Goal: Task Accomplishment & Management: Use online tool/utility

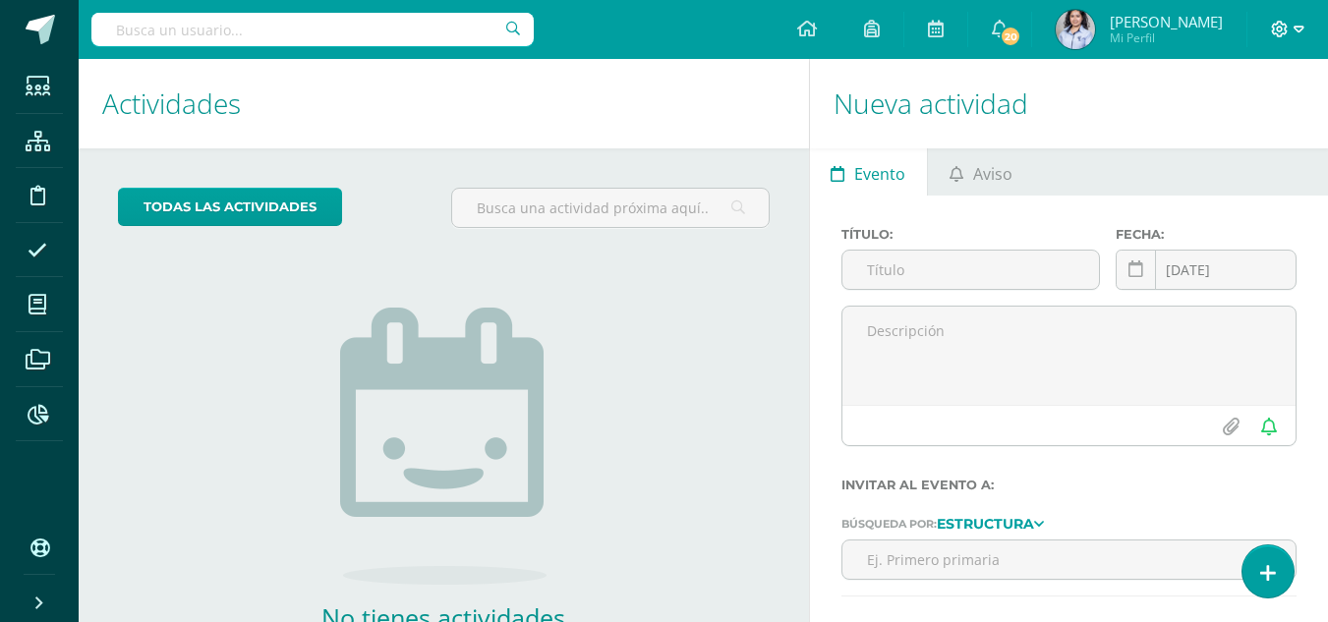
click at [1299, 32] on icon at bounding box center [1298, 30] width 11 height 18
click at [1226, 131] on span "Cerrar sesión" at bounding box center [1236, 134] width 88 height 19
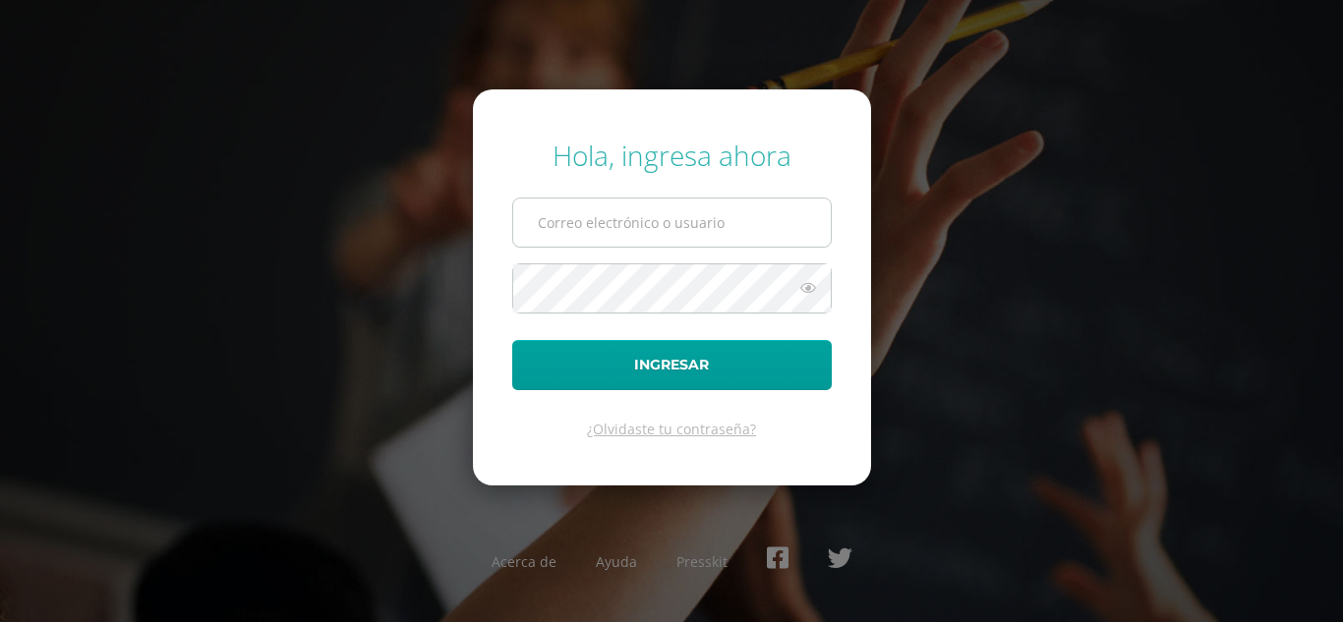
click at [723, 221] on input "text" at bounding box center [671, 223] width 317 height 48
type input "[PERSON_NAME][EMAIL_ADDRESS][PERSON_NAME][DOMAIN_NAME]"
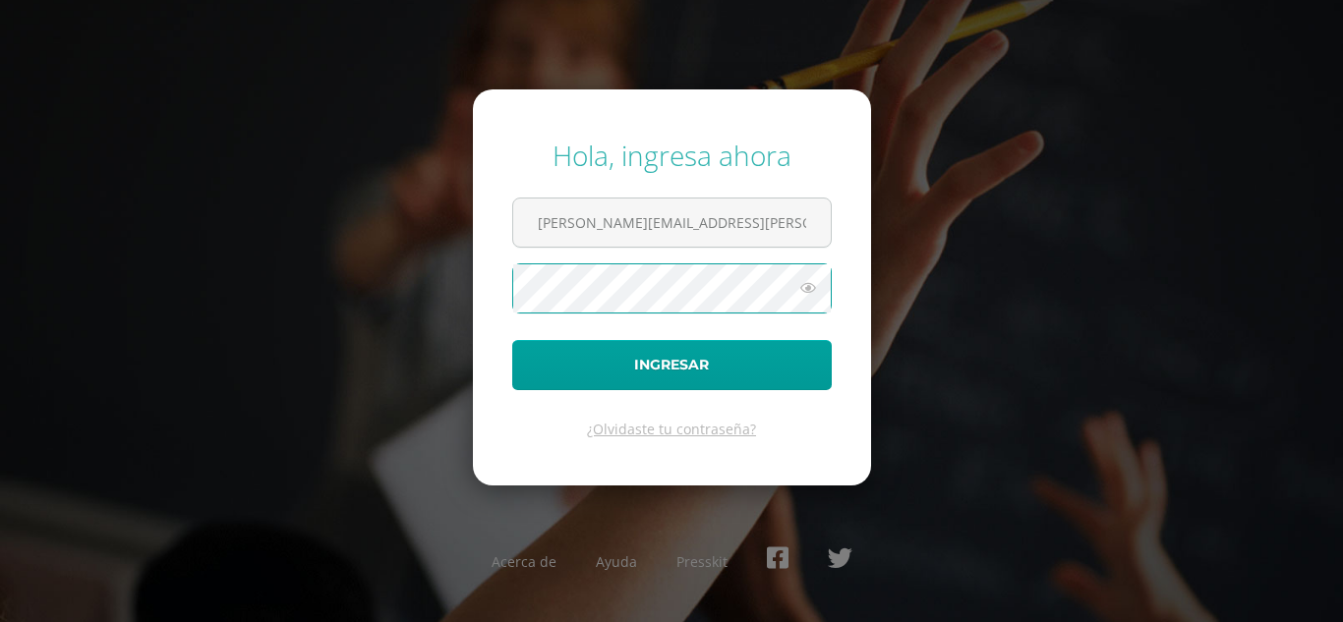
click at [512, 340] on button "Ingresar" at bounding box center [671, 365] width 319 height 50
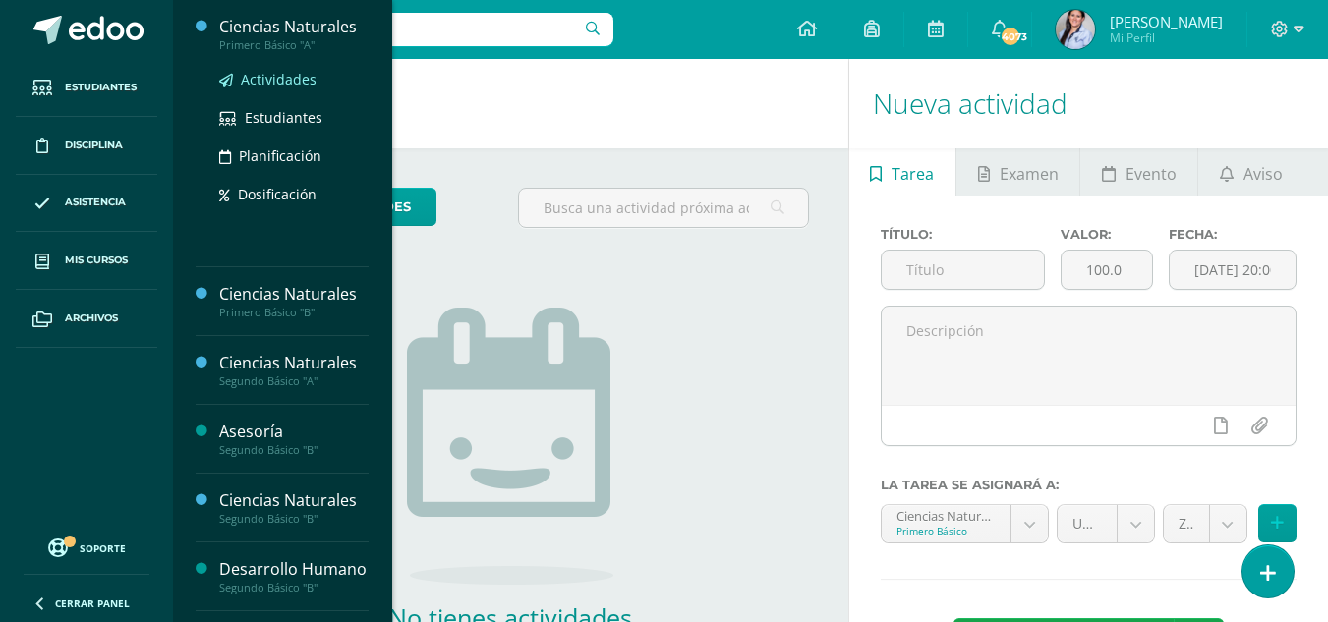
click at [277, 75] on span "Actividades" at bounding box center [279, 79] width 76 height 19
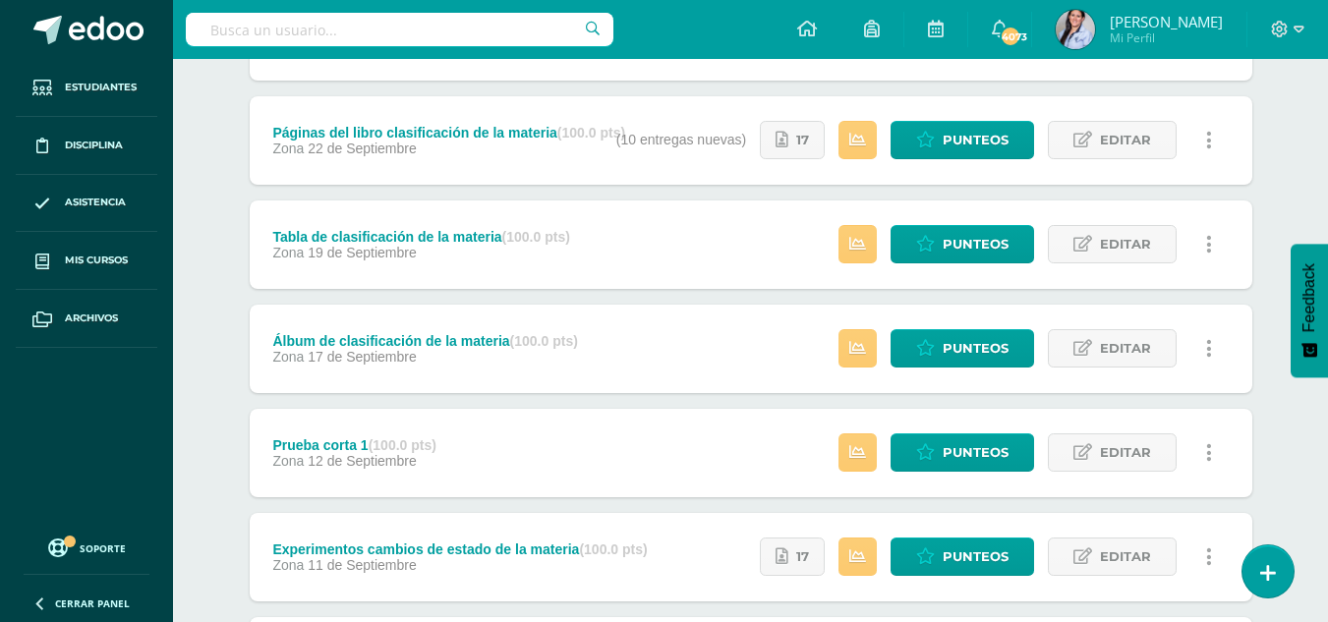
scroll to position [786, 0]
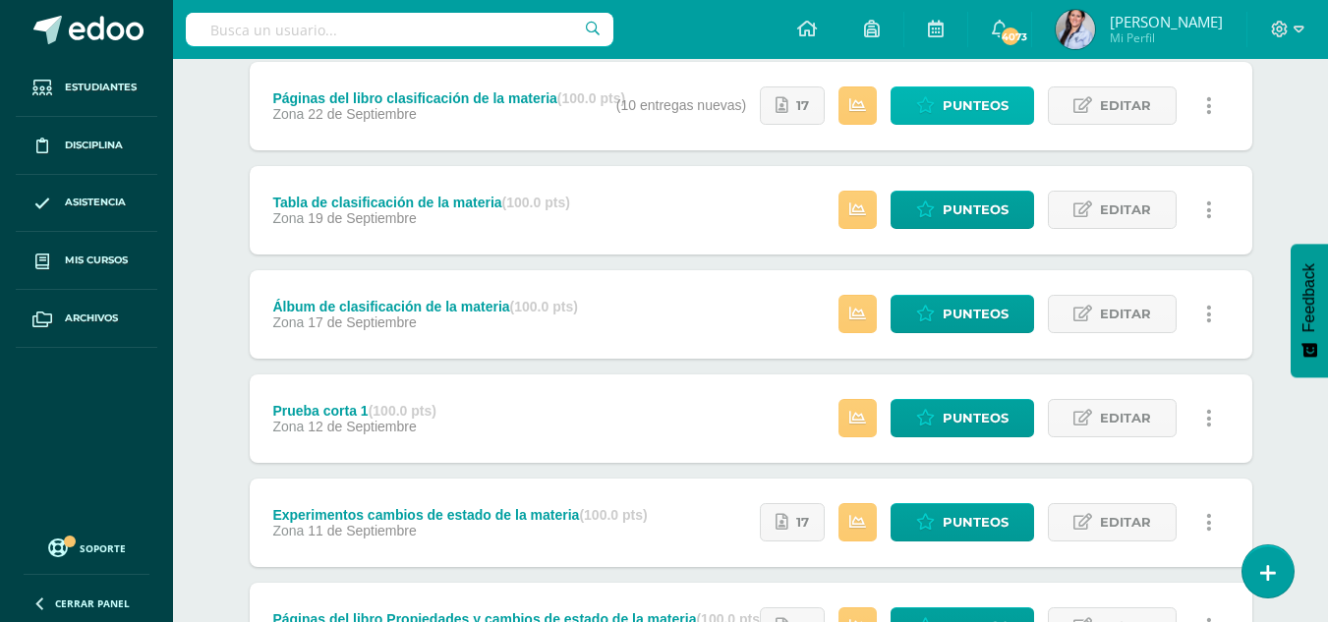
click at [962, 98] on span "Punteos" at bounding box center [976, 105] width 66 height 36
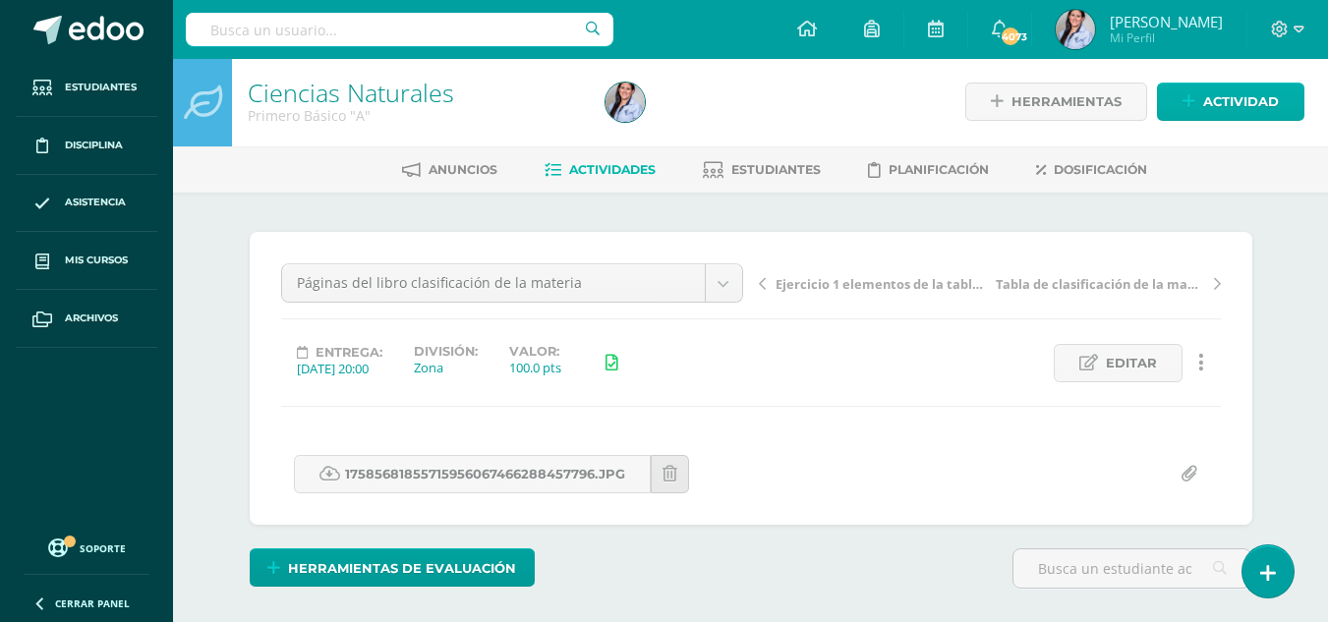
scroll to position [3, 0]
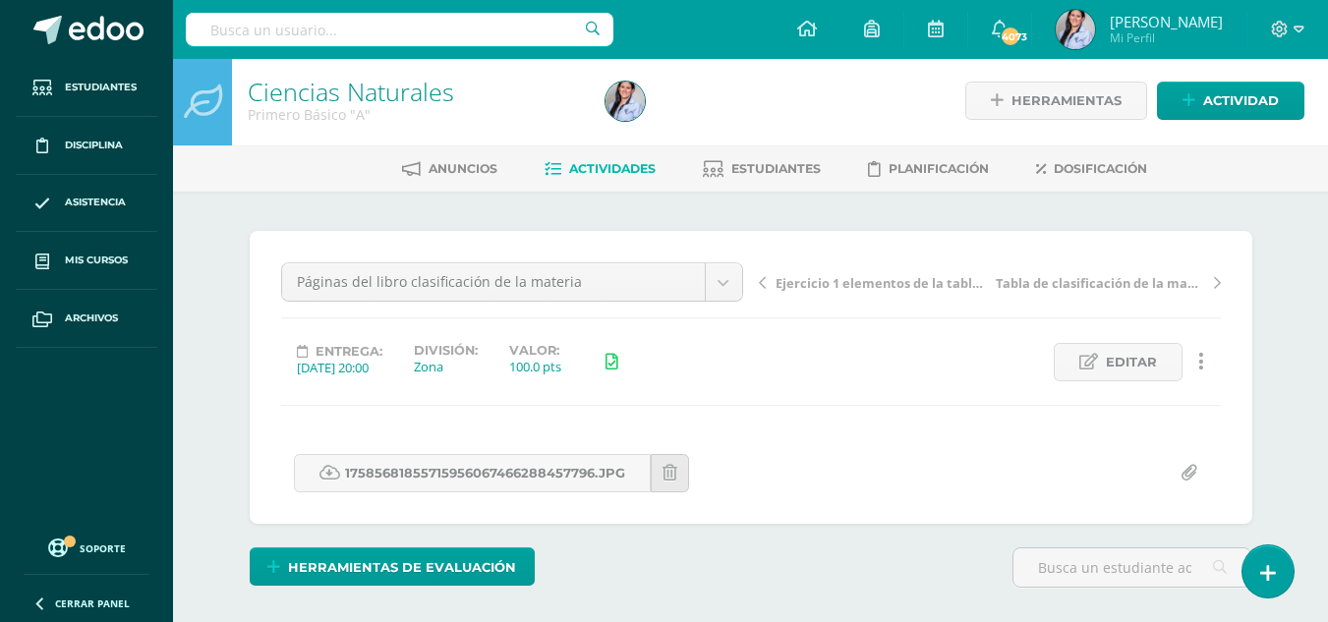
click at [1182, 70] on div "Herramientas Detalle de asistencias Actividad" at bounding box center [1133, 100] width 342 height 89
drag, startPoint x: 1153, startPoint y: 72, endPoint x: 1148, endPoint y: 53, distance: 19.3
click at [1156, 70] on div "Herramientas Detalle de asistencias Actividad" at bounding box center [1133, 100] width 342 height 89
click at [483, 471] on link "17585681855715956067466288457796.jpg" at bounding box center [472, 473] width 357 height 38
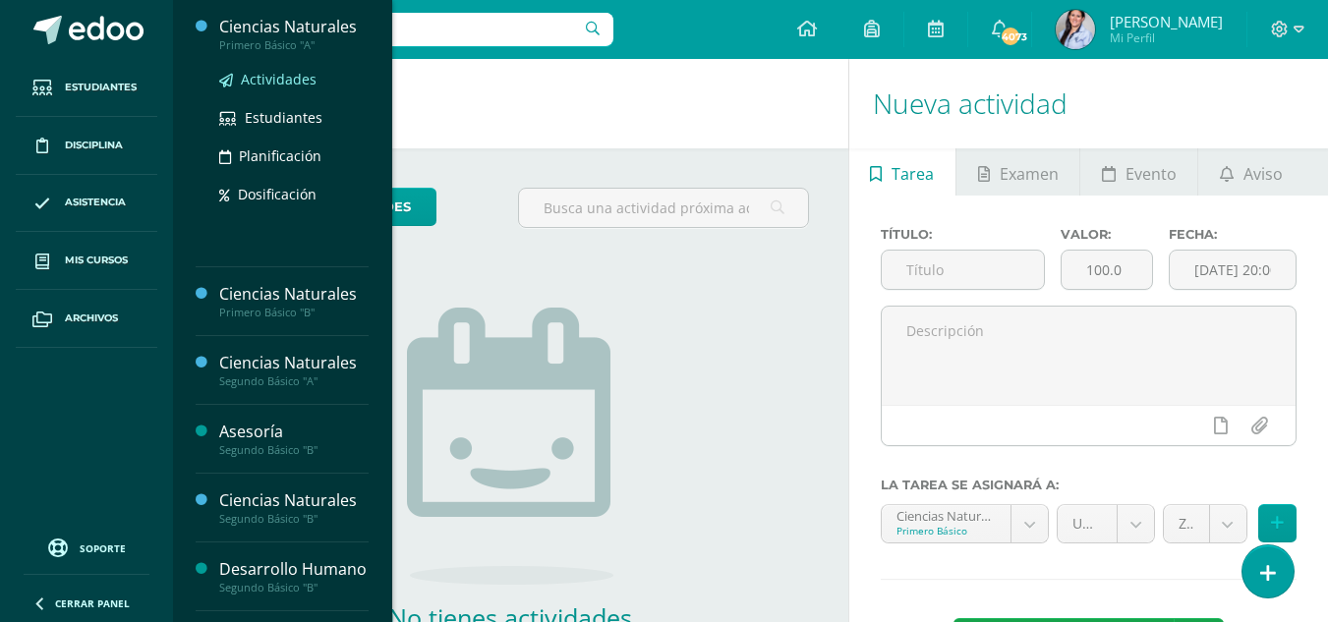
click at [287, 72] on span "Actividades" at bounding box center [279, 79] width 76 height 19
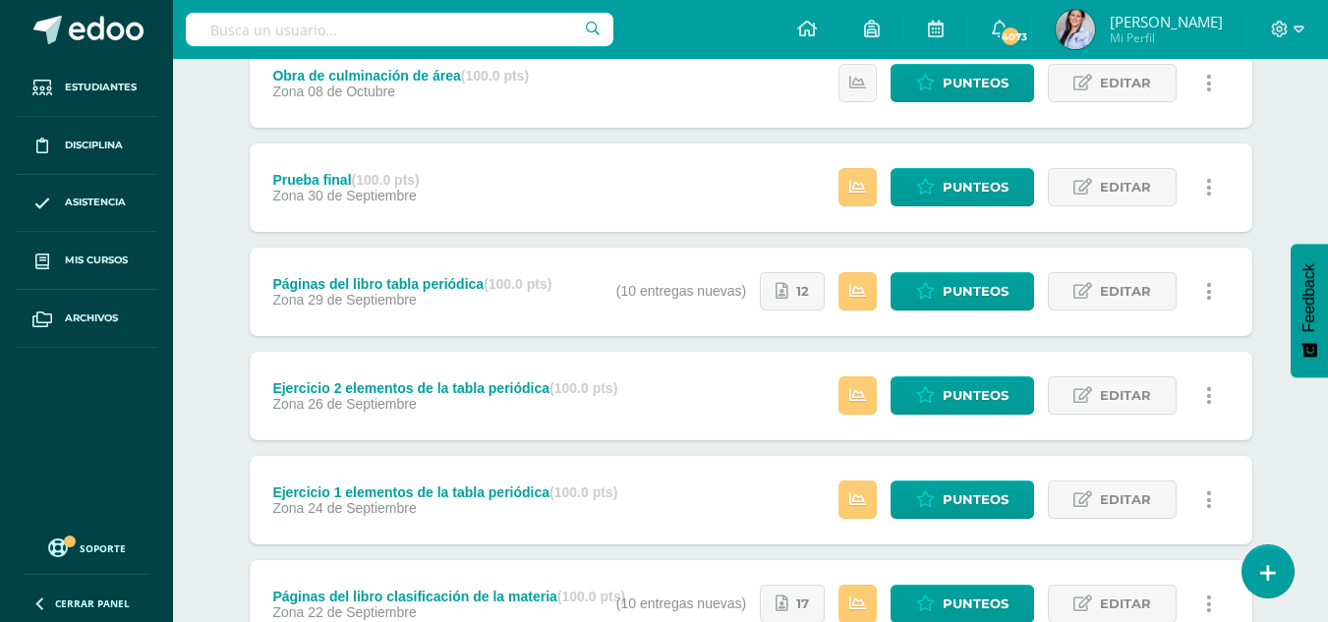
scroll to position [295, 0]
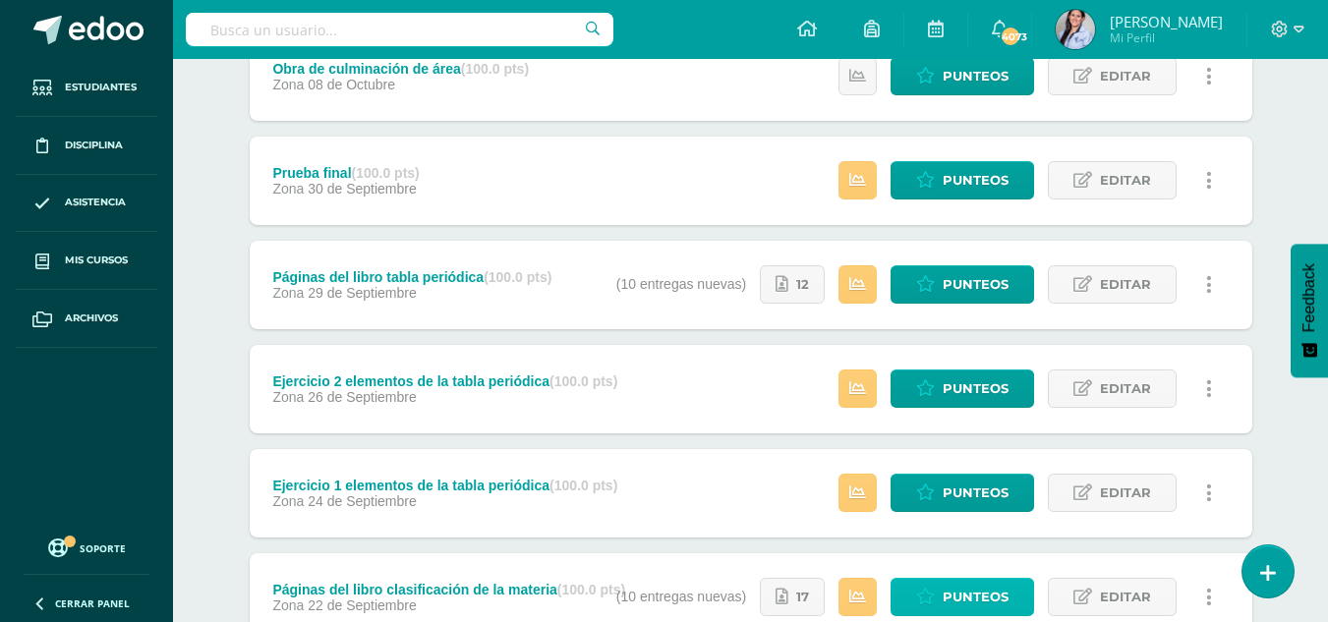
click at [969, 594] on span "Punteos" at bounding box center [976, 597] width 66 height 36
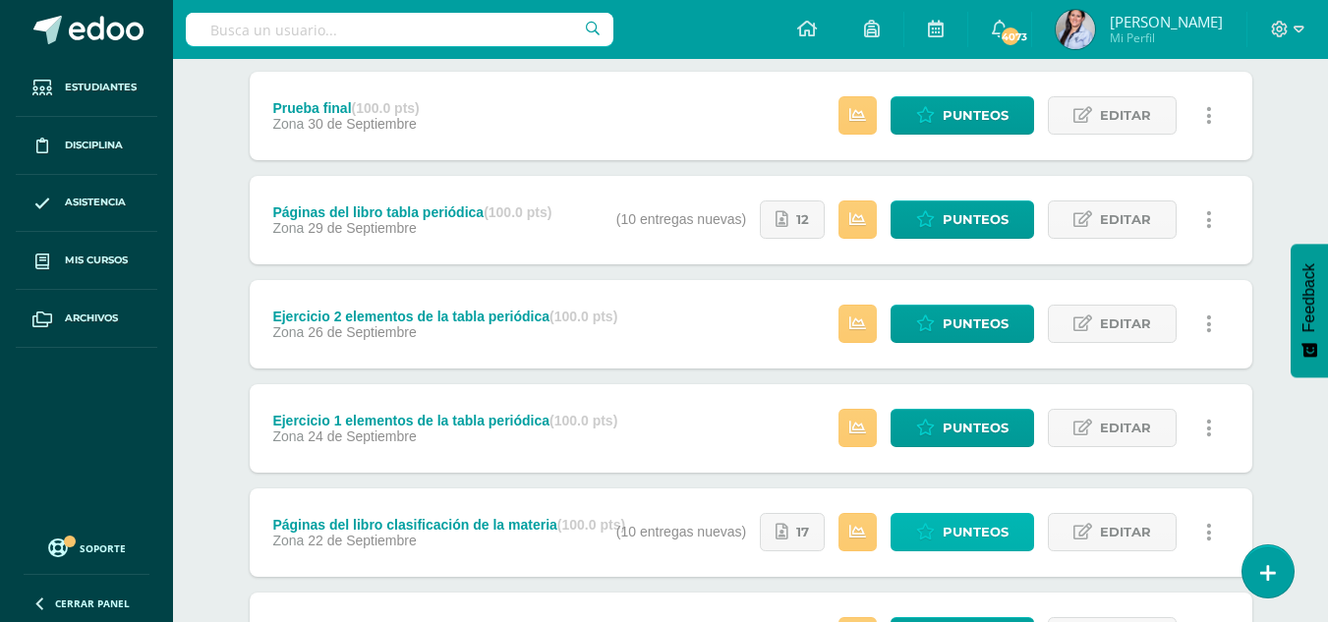
scroll to position [393, 0]
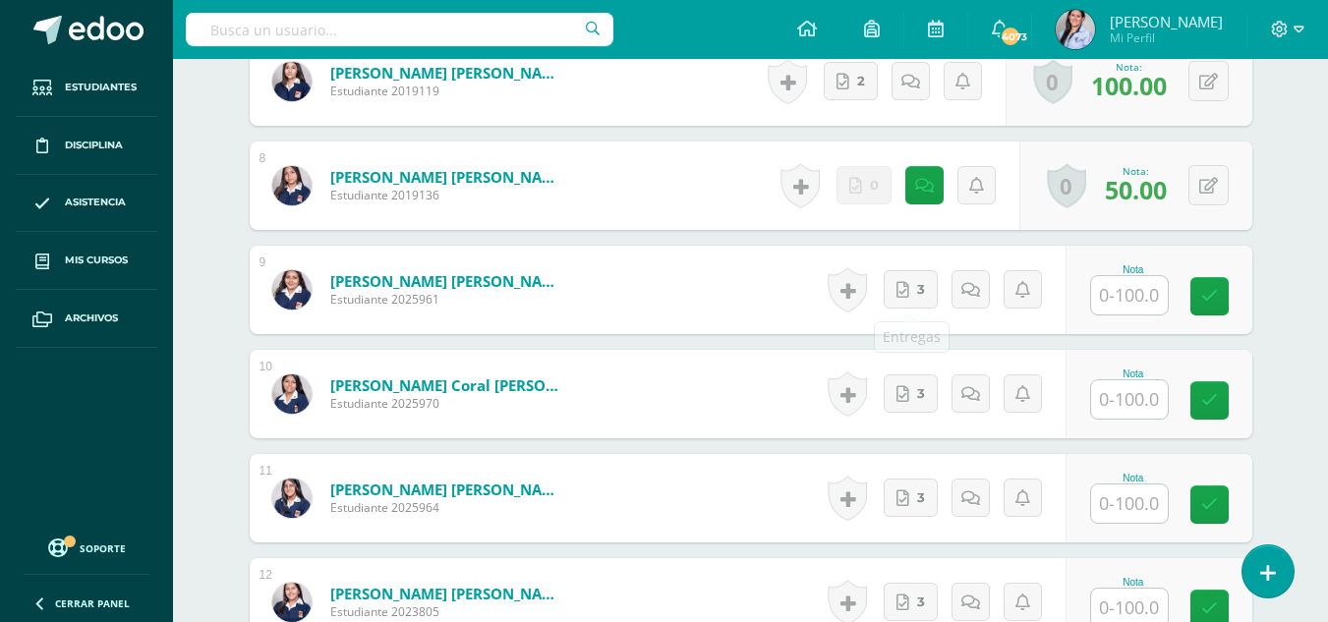
scroll to position [1377, 0]
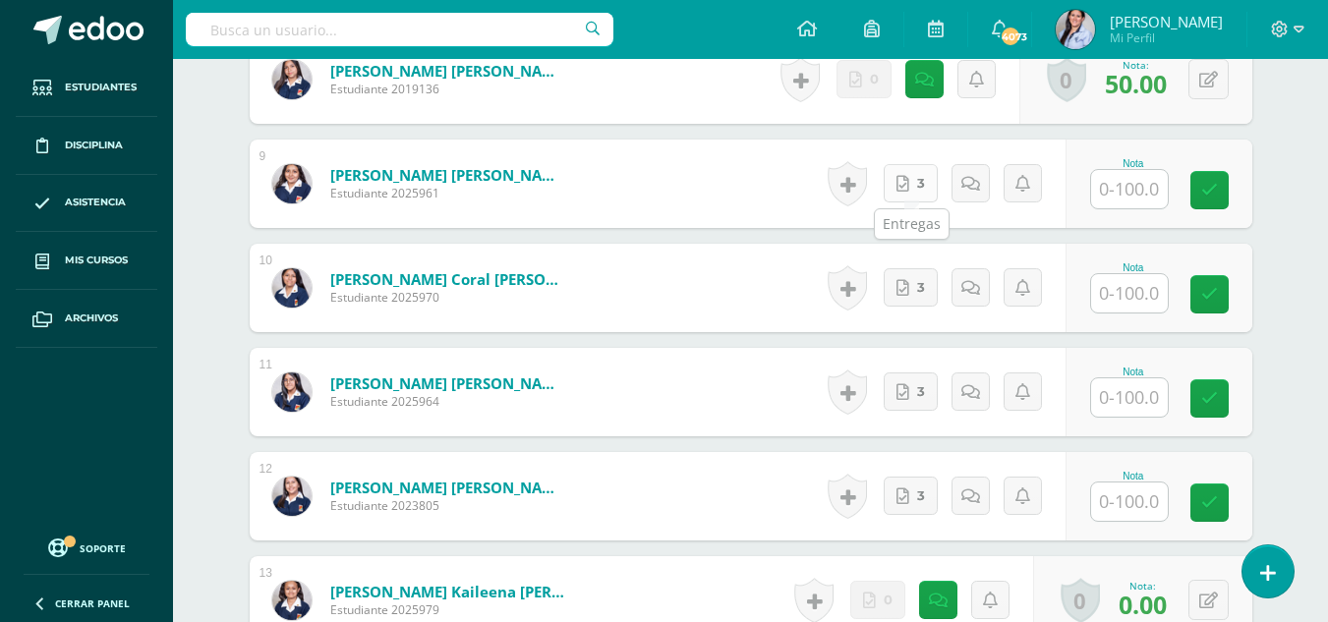
click at [912, 190] on link "3" at bounding box center [911, 183] width 54 height 38
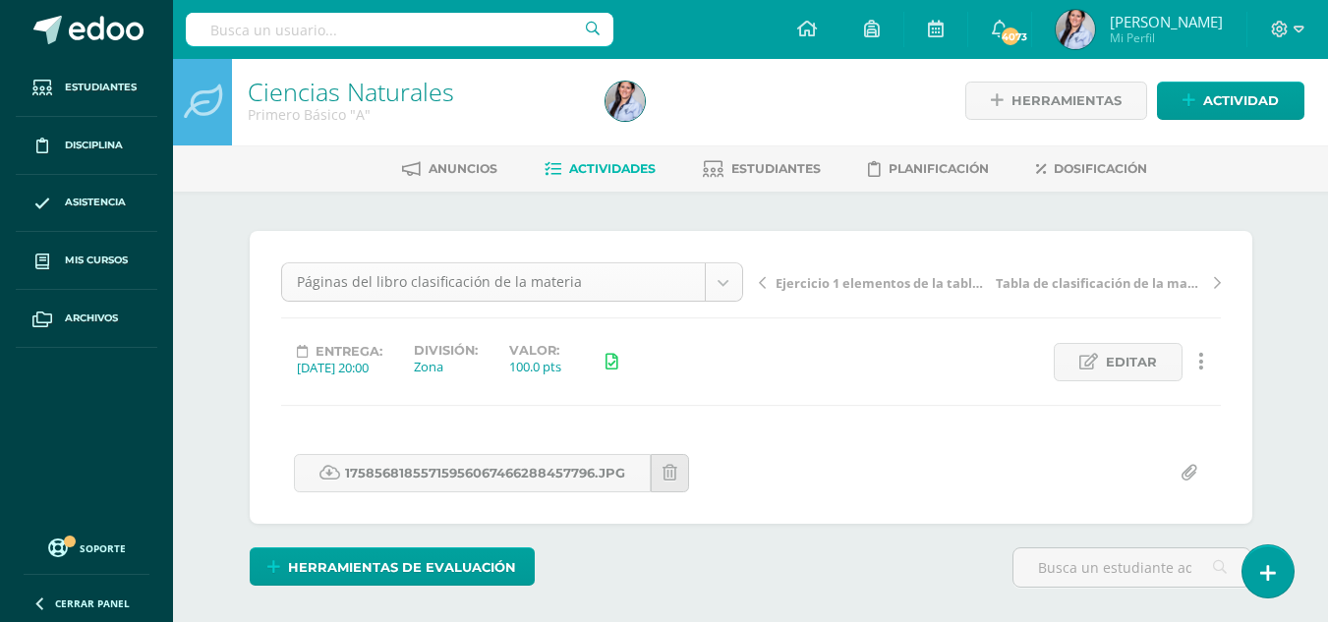
scroll to position [0, 0]
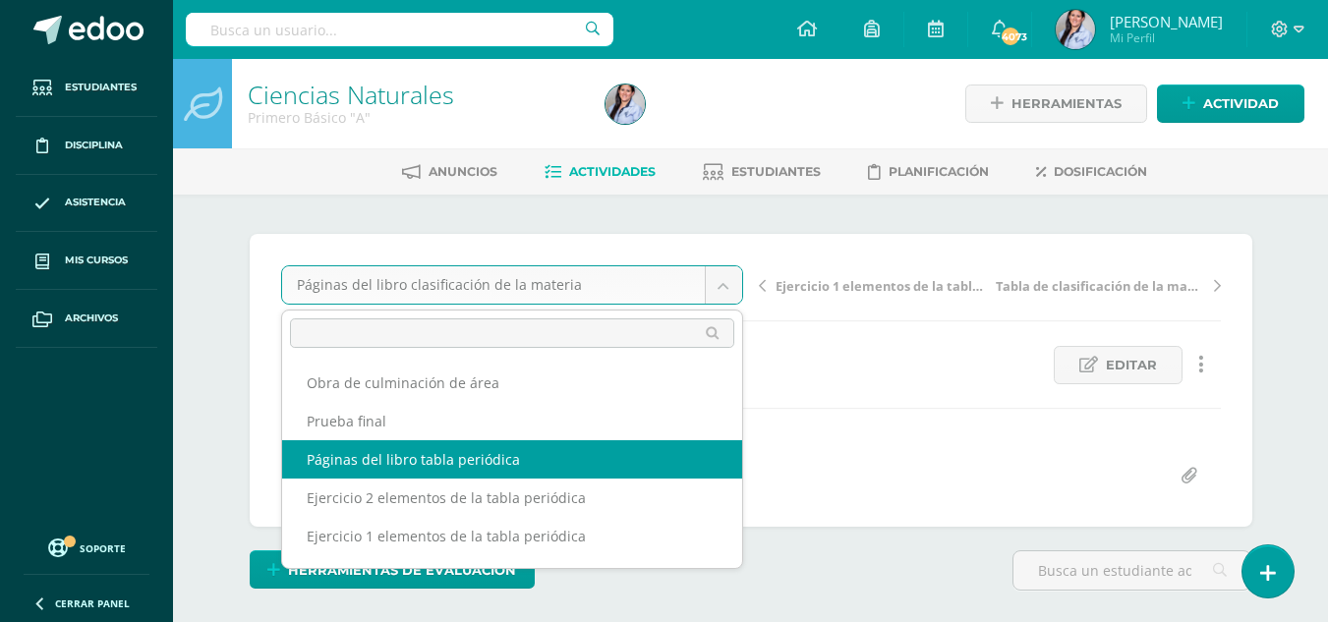
select select "/dashboard/teacher/grade-activity/129647/"
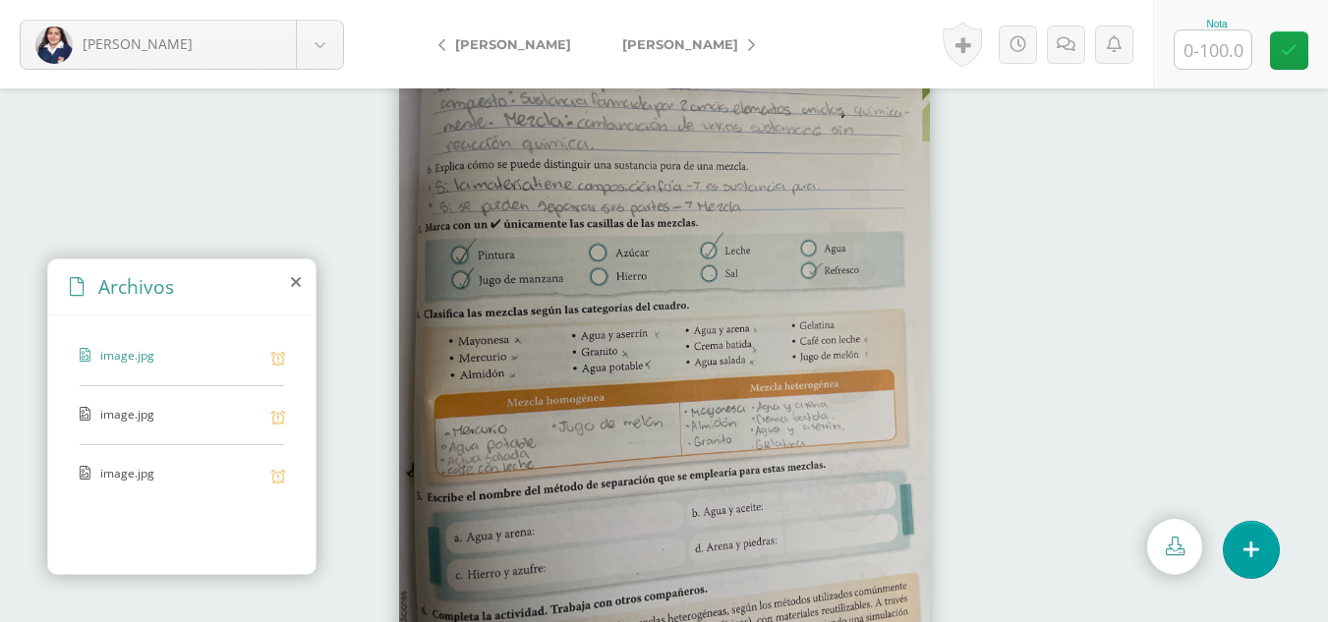
scroll to position [87, 0]
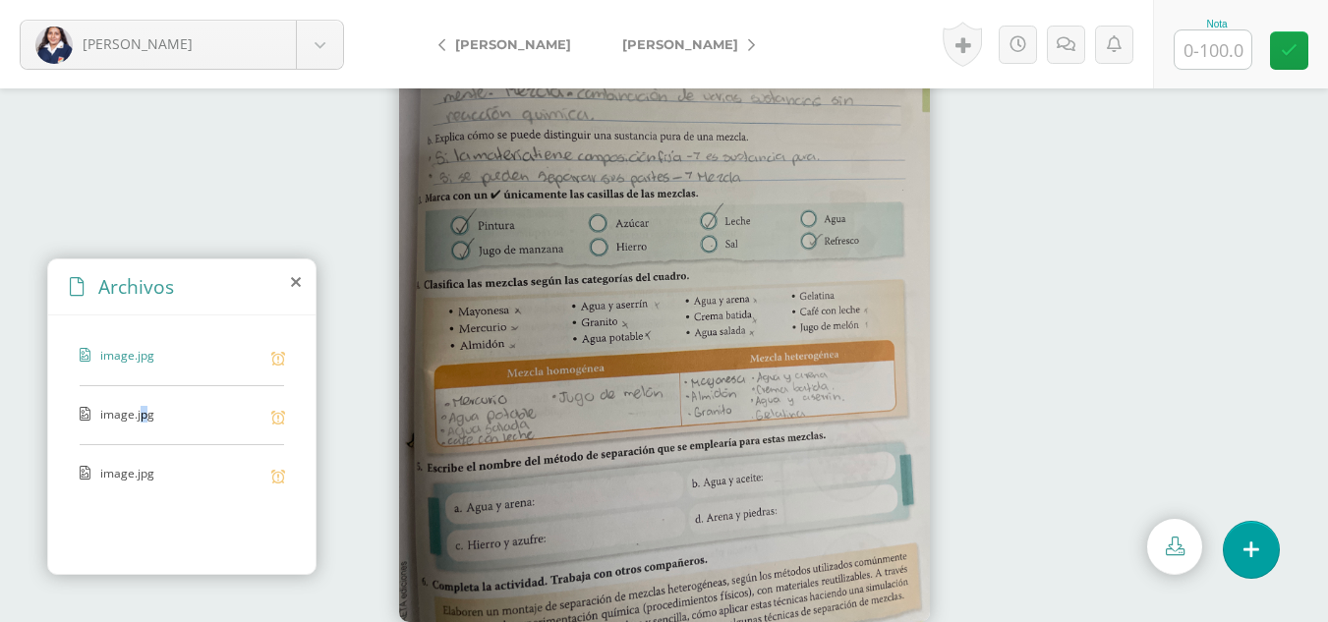
click at [144, 412] on span "image.jpg" at bounding box center [180, 415] width 161 height 19
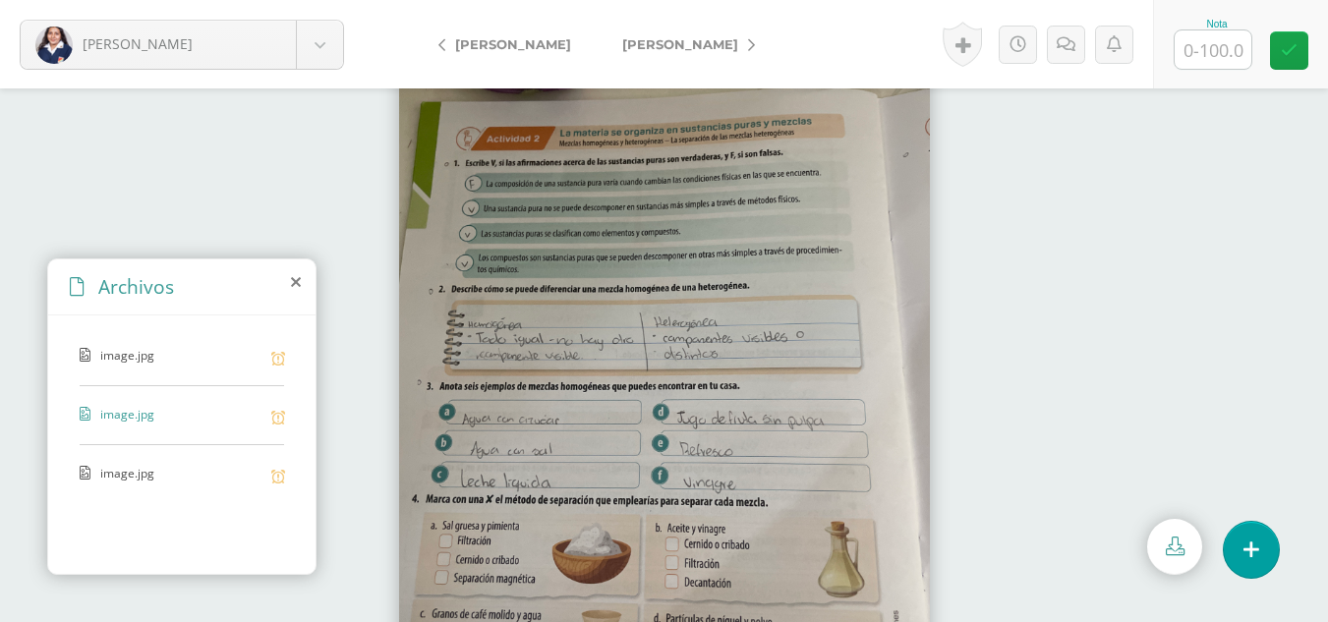
click at [118, 475] on span "image.jpg" at bounding box center [180, 474] width 161 height 19
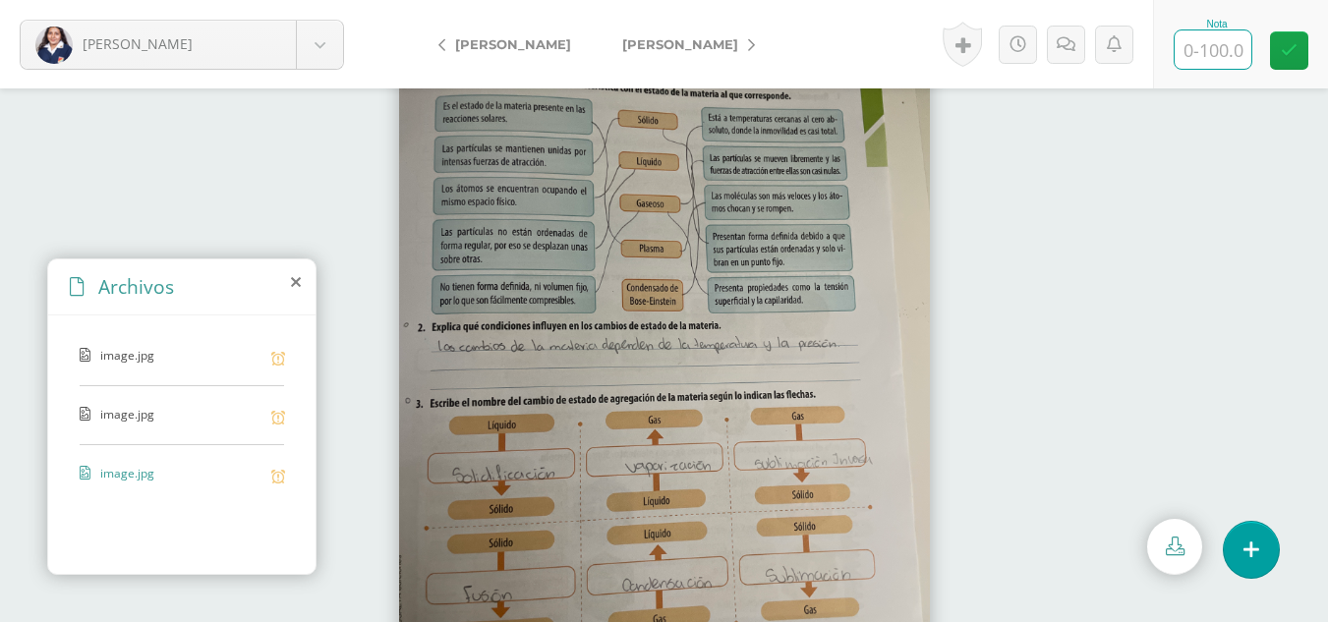
click at [1197, 58] on input "text" at bounding box center [1212, 49] width 77 height 38
type input "100"
click at [1288, 48] on icon at bounding box center [1289, 50] width 17 height 17
click at [666, 50] on span "[PERSON_NAME]" at bounding box center [680, 44] width 116 height 16
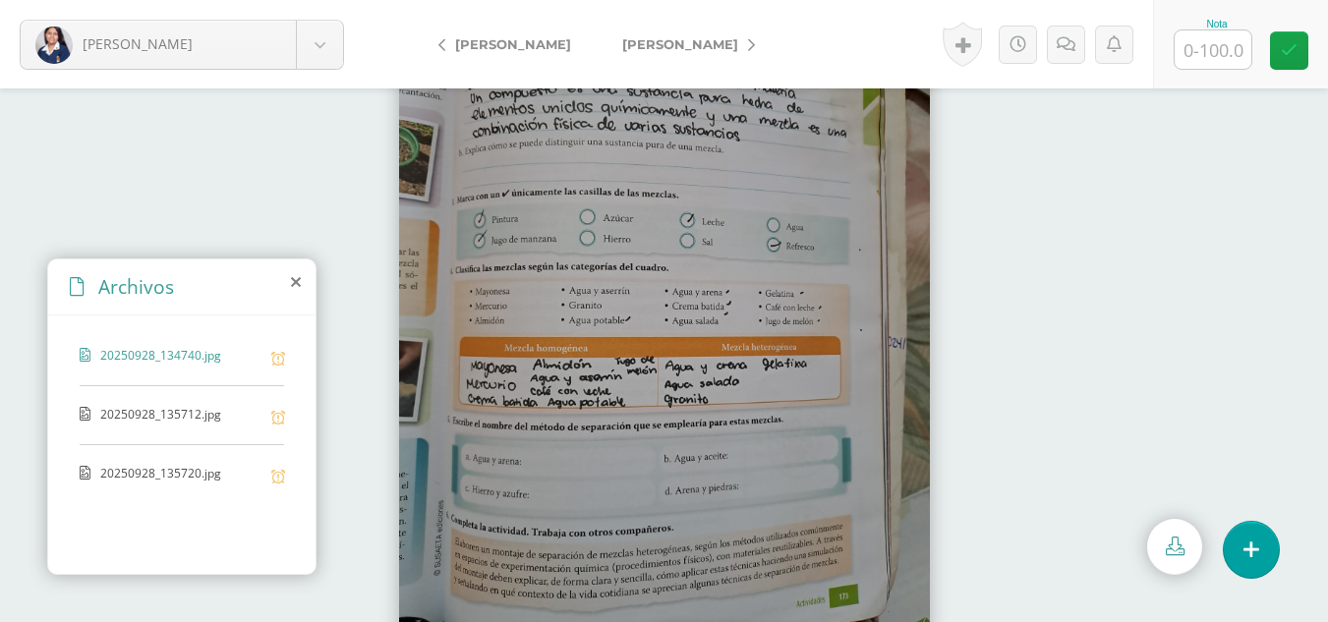
scroll to position [87, 0]
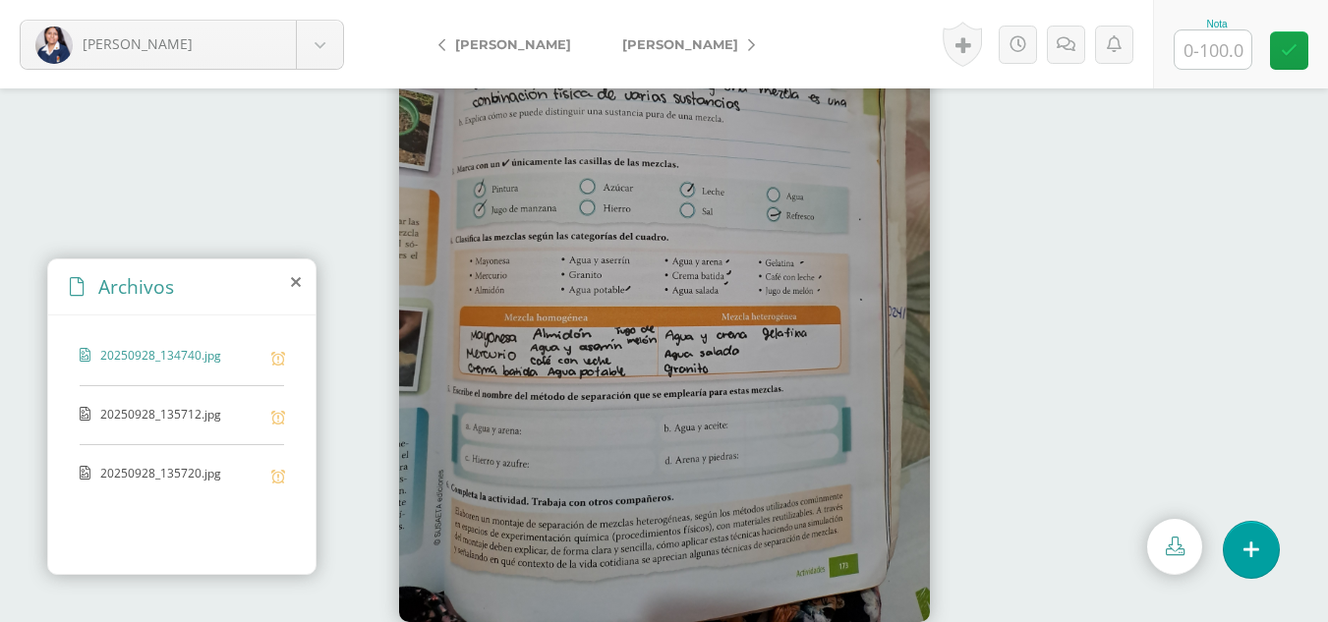
click at [158, 416] on span "20250928_135712.jpg" at bounding box center [180, 415] width 161 height 19
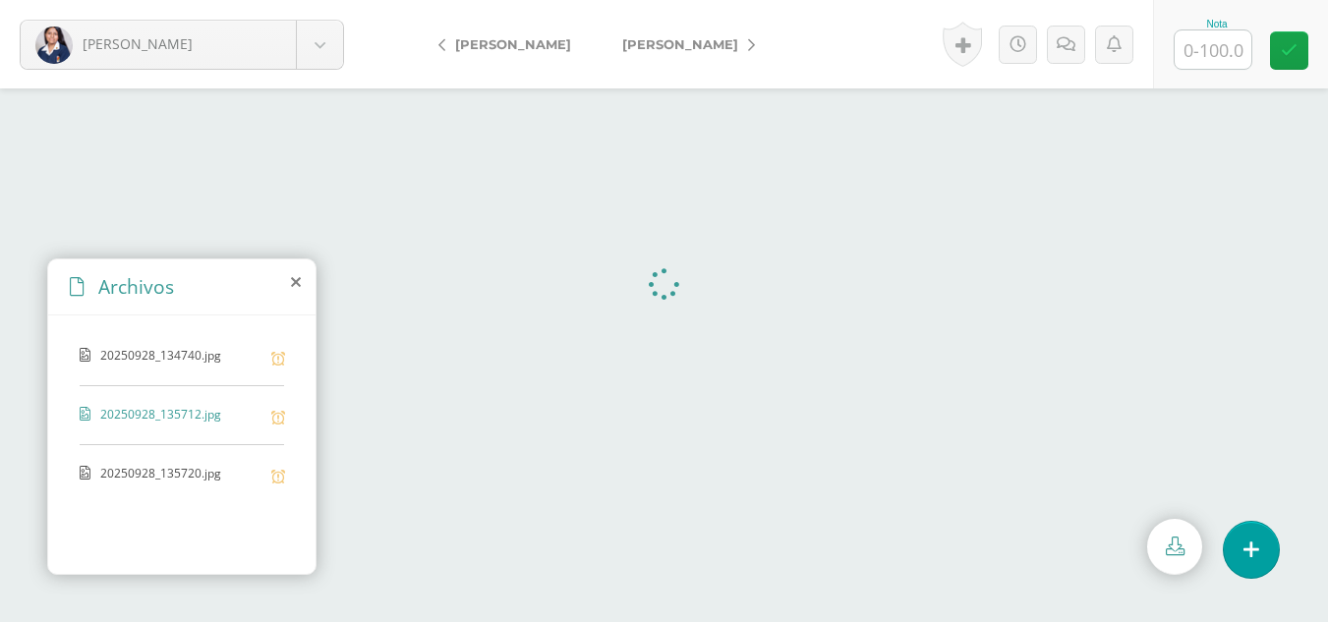
scroll to position [0, 0]
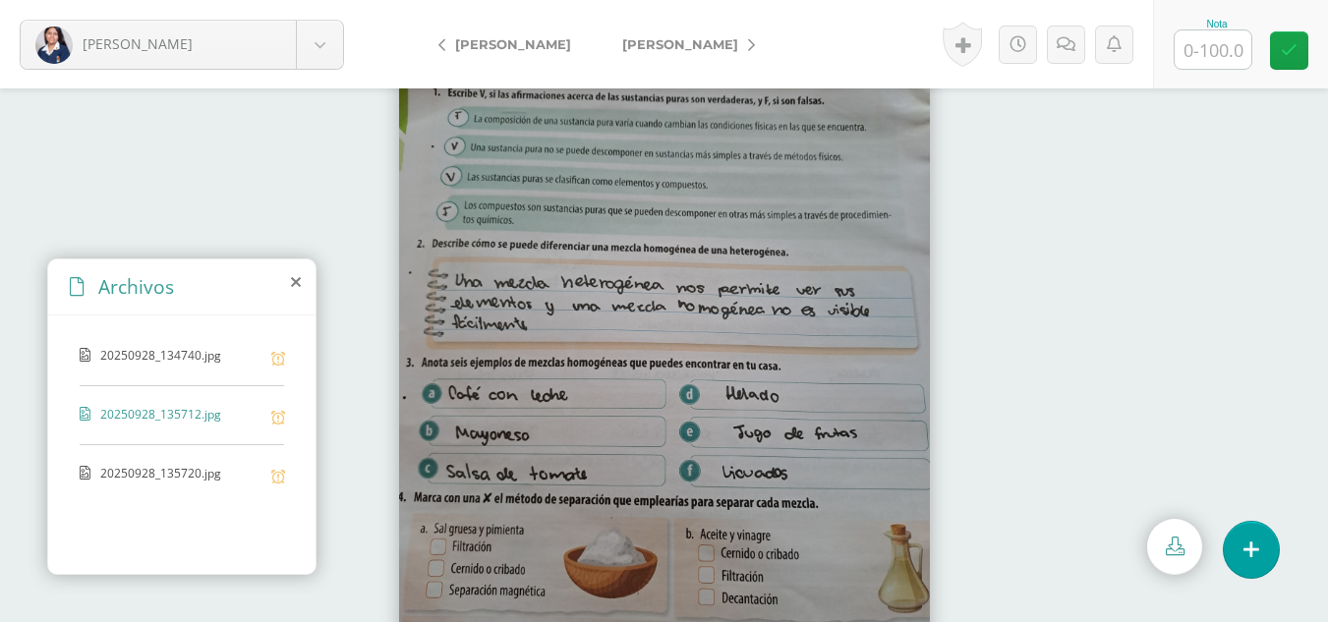
click at [169, 468] on span "20250928_135720.jpg" at bounding box center [180, 474] width 161 height 19
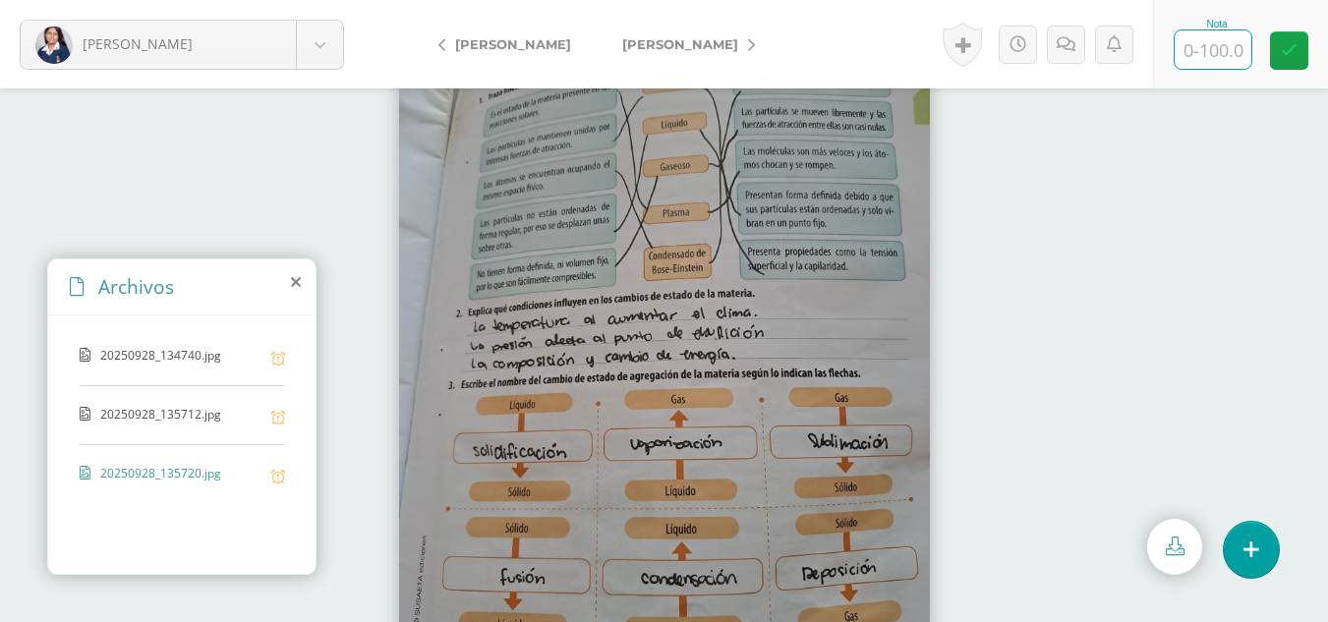
click at [1193, 51] on input "text" at bounding box center [1212, 49] width 77 height 38
type input "95"
click at [1292, 43] on icon at bounding box center [1289, 50] width 17 height 17
click at [677, 35] on link "[PERSON_NAME]" at bounding box center [684, 44] width 174 height 47
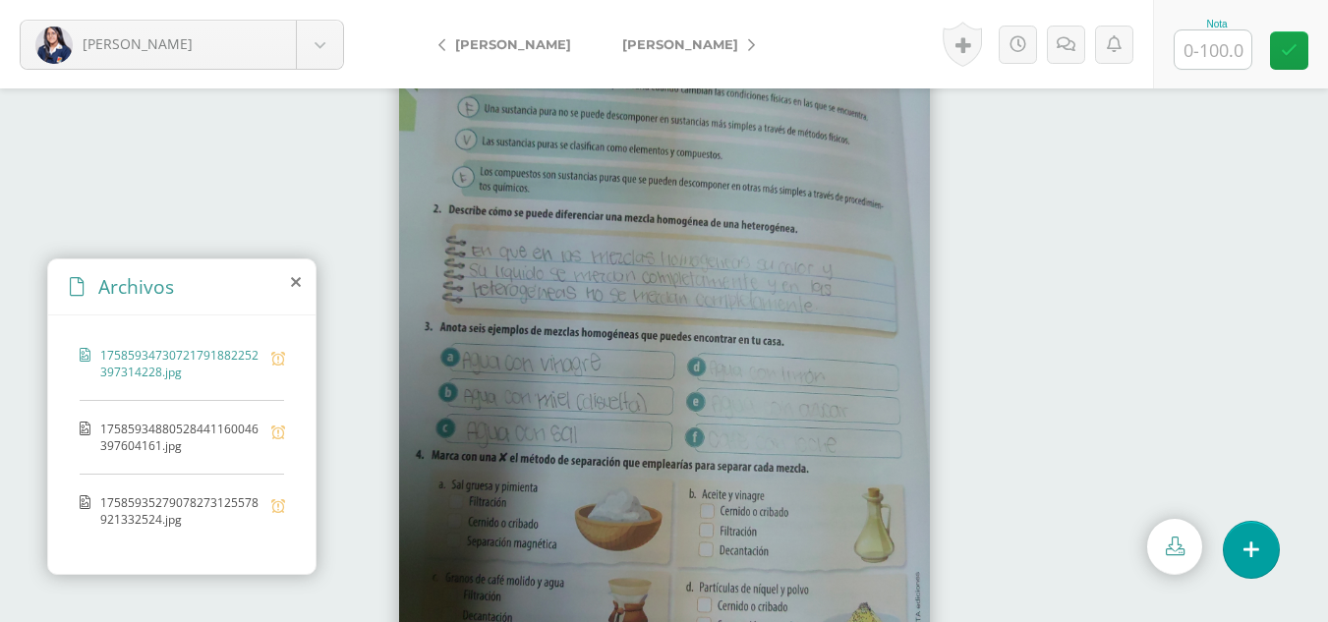
click at [202, 428] on span "17585934880528441160046397604161.jpg" at bounding box center [180, 437] width 161 height 33
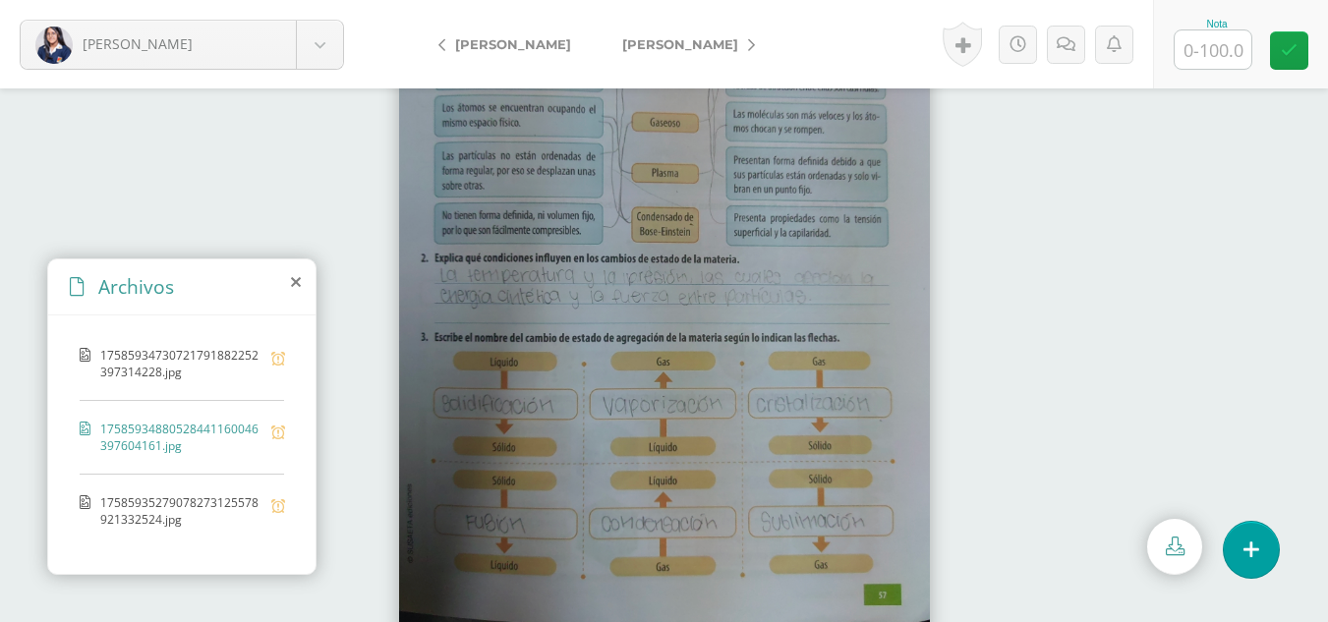
scroll to position [87, 0]
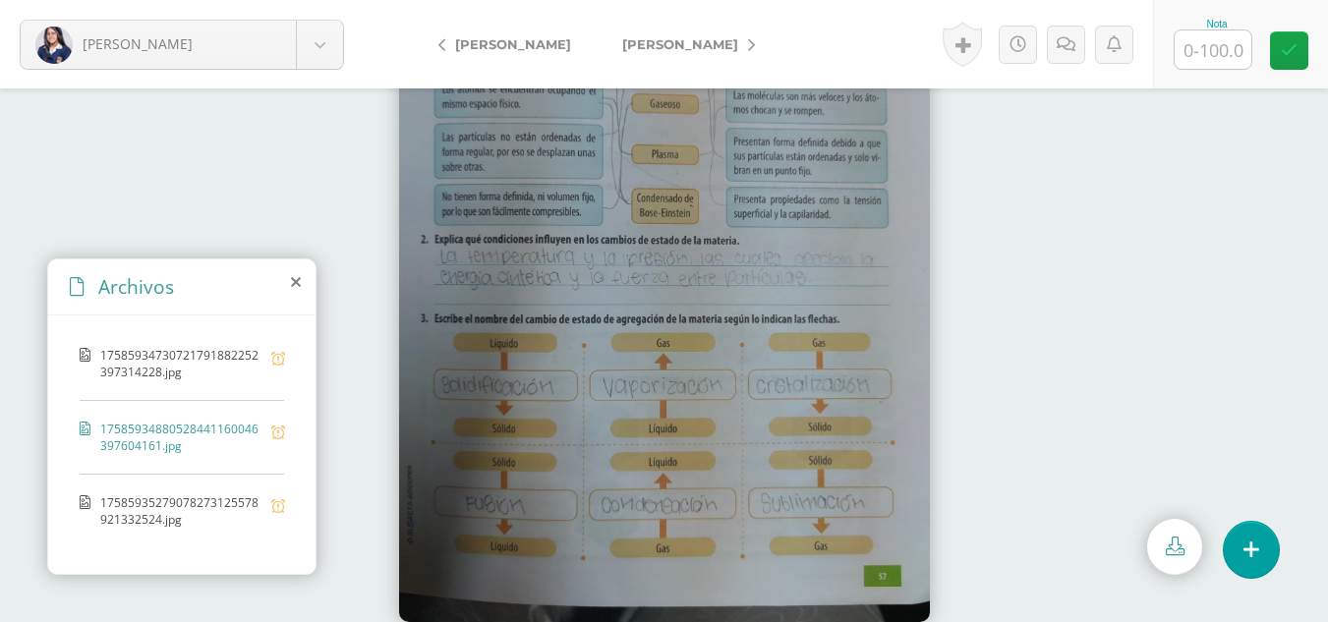
click at [195, 510] on span "17585935279078273125578921332524.jpg" at bounding box center [180, 510] width 161 height 33
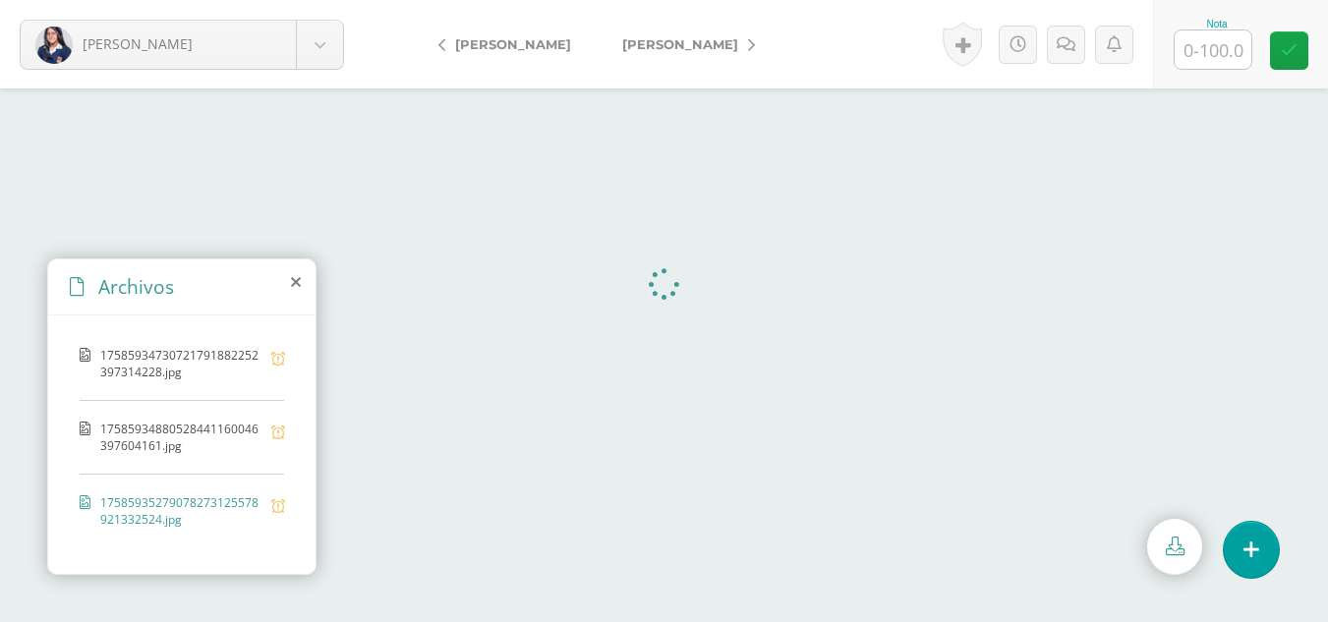
scroll to position [0, 0]
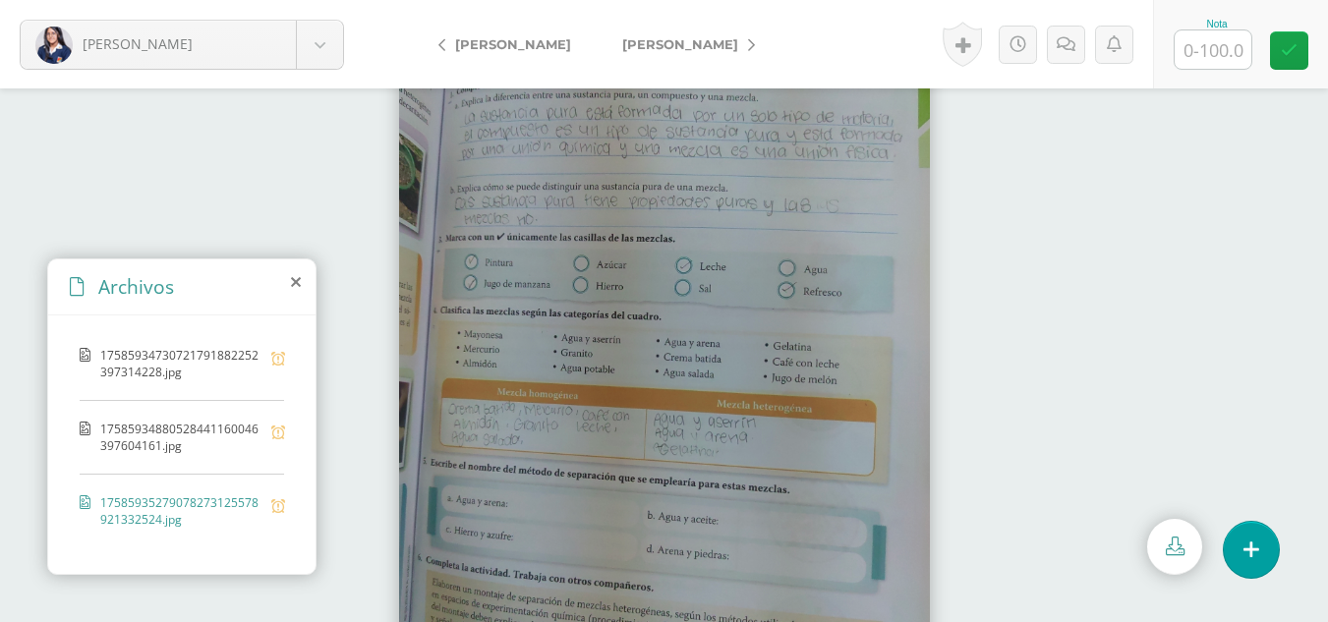
click at [136, 449] on span "17585934880528441160046397604161.jpg" at bounding box center [180, 437] width 161 height 33
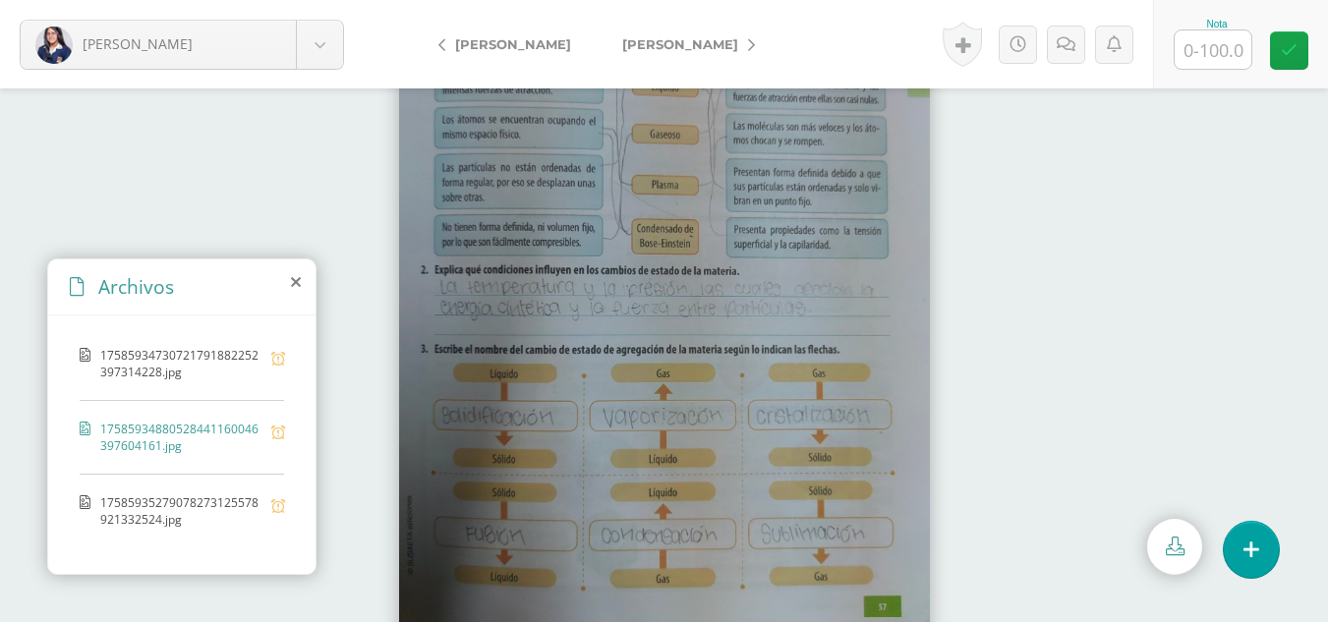
scroll to position [87, 0]
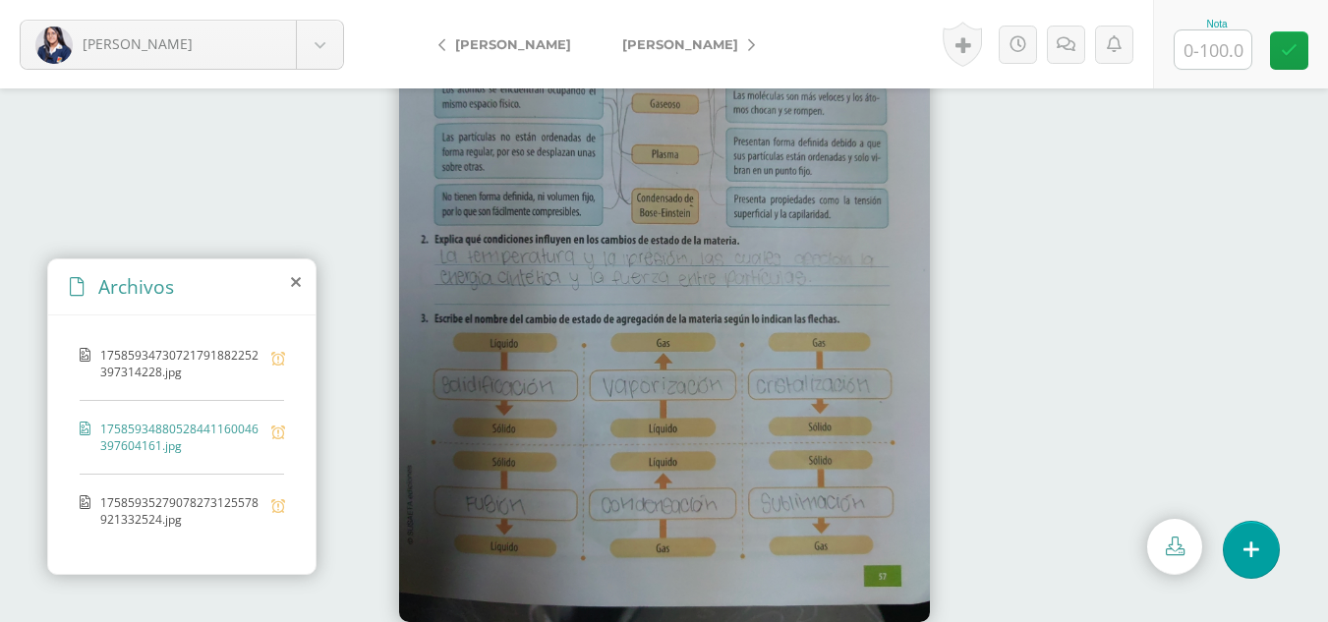
click at [1225, 46] on input "text" at bounding box center [1212, 49] width 77 height 38
type input "100"
click at [511, 44] on span "[PERSON_NAME]" at bounding box center [513, 44] width 116 height 16
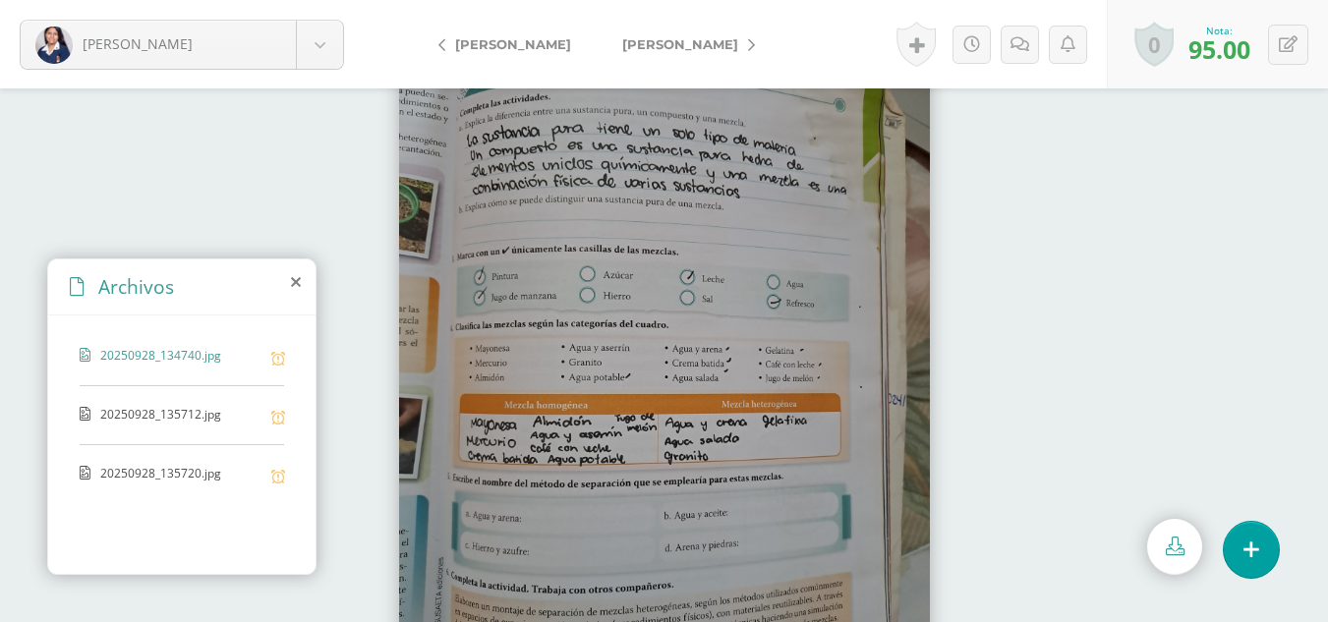
click at [215, 432] on div "20250928_135712.jpg" at bounding box center [182, 425] width 204 height 39
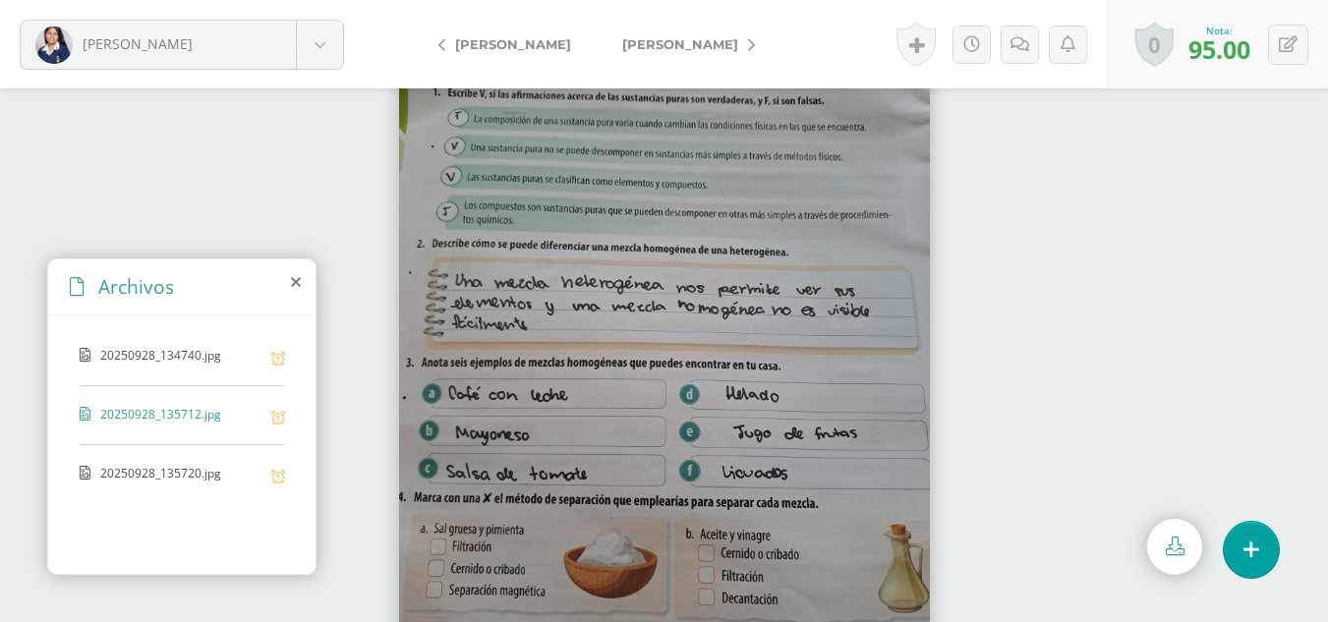
click at [187, 493] on div "20250928_135720.jpg" at bounding box center [182, 484] width 204 height 38
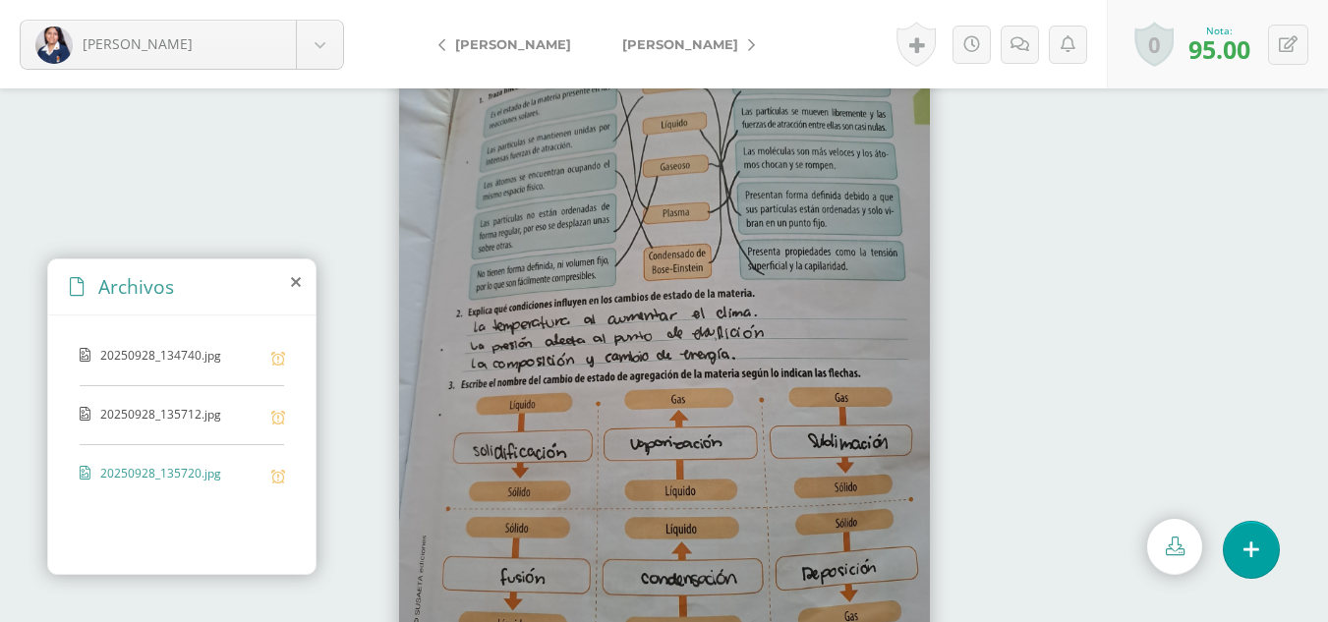
click at [528, 54] on link "[PERSON_NAME]" at bounding box center [510, 44] width 174 height 47
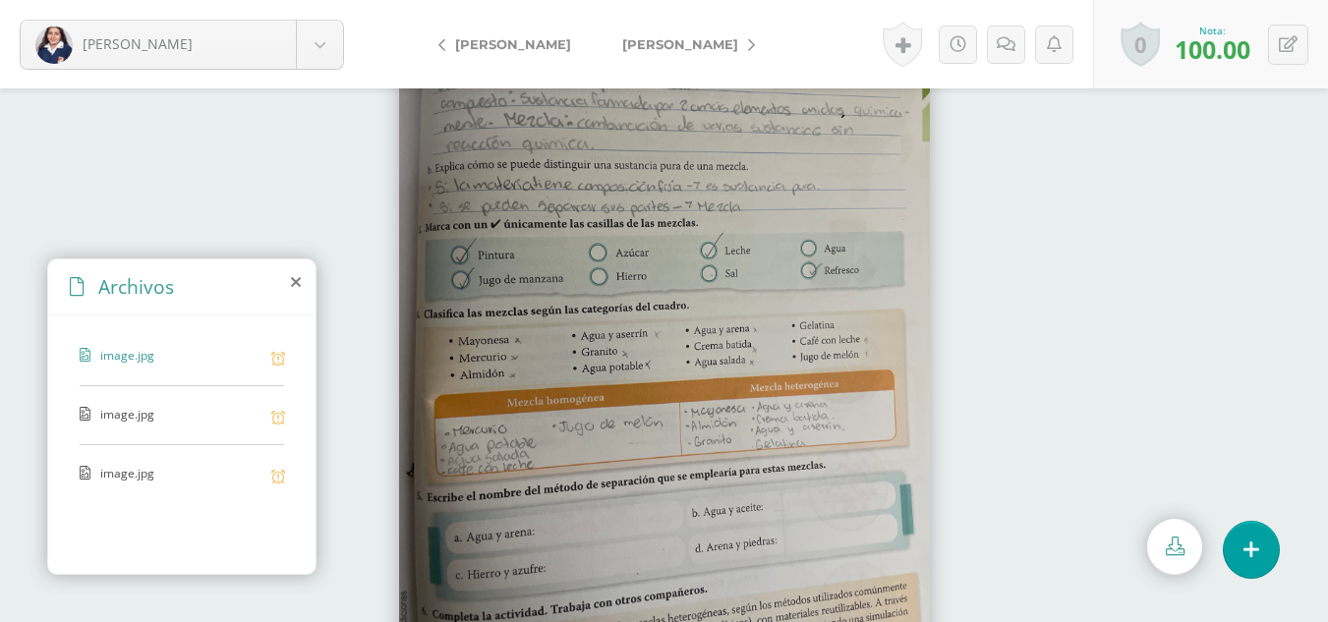
scroll to position [87, 0]
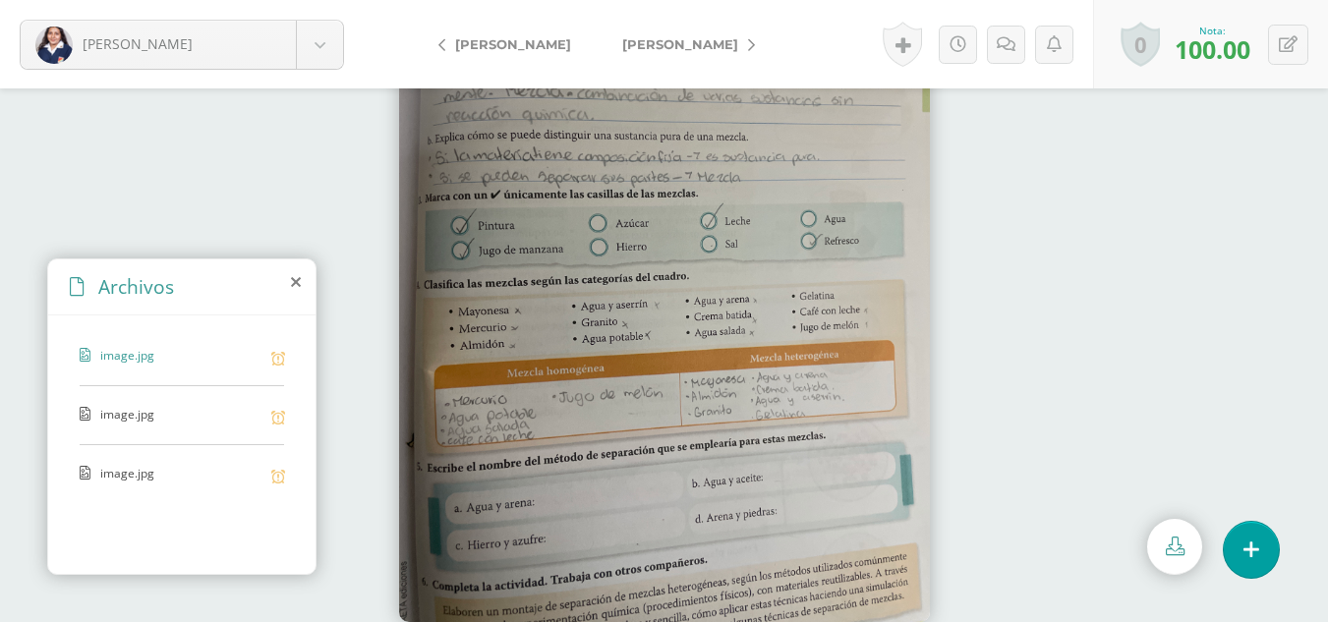
click at [126, 407] on span "image.jpg" at bounding box center [180, 415] width 161 height 19
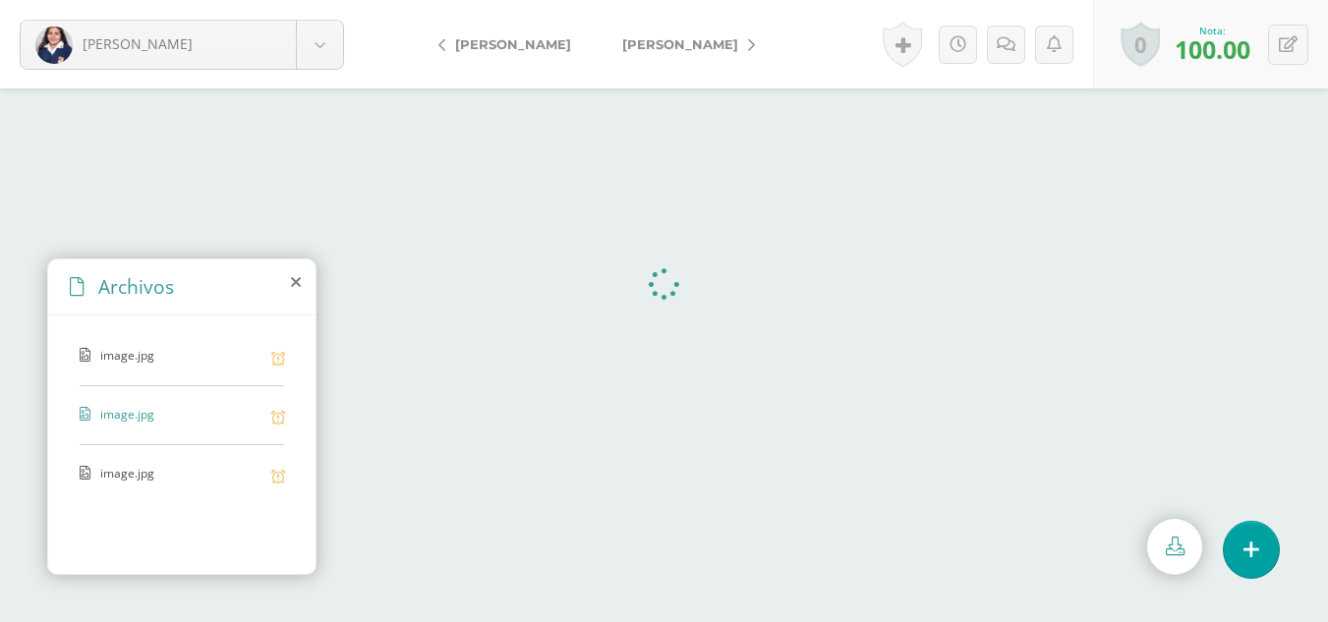
scroll to position [0, 0]
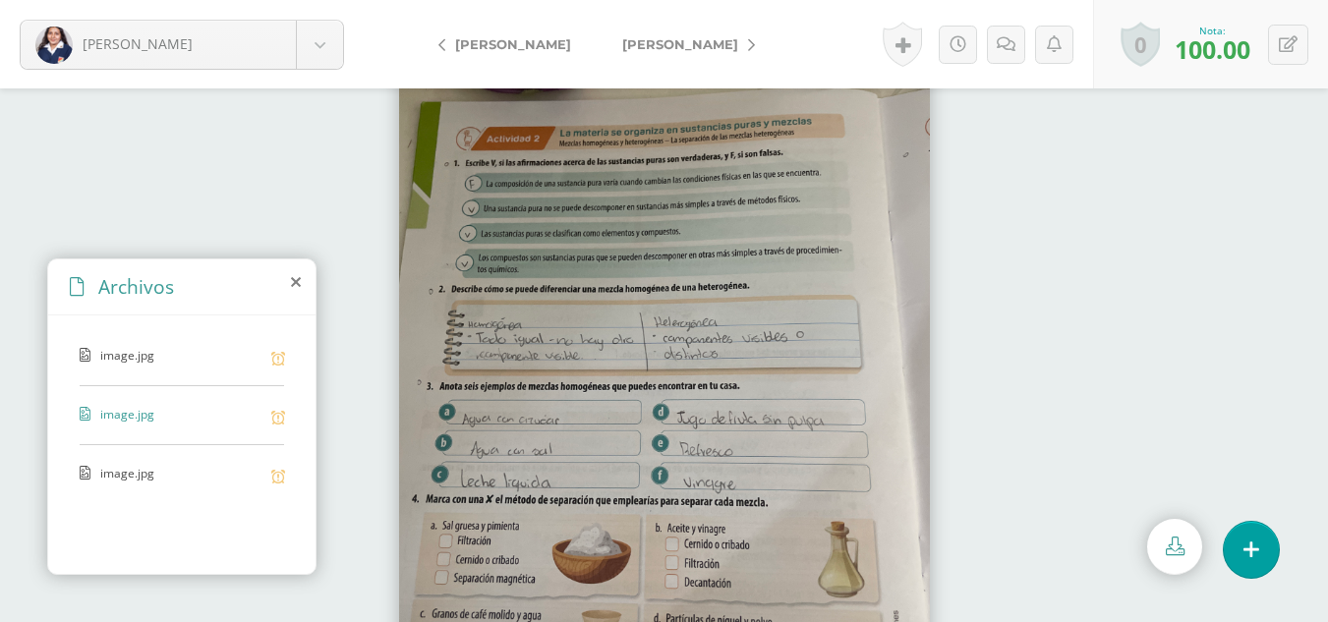
click at [143, 465] on span "image.jpg" at bounding box center [180, 474] width 161 height 19
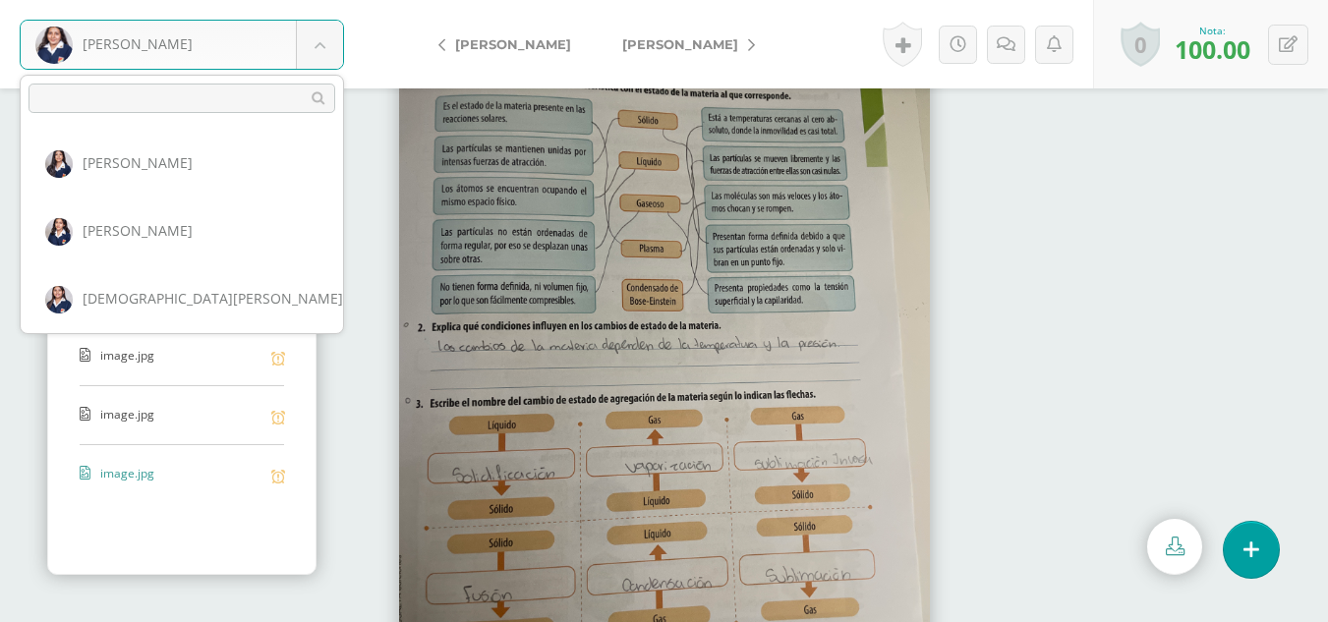
click at [327, 0] on body "Guerra, Andrea Alvarado, Manuela Avendaño, Daniela Ayerdi, Ana Bajan, Karla Car…" at bounding box center [664, 0] width 1328 height 0
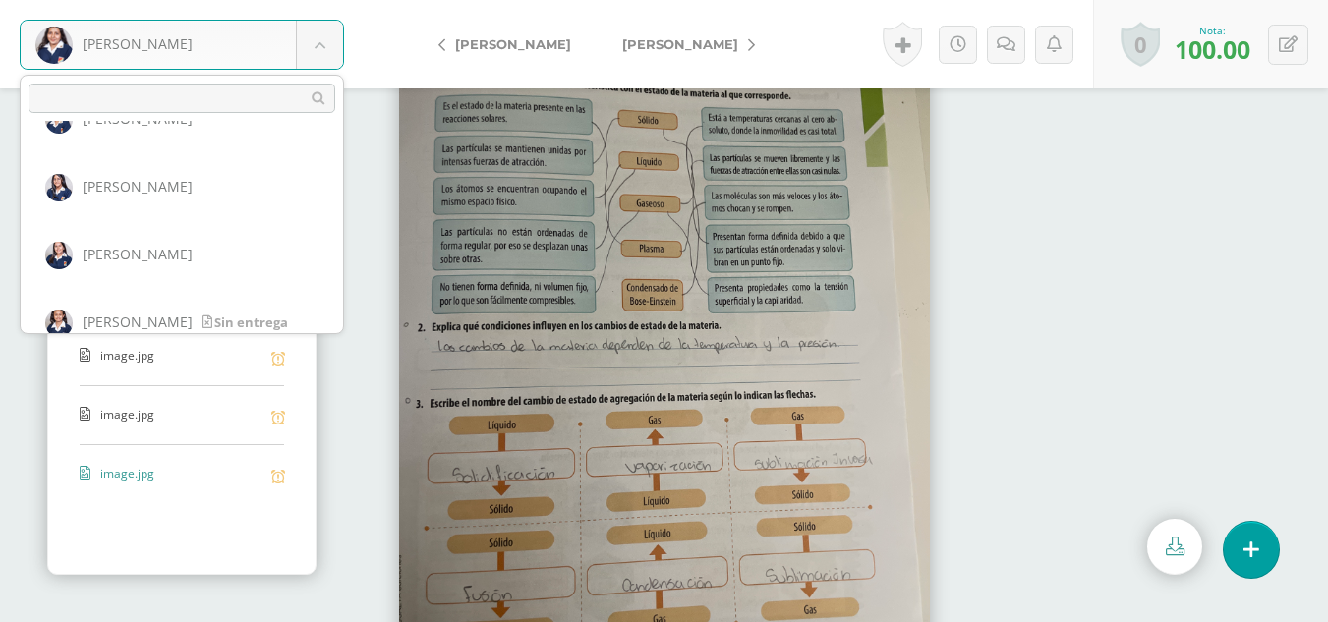
scroll to position [702, 0]
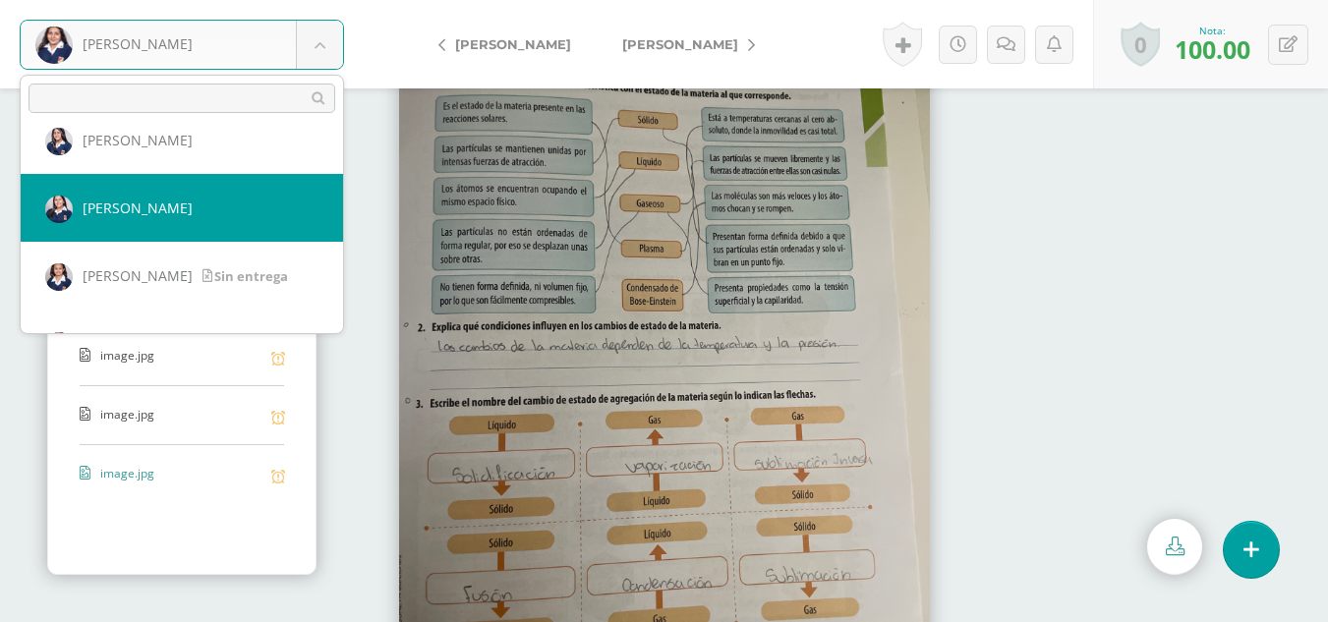
select select "2908"
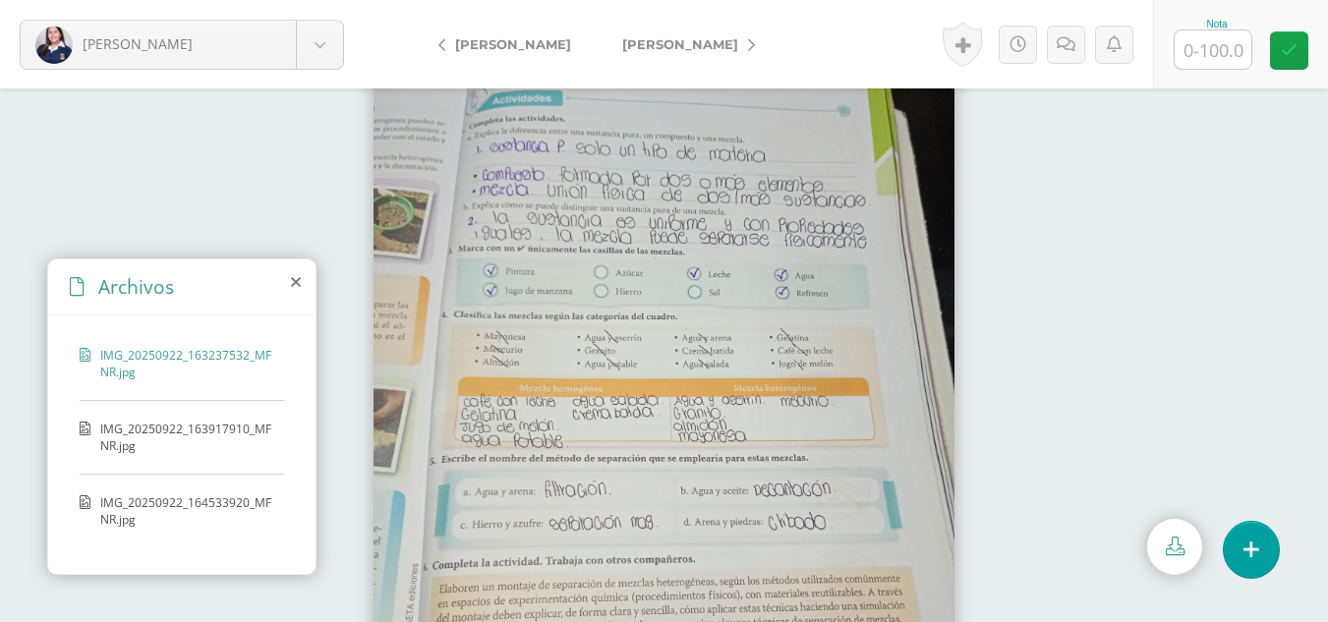
scroll to position [86, 0]
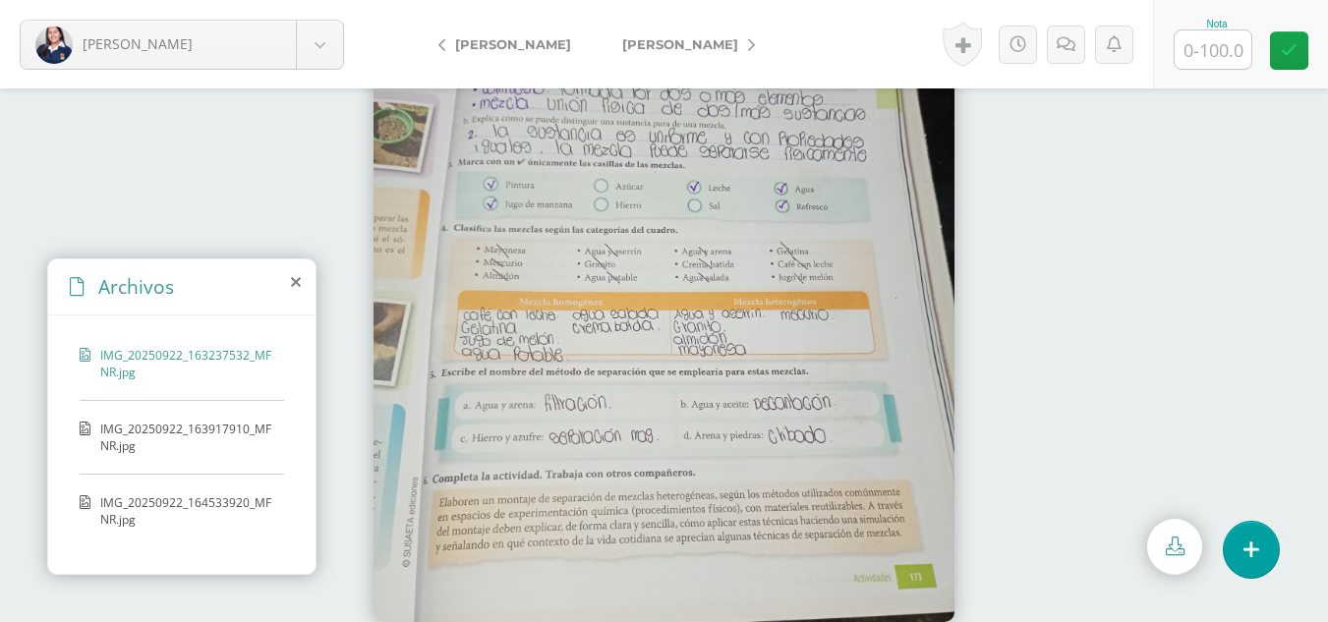
click at [159, 429] on span "IMG_20250922_163917910_MFNR.jpg" at bounding box center [187, 437] width 174 height 33
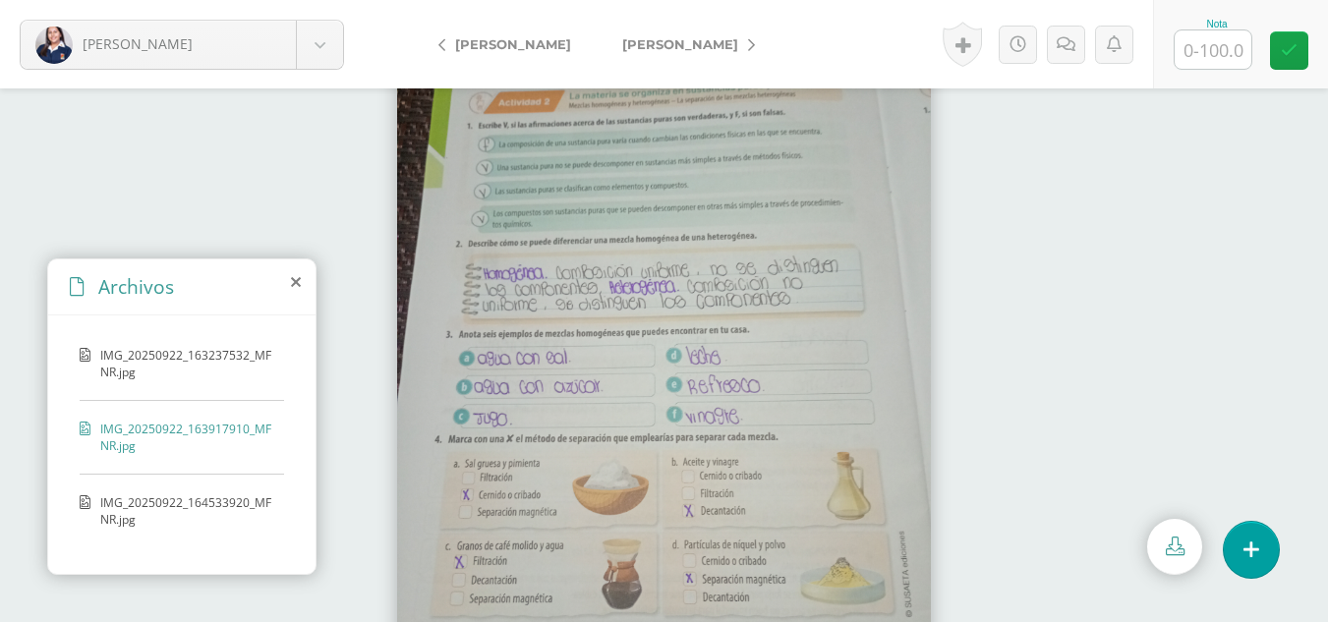
click at [169, 497] on span "IMG_20250922_164533920_MFNR.jpg" at bounding box center [187, 510] width 174 height 33
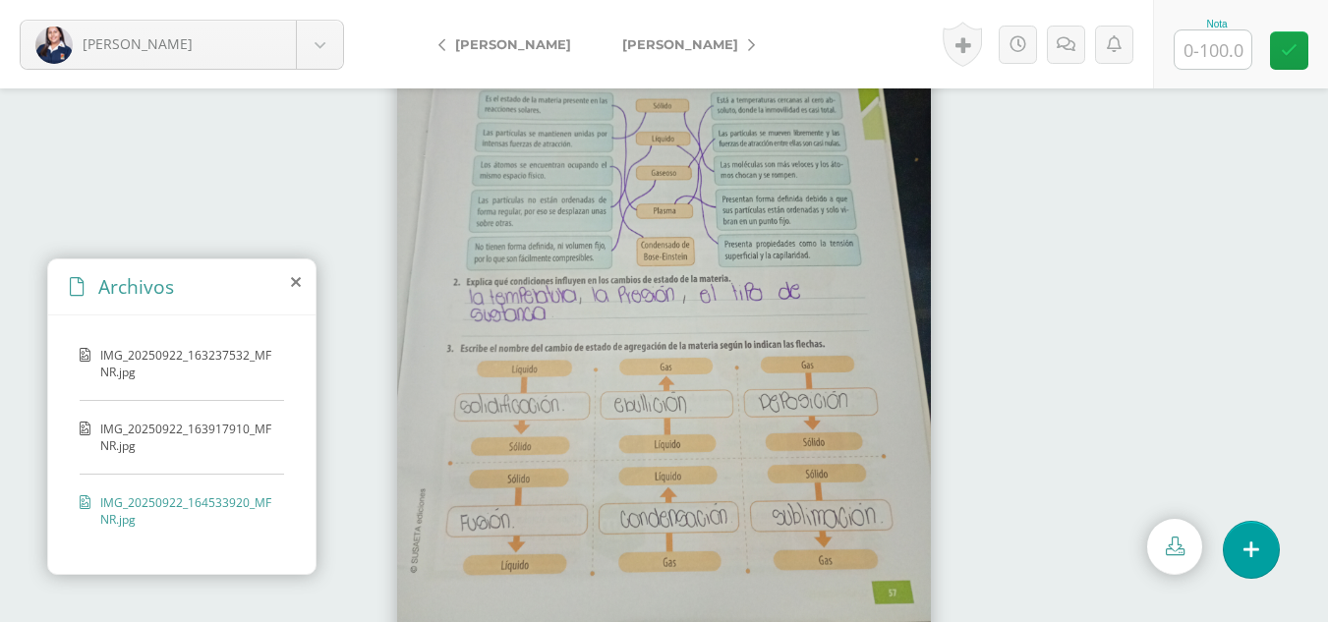
scroll to position [87, 0]
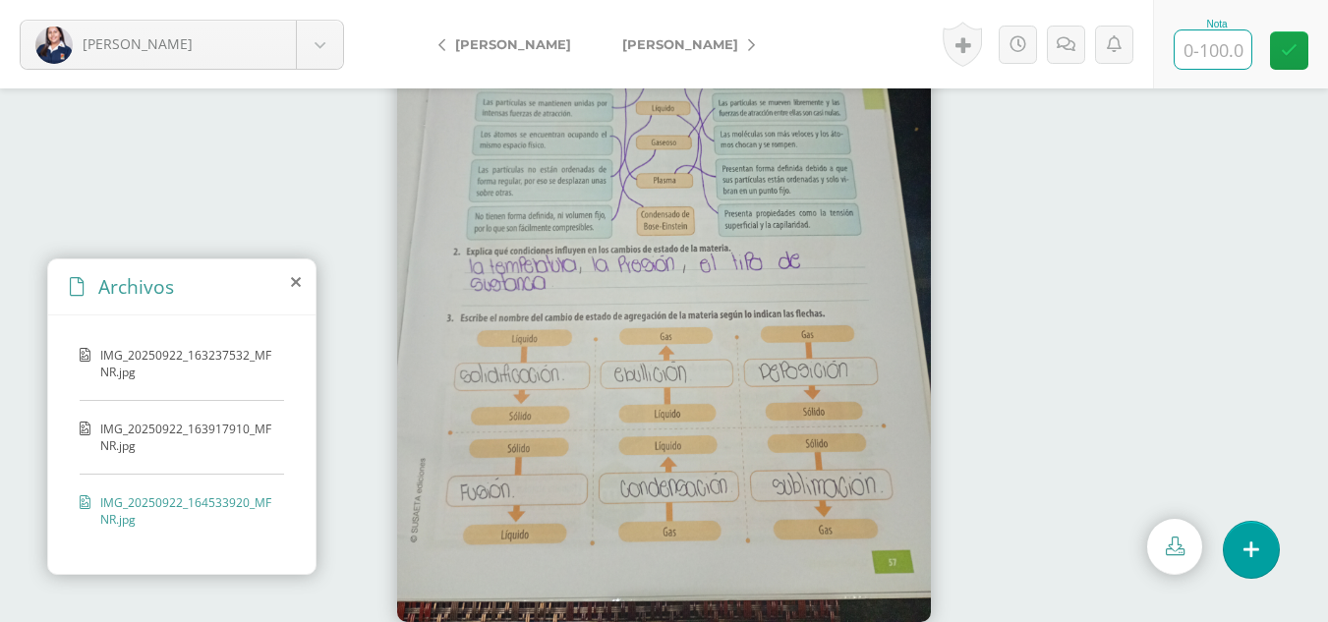
click at [1211, 51] on input "text" at bounding box center [1212, 49] width 77 height 38
type input "95"
click at [651, 40] on span "[PERSON_NAME]" at bounding box center [680, 44] width 116 height 16
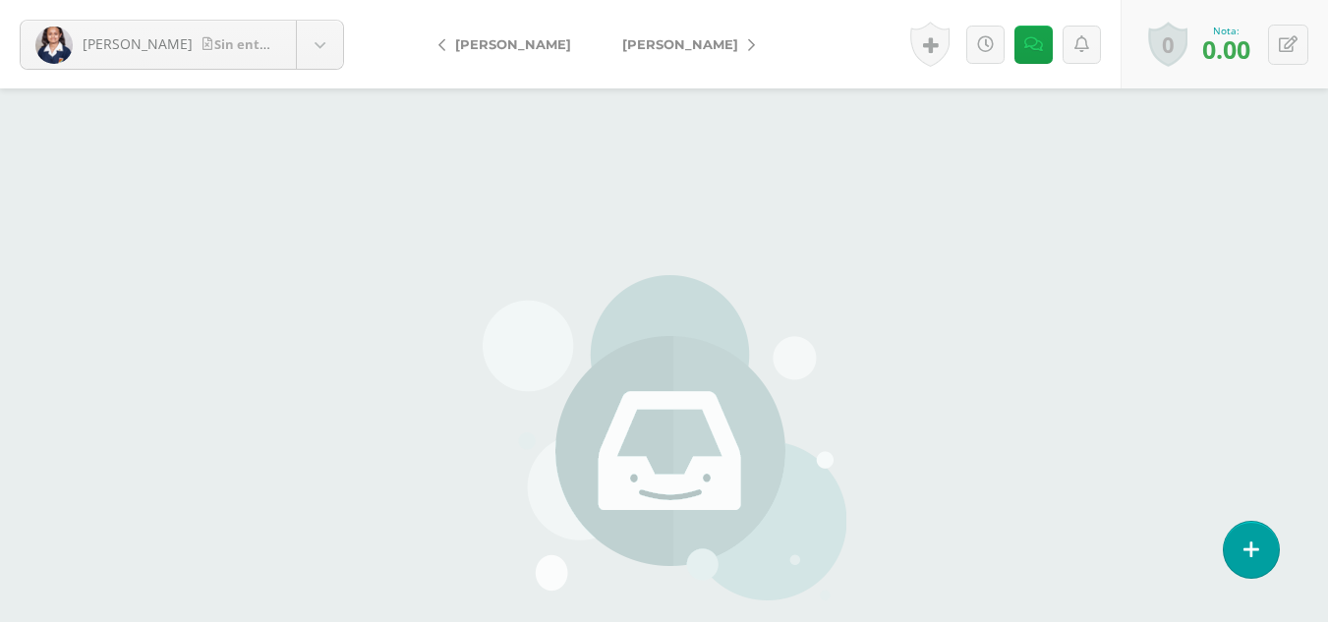
click at [651, 40] on span "[PERSON_NAME]" at bounding box center [680, 44] width 116 height 16
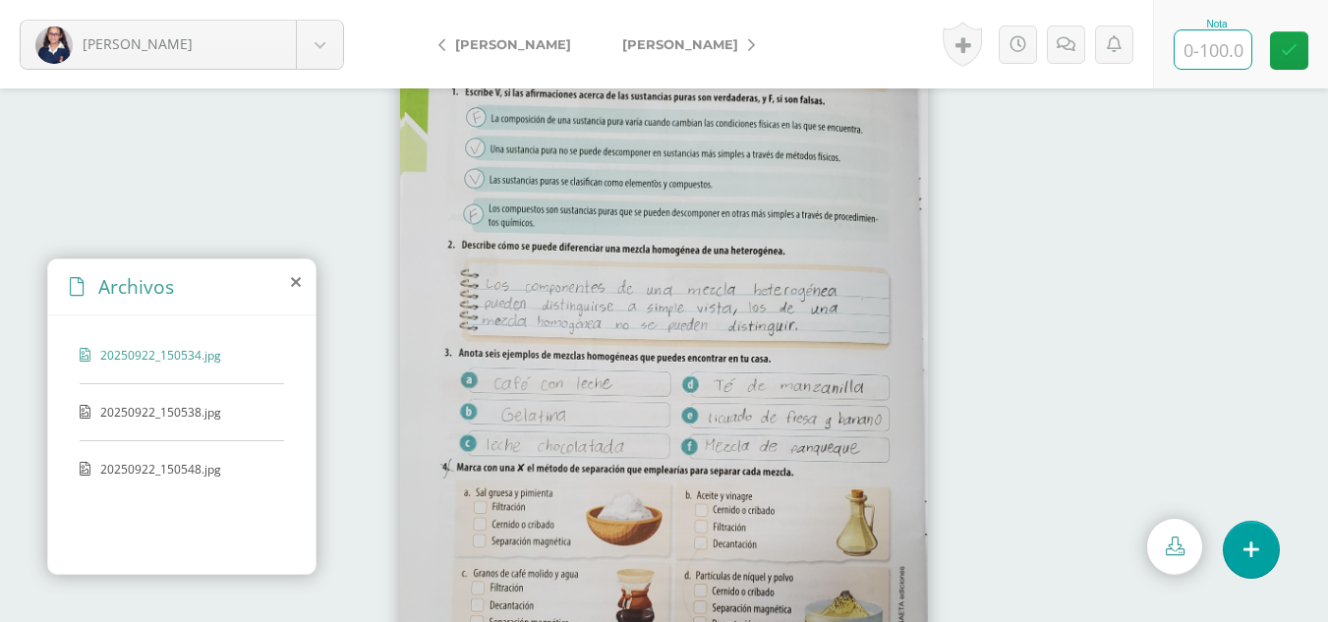
click at [1213, 58] on input "text" at bounding box center [1212, 49] width 77 height 38
click at [128, 432] on div "20250922_150538.jpg" at bounding box center [182, 422] width 204 height 37
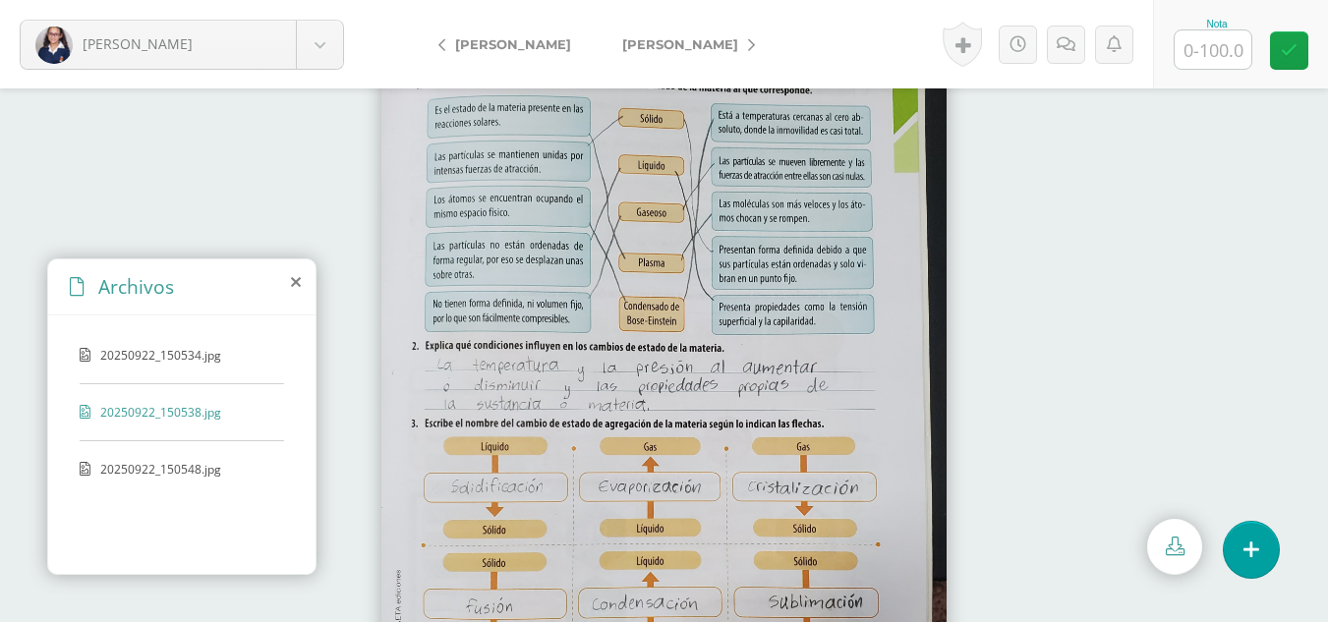
click at [137, 466] on span "20250922_150548.jpg" at bounding box center [180, 469] width 161 height 17
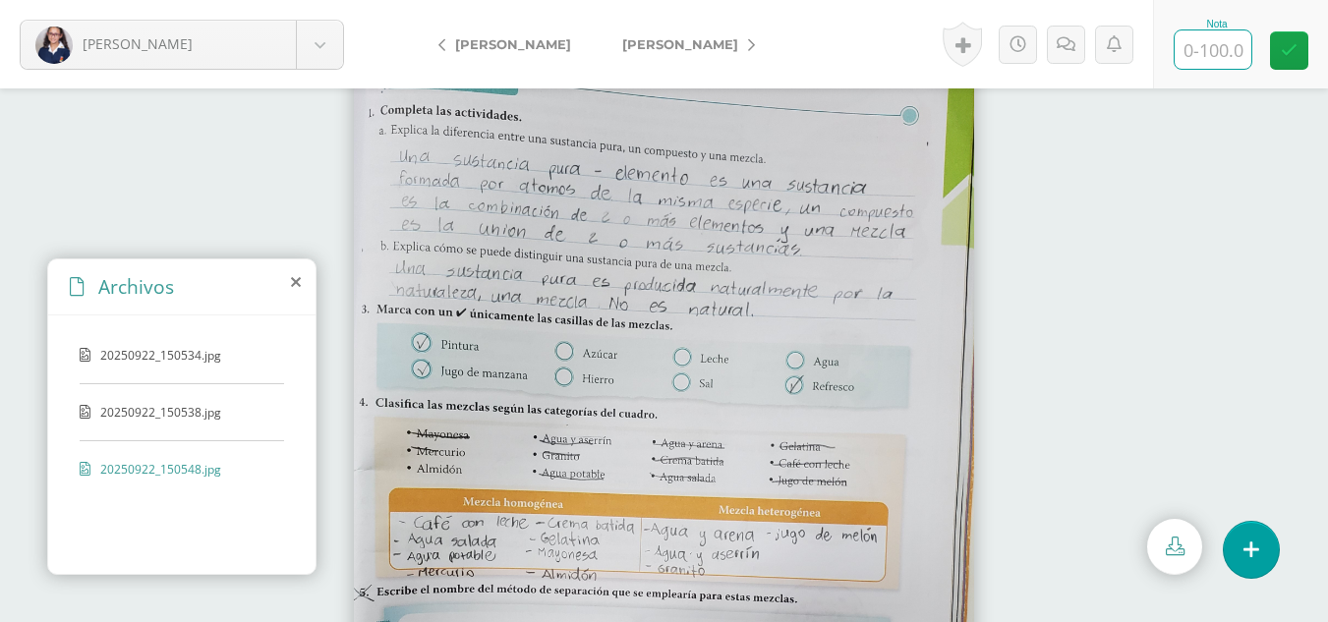
click at [1181, 50] on input "text" at bounding box center [1212, 49] width 77 height 38
type input "100"
click at [1285, 42] on icon at bounding box center [1289, 50] width 17 height 17
click at [666, 45] on span "[PERSON_NAME]" at bounding box center [680, 44] width 116 height 16
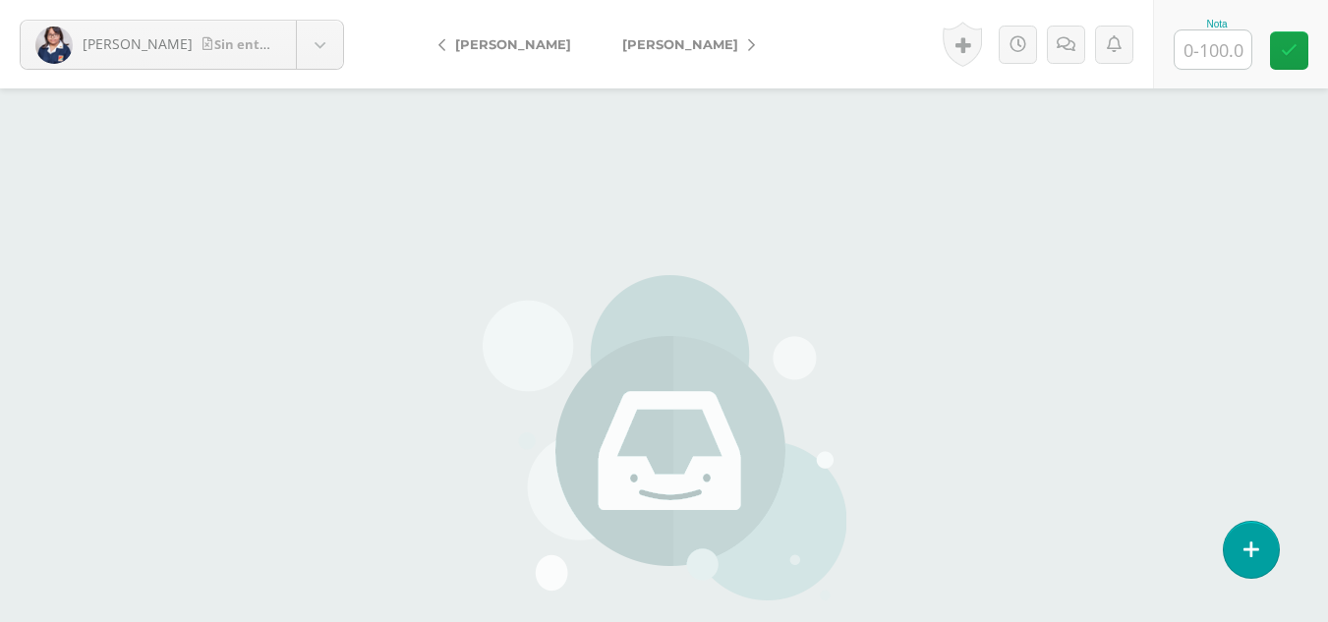
click at [666, 45] on span "[PERSON_NAME]" at bounding box center [680, 44] width 116 height 16
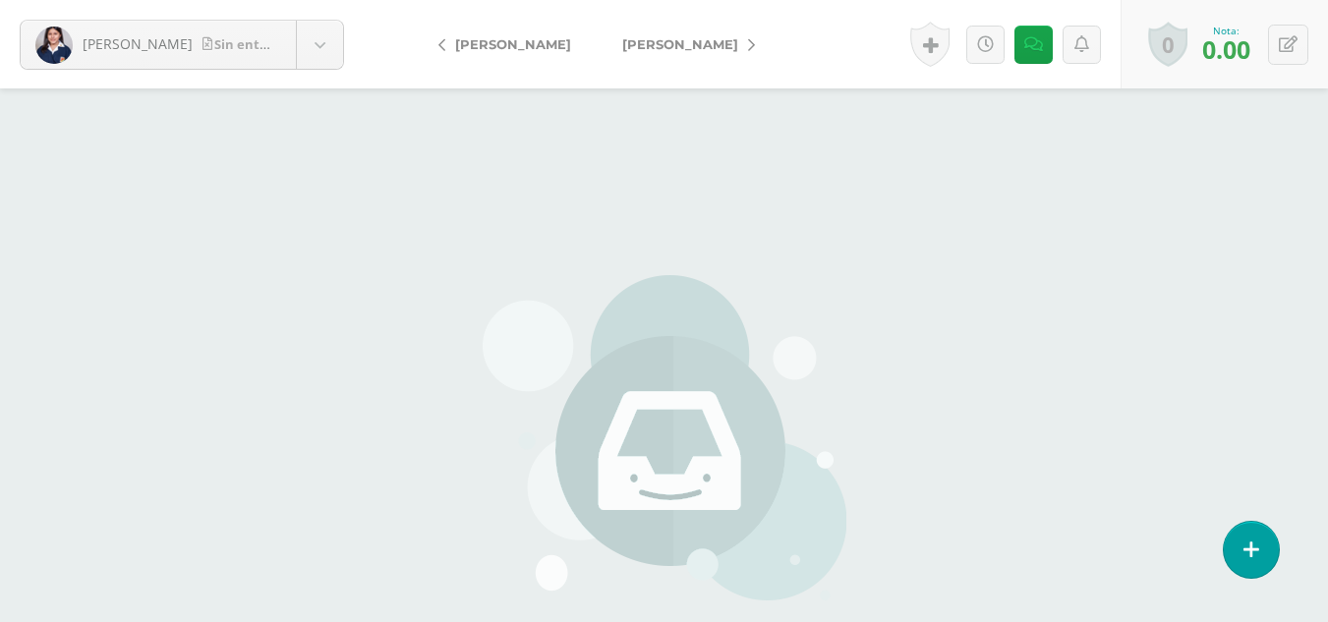
click at [632, 46] on span "[PERSON_NAME]" at bounding box center [680, 44] width 116 height 16
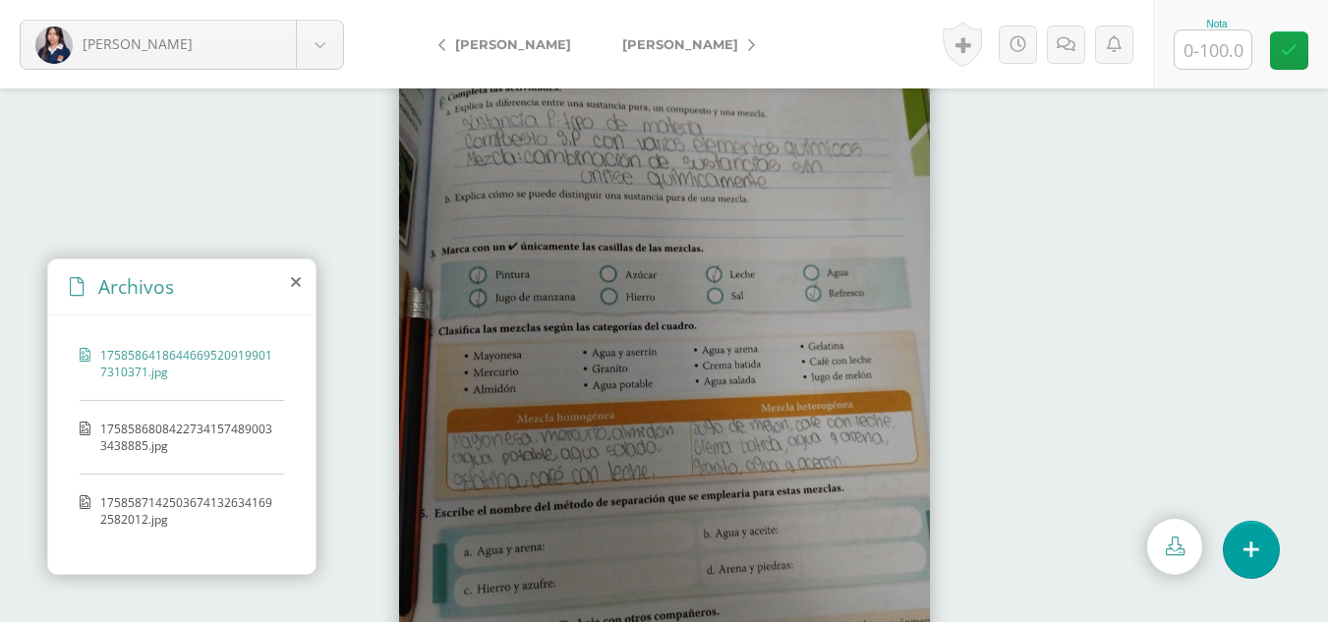
click at [256, 432] on span "17585868084227341574890033438885.jpg" at bounding box center [187, 437] width 174 height 33
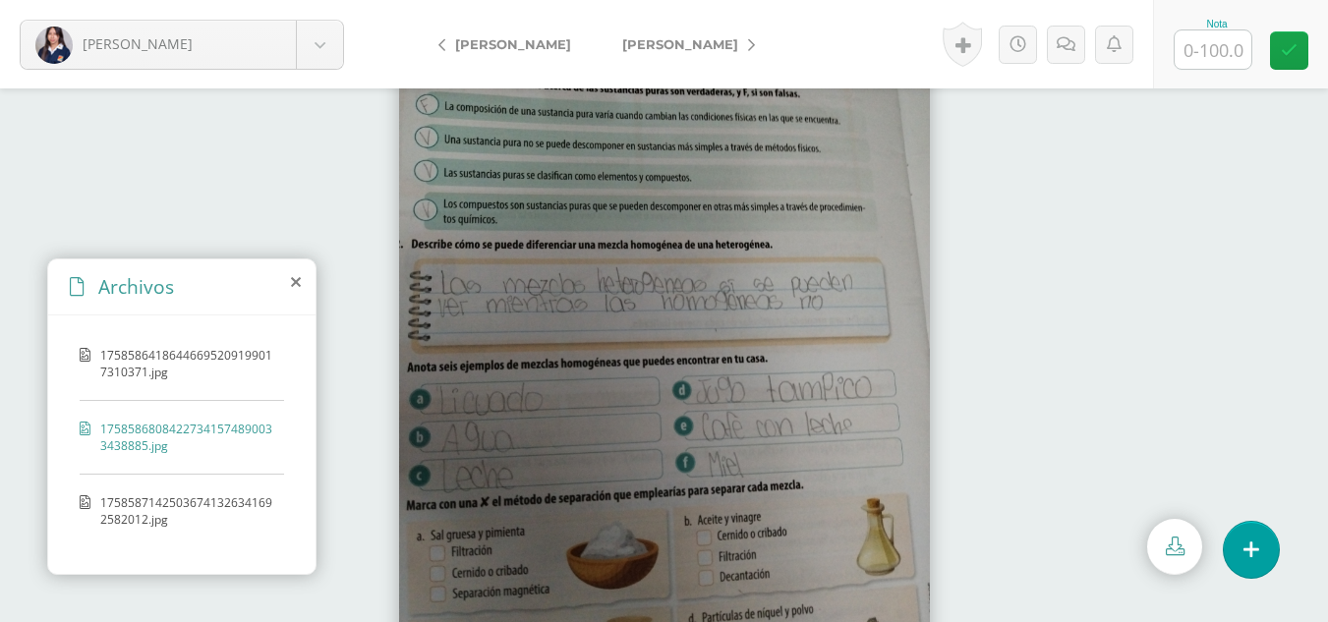
click at [231, 497] on span "17585871425036741326341692582012.jpg" at bounding box center [187, 510] width 174 height 33
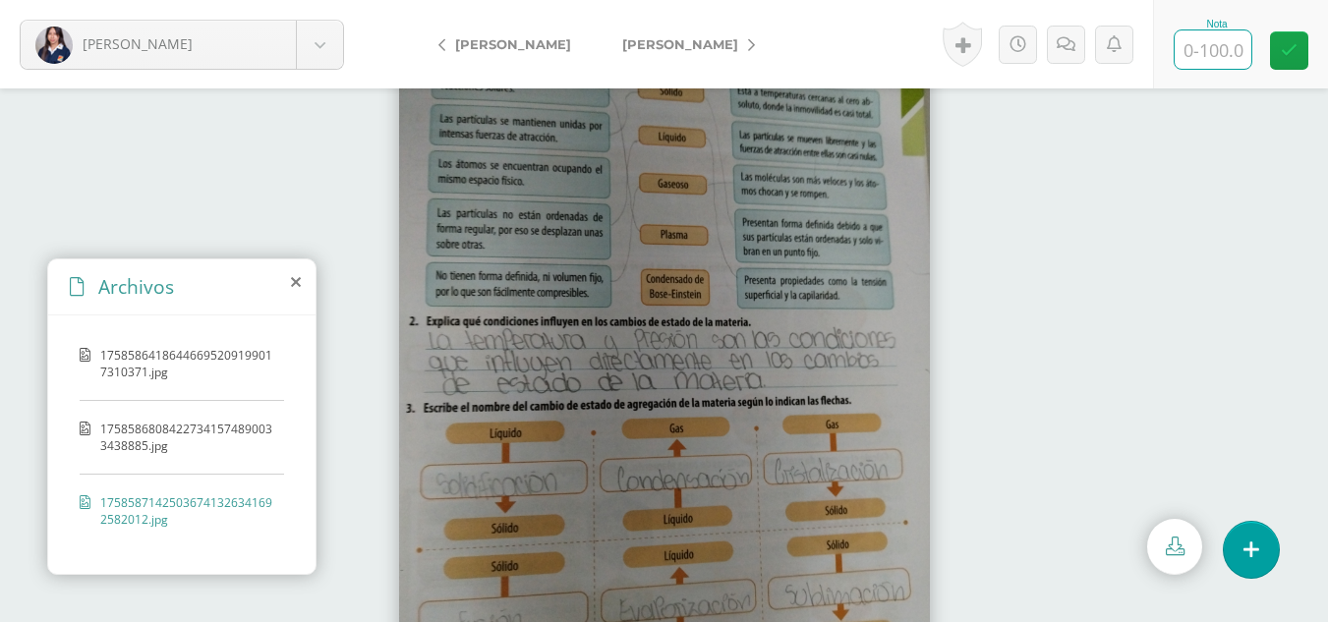
click at [1205, 34] on input "text" at bounding box center [1212, 49] width 77 height 38
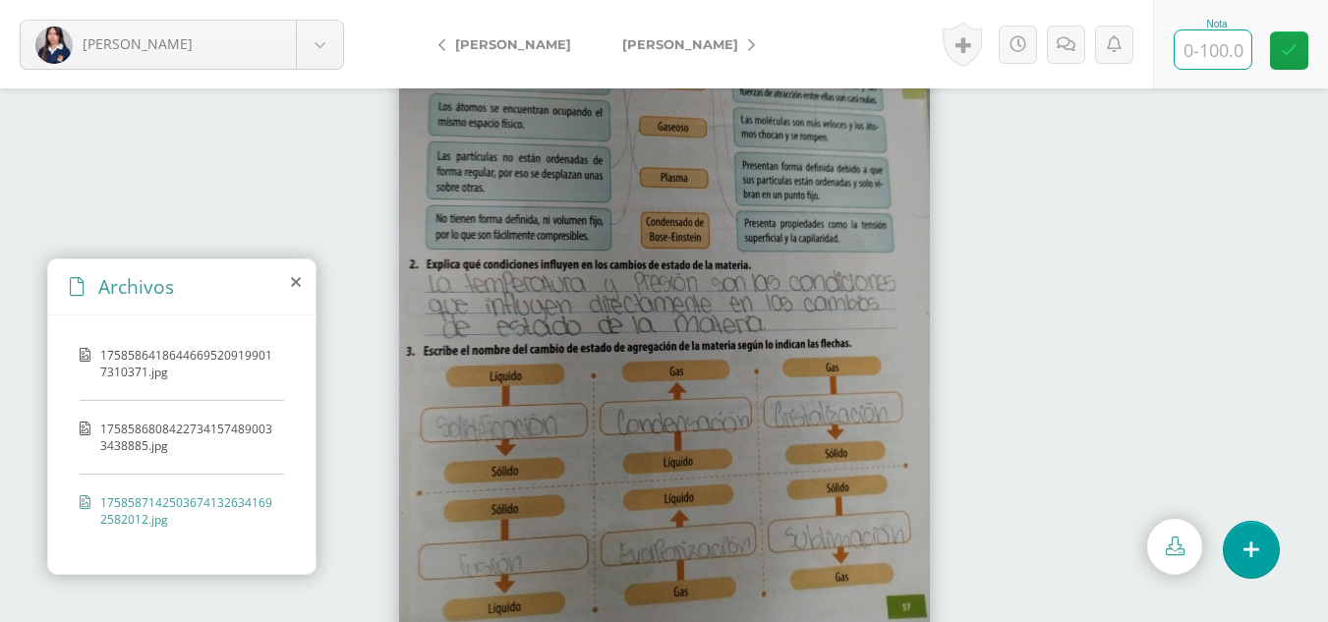
scroll to position [87, 0]
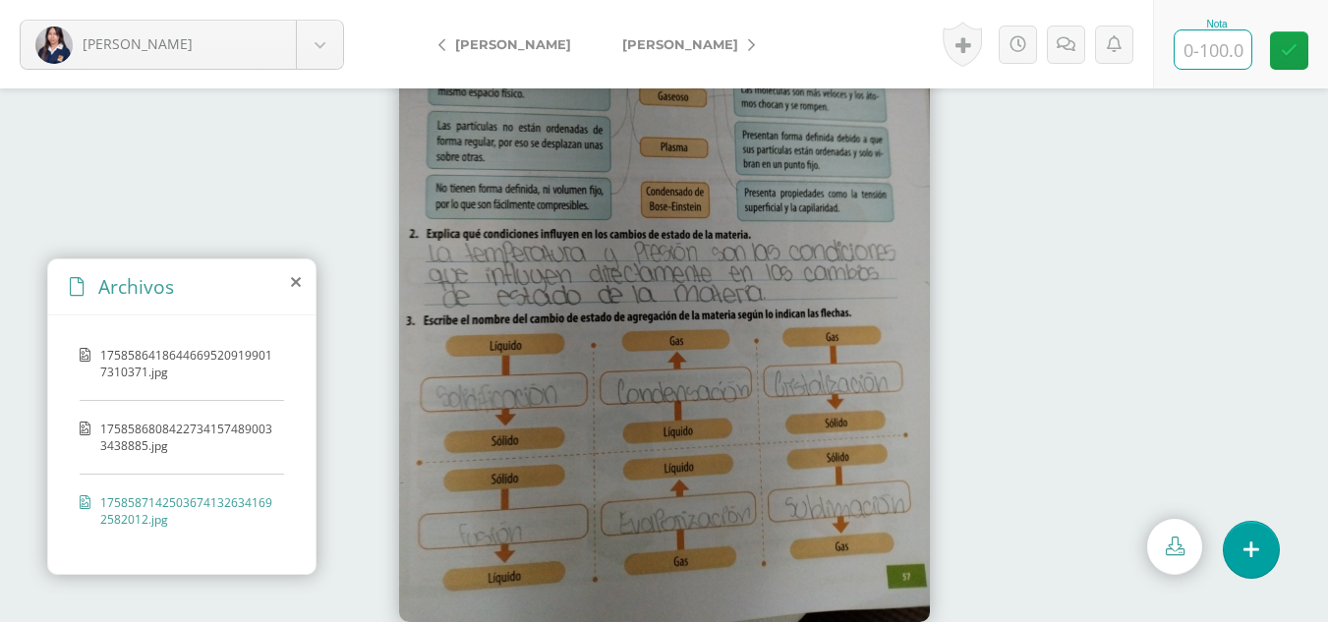
click at [1204, 57] on input "text" at bounding box center [1212, 49] width 77 height 38
type input "90"
click at [648, 44] on span "[PERSON_NAME]" at bounding box center [680, 44] width 116 height 16
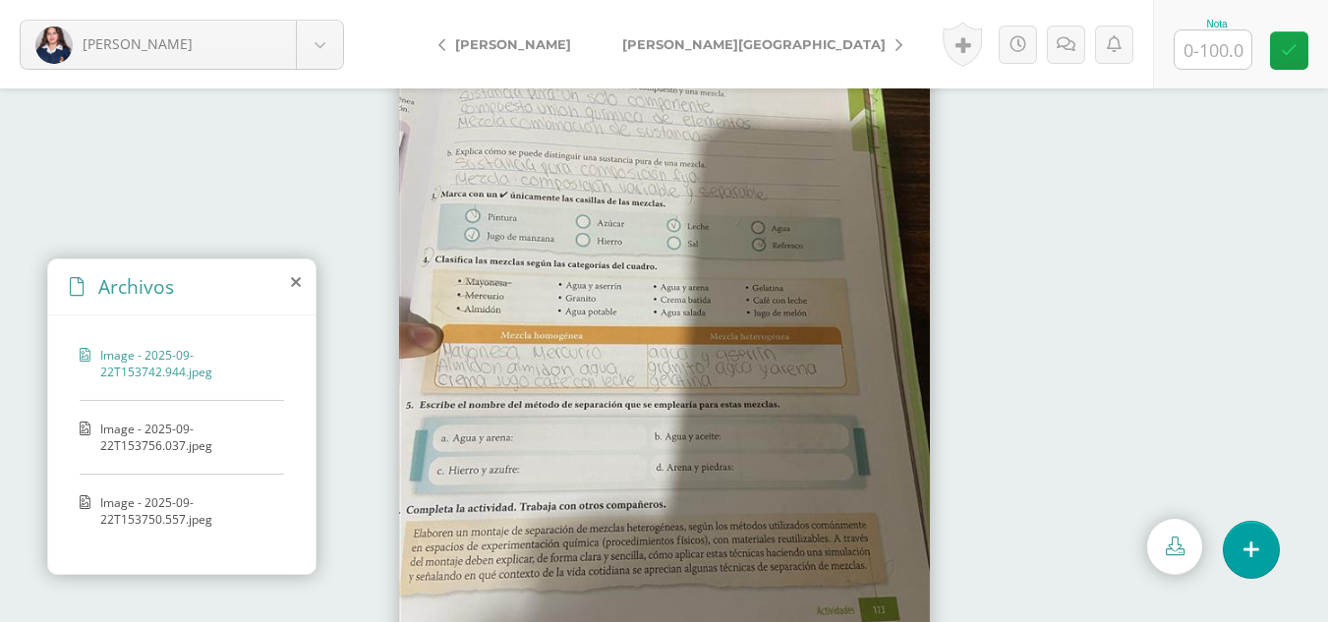
click at [188, 426] on span "Image - 2025-09-22T153756.037.jpeg" at bounding box center [187, 437] width 174 height 33
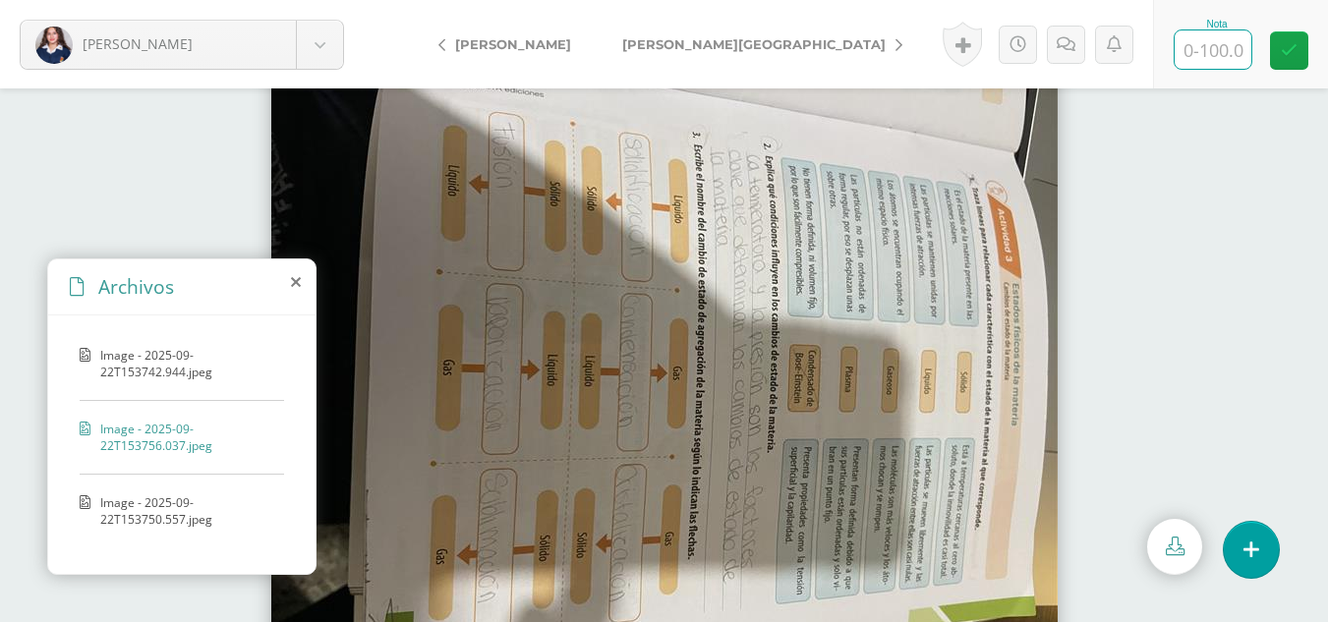
click at [1232, 56] on input "text" at bounding box center [1212, 49] width 77 height 38
type input "90"
click at [638, 42] on span "[PERSON_NAME][GEOGRAPHIC_DATA]" at bounding box center [753, 44] width 263 height 16
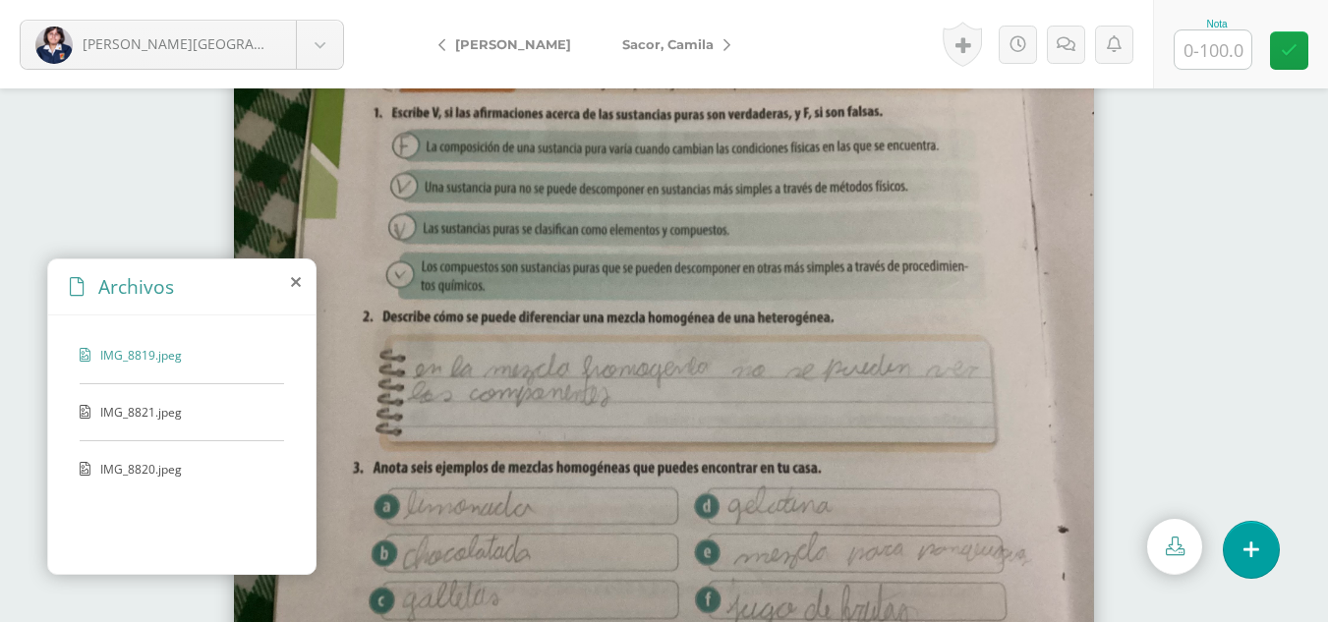
click at [154, 423] on div "IMG_8821.jpeg" at bounding box center [182, 422] width 204 height 37
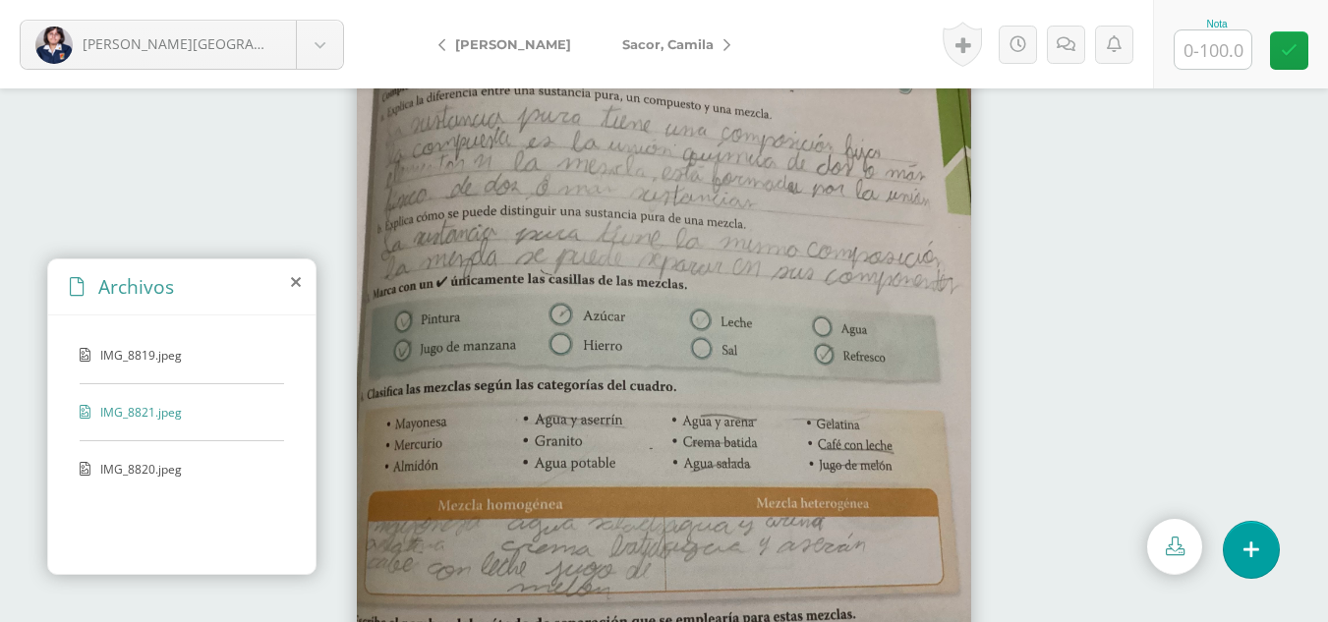
click at [173, 445] on div "IMG_8819.jpeg IMG_8821.jpeg IMG_8820.jpeg" at bounding box center [181, 441] width 267 height 252
click at [152, 464] on span "IMG_8820.jpeg" at bounding box center [180, 469] width 161 height 17
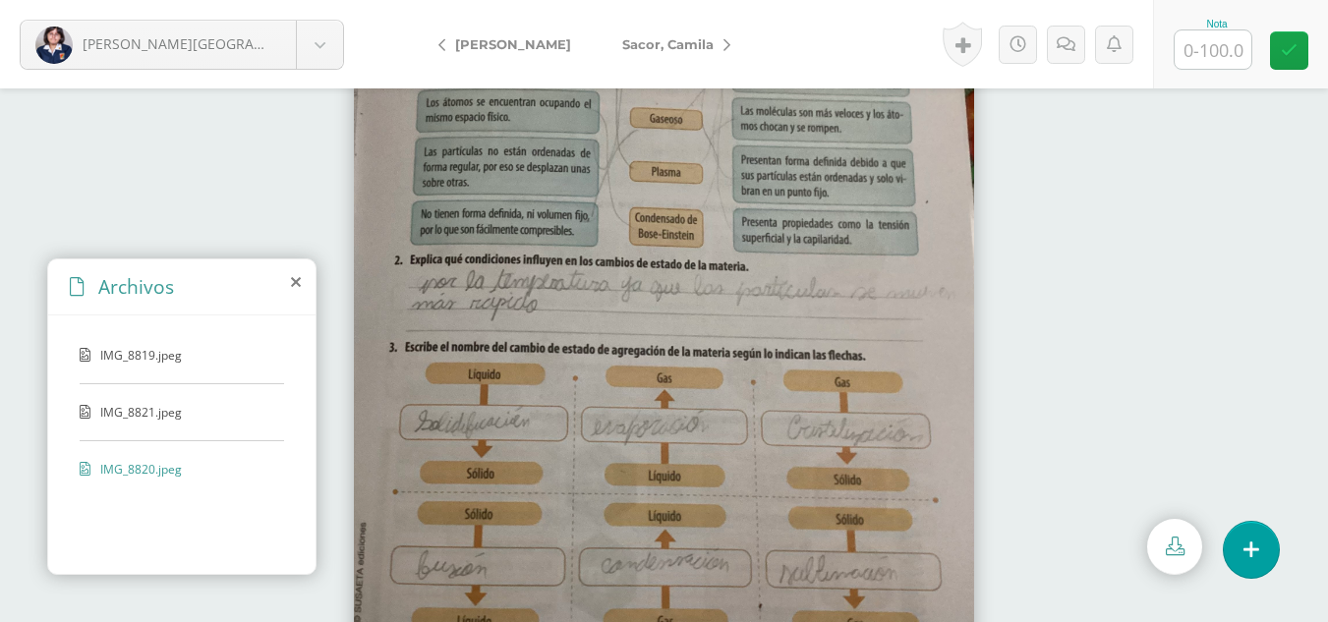
scroll to position [87, 0]
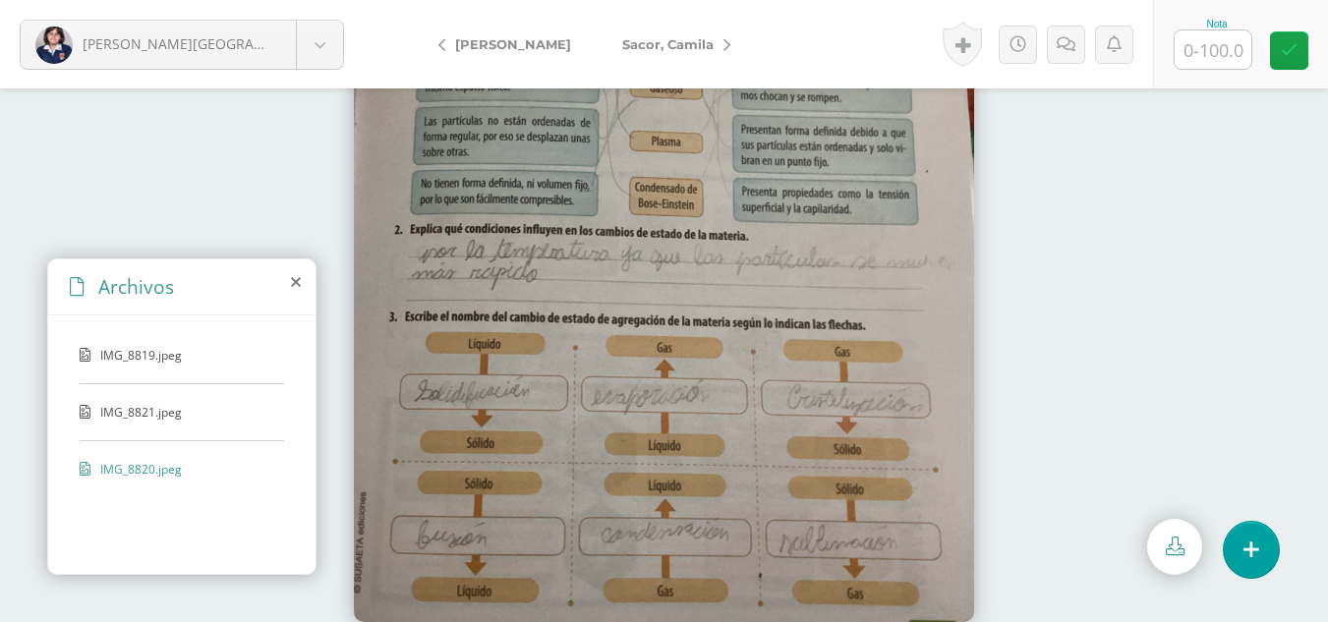
click at [1194, 56] on input "text" at bounding box center [1212, 49] width 77 height 38
type input "100"
click at [1289, 45] on icon at bounding box center [1289, 50] width 17 height 17
click at [670, 36] on span "Sacor, Camila" at bounding box center [667, 44] width 91 height 16
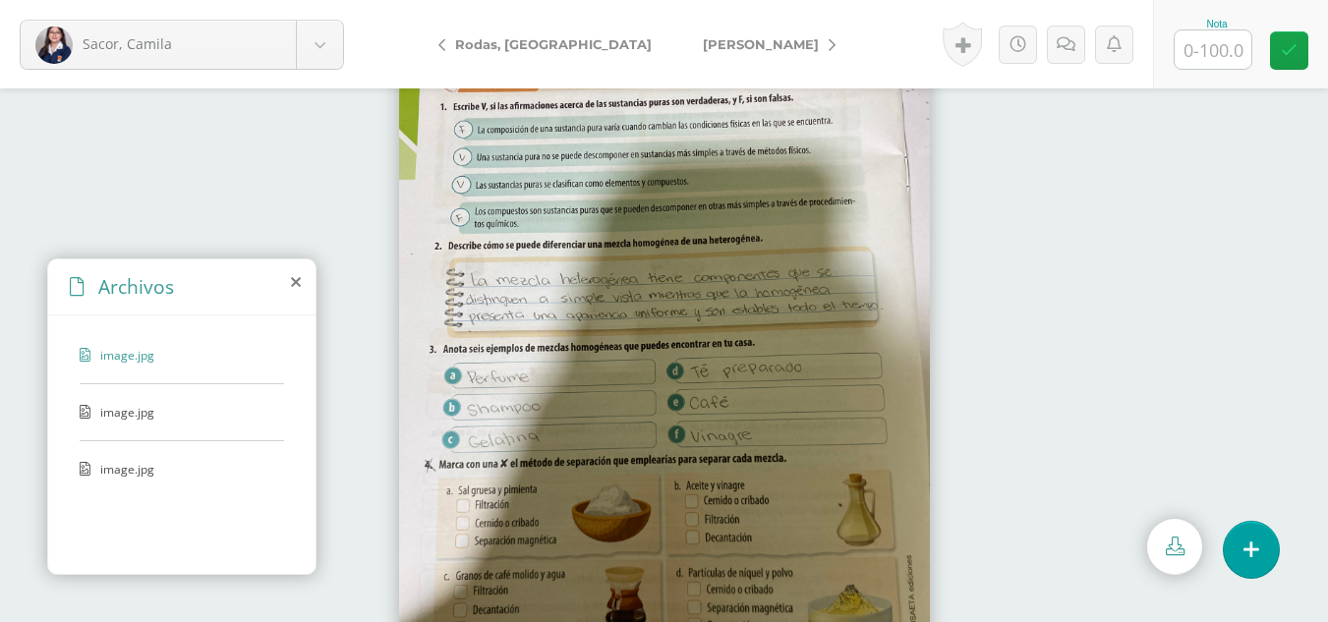
click at [106, 405] on span "image.jpg" at bounding box center [180, 412] width 161 height 17
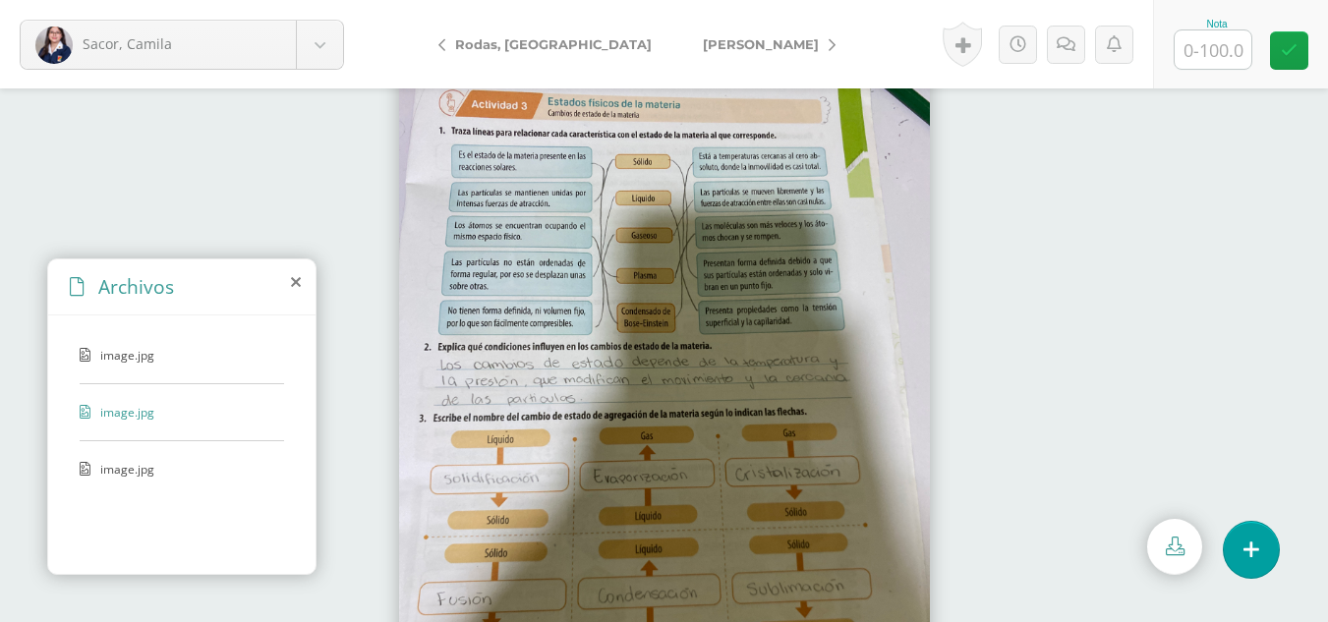
click at [112, 470] on span "image.jpg" at bounding box center [180, 469] width 161 height 17
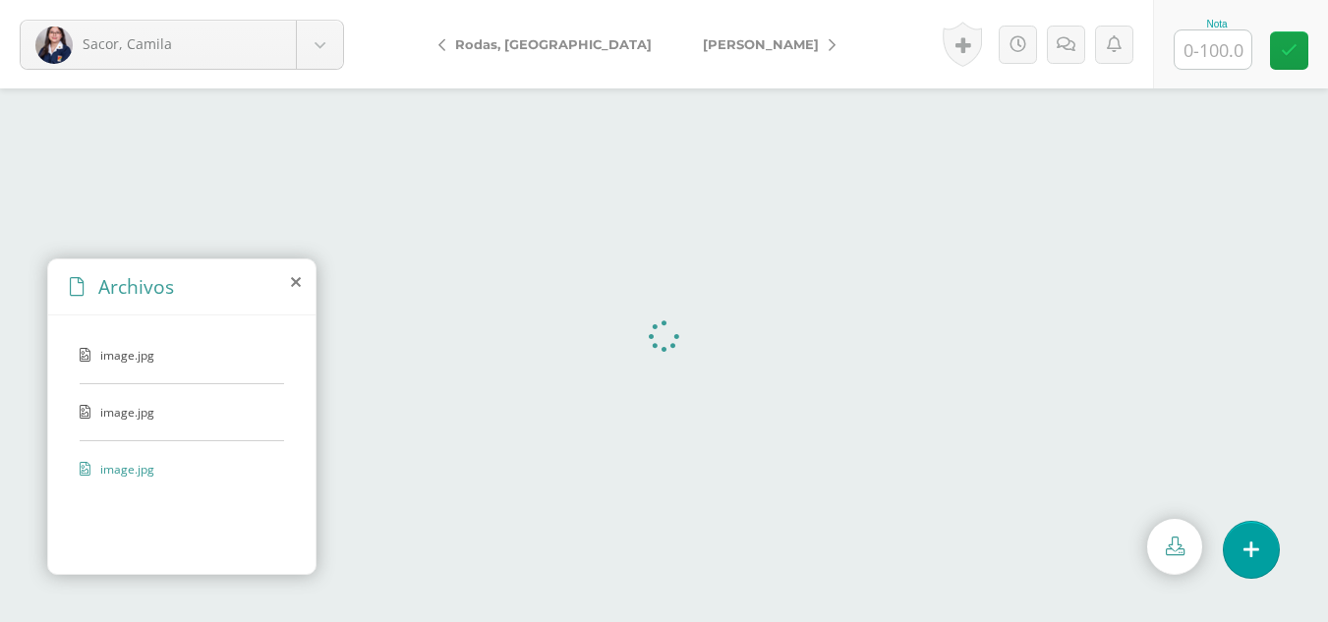
click at [1209, 51] on input "text" at bounding box center [1212, 49] width 77 height 38
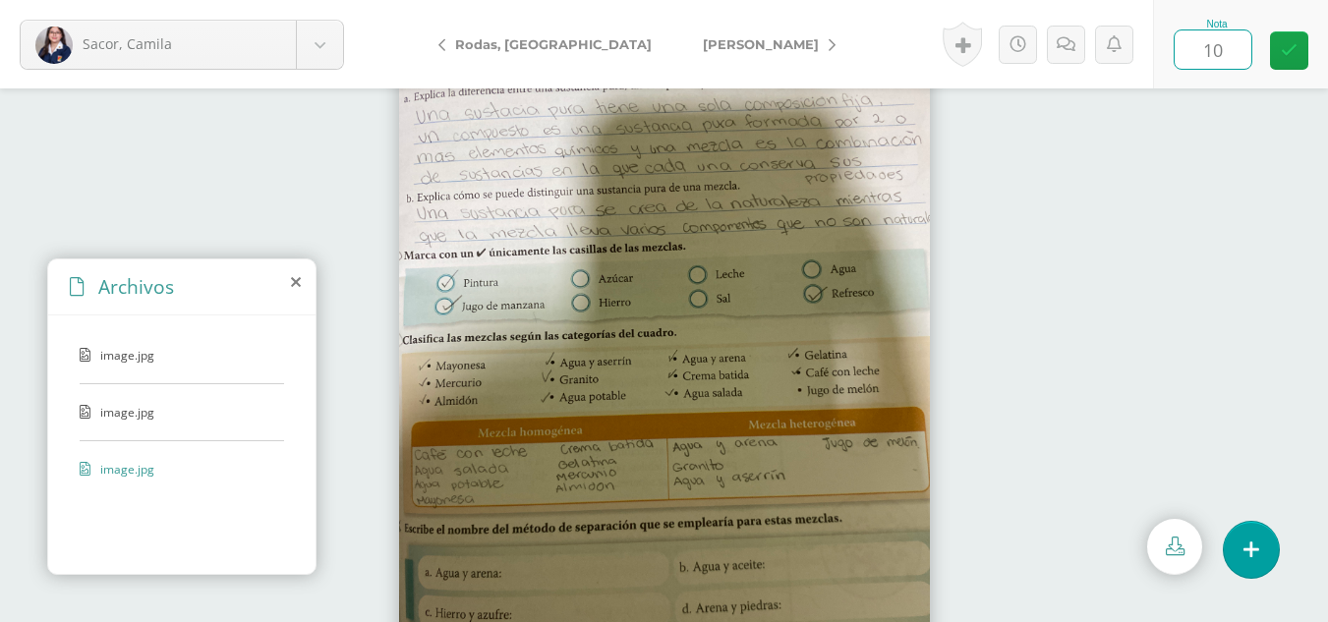
type input "100"
click at [703, 43] on span "[PERSON_NAME]" at bounding box center [761, 44] width 116 height 16
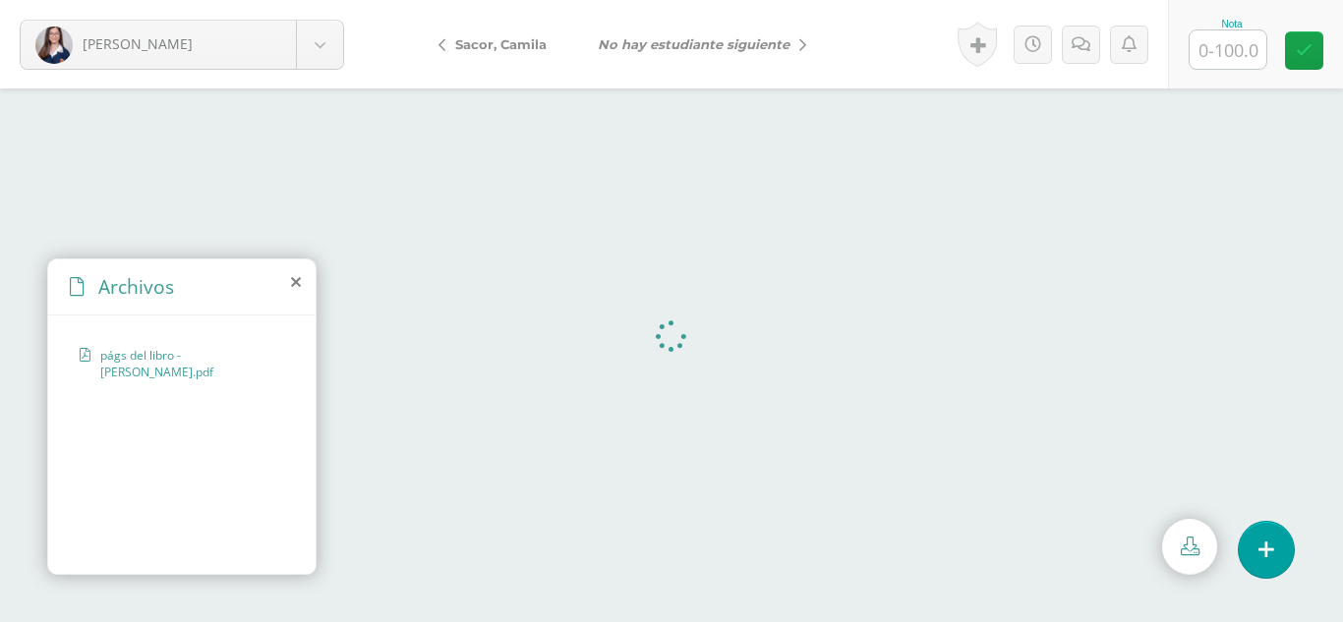
click at [1219, 52] on input "text" at bounding box center [1227, 49] width 77 height 38
type input "100"
click at [333, 0] on body "[PERSON_NAME] [PERSON_NAME] [PERSON_NAME] [PERSON_NAME] [PERSON_NAME][GEOGRAPHI…" at bounding box center [671, 0] width 1343 height 0
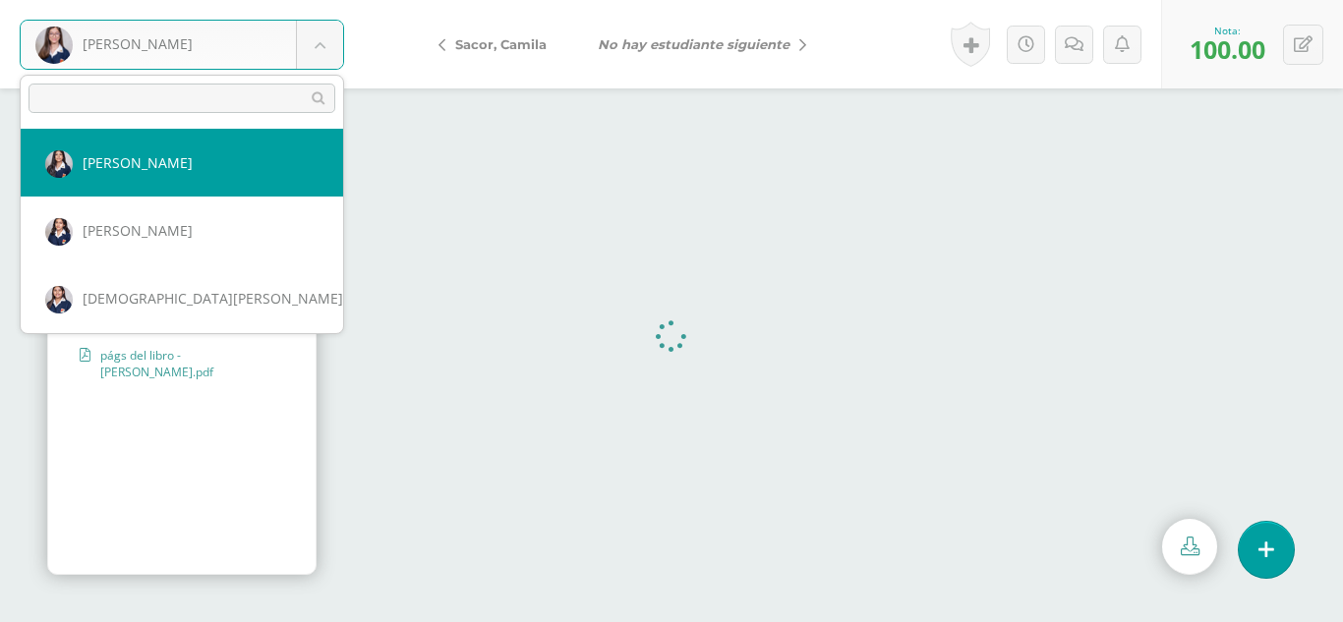
select select "3077"
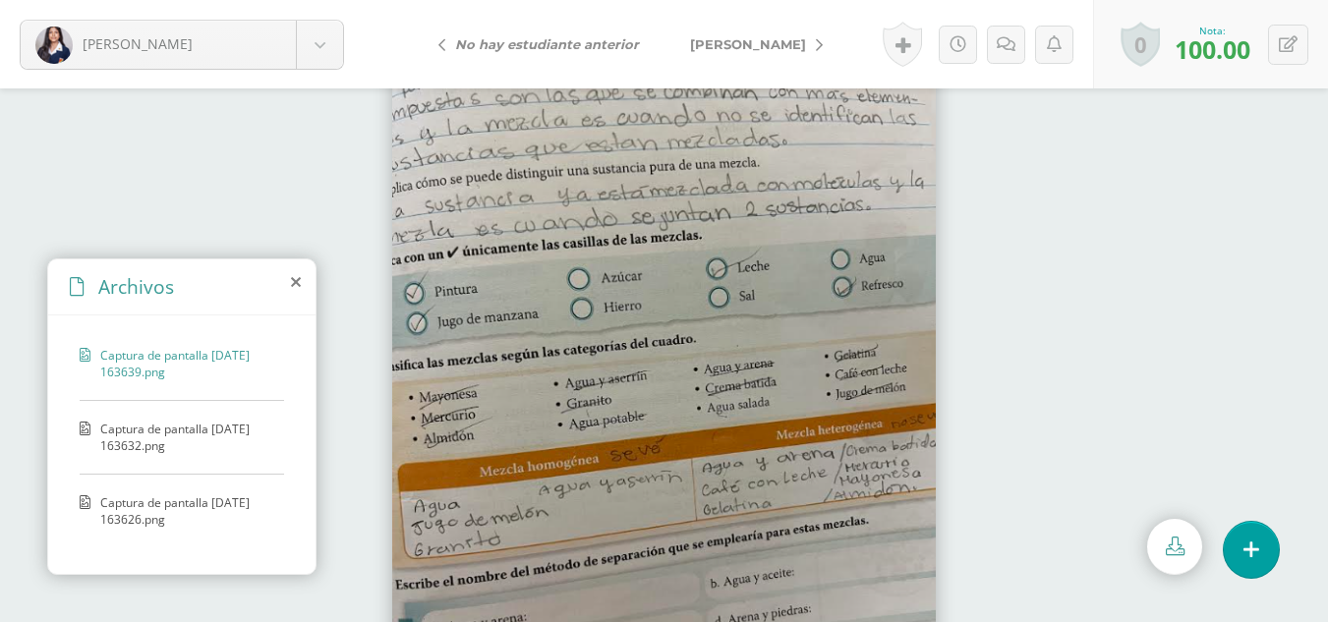
click at [169, 428] on span "Captura de pantalla [DATE] 163632.png" at bounding box center [187, 437] width 174 height 33
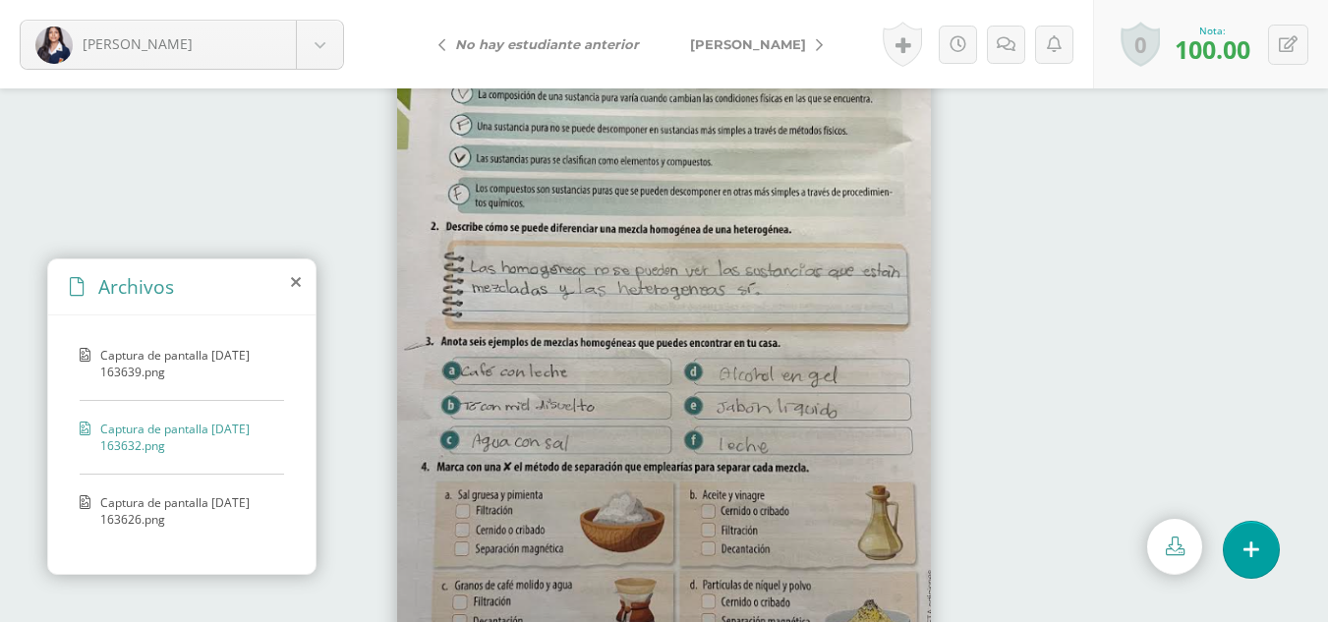
click at [151, 496] on span "Captura de pantalla [DATE] 163626.png" at bounding box center [187, 510] width 174 height 33
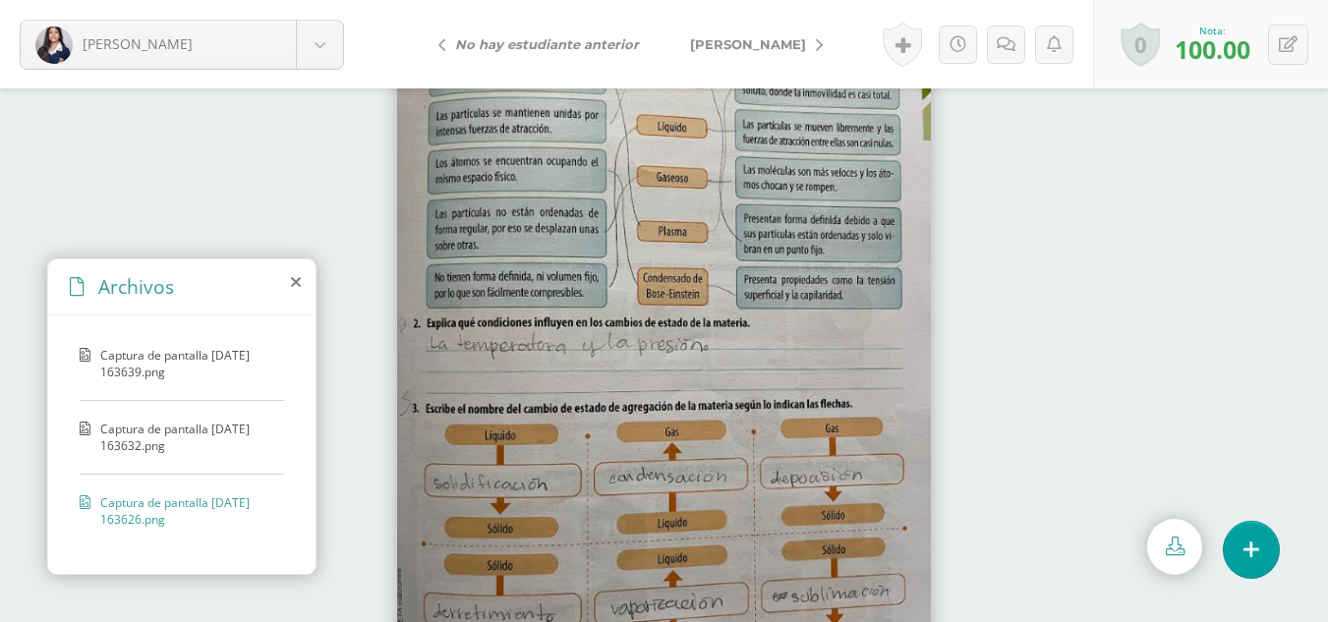
scroll to position [87, 0]
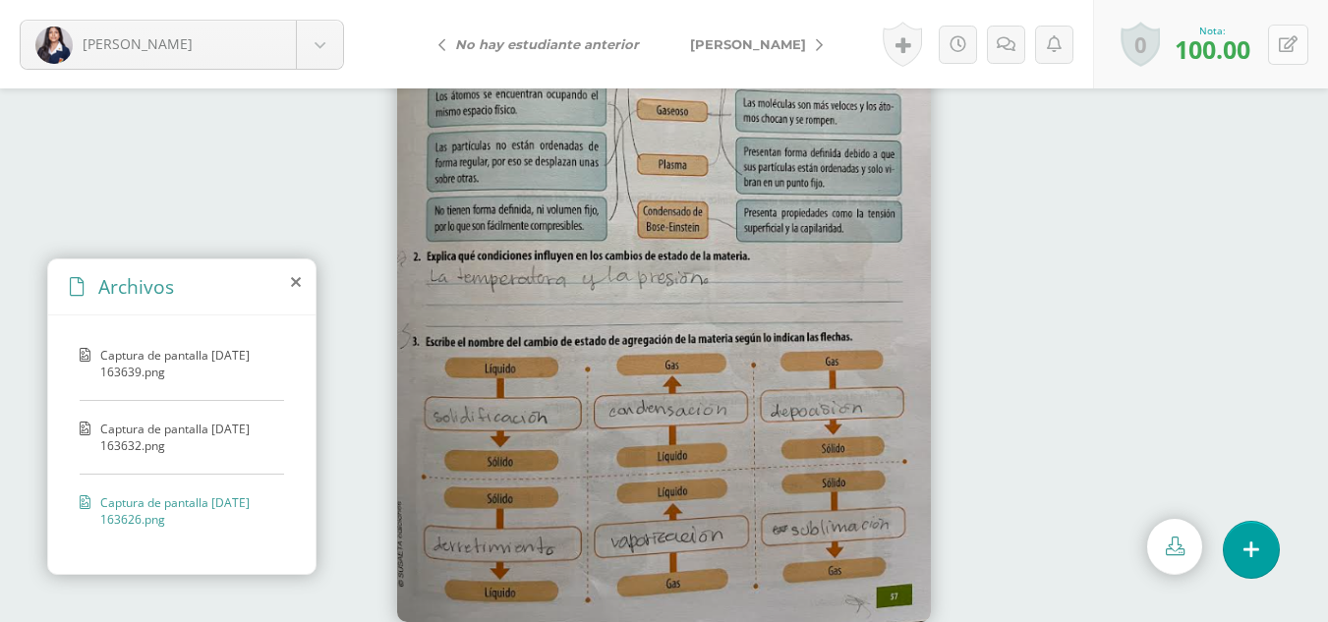
click at [1290, 45] on icon at bounding box center [1288, 44] width 19 height 17
type input "90"
click at [724, 49] on span "[PERSON_NAME]" at bounding box center [748, 44] width 116 height 16
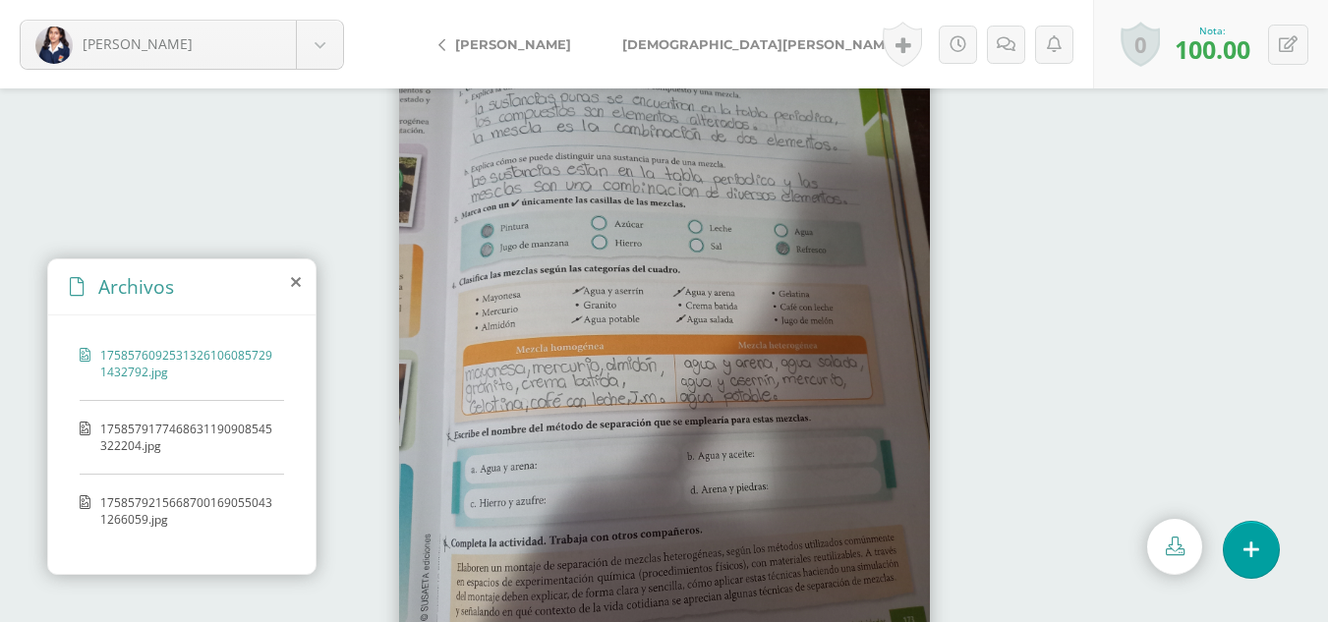
click at [159, 430] on span "1758579177468631190908545322204.jpg" at bounding box center [187, 437] width 174 height 33
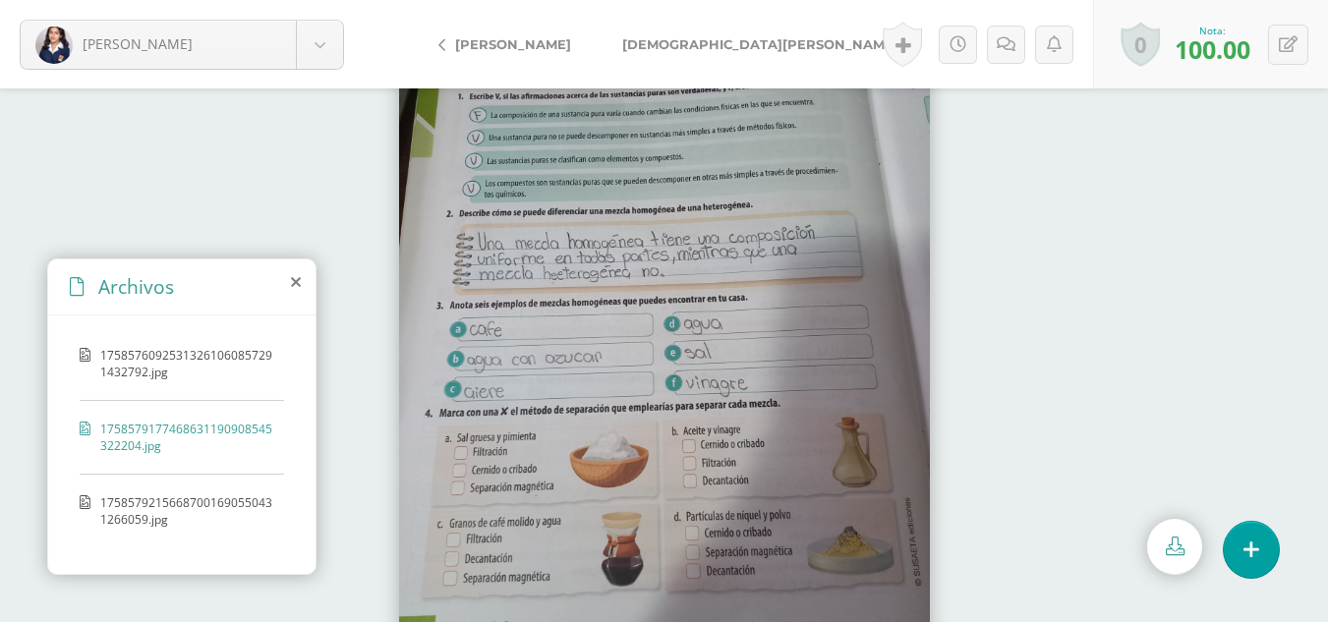
click at [230, 520] on span "17585792156687001690550431266059.jpg" at bounding box center [187, 510] width 174 height 33
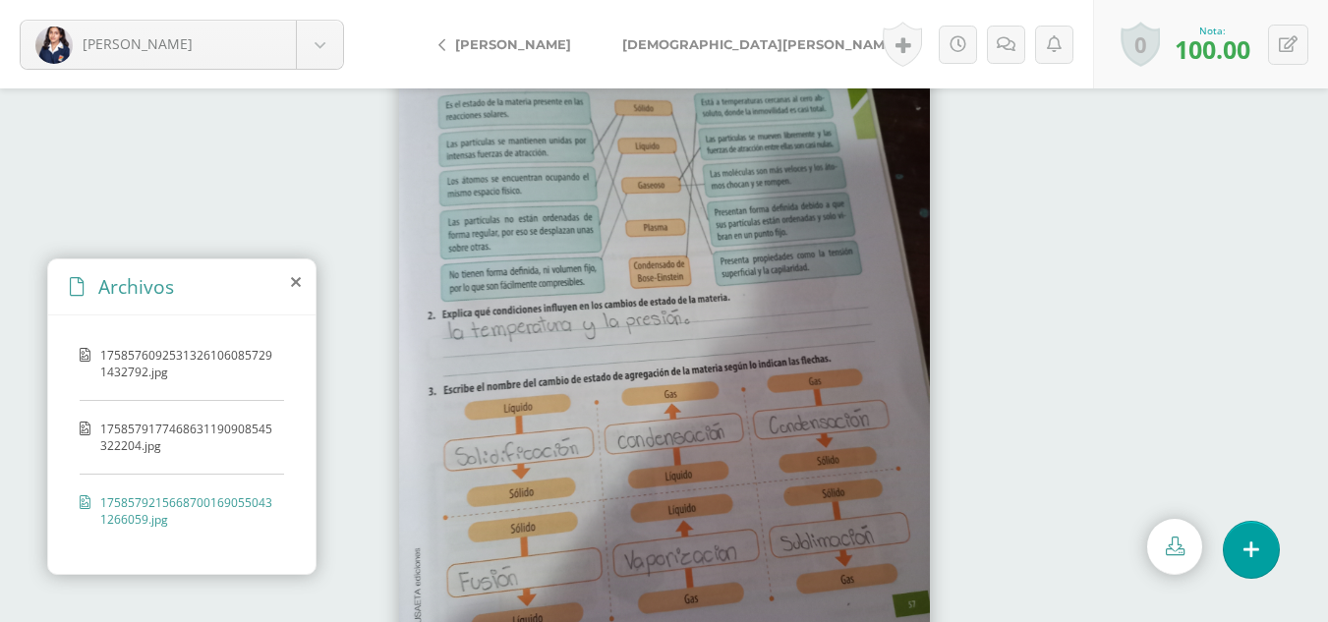
scroll to position [87, 0]
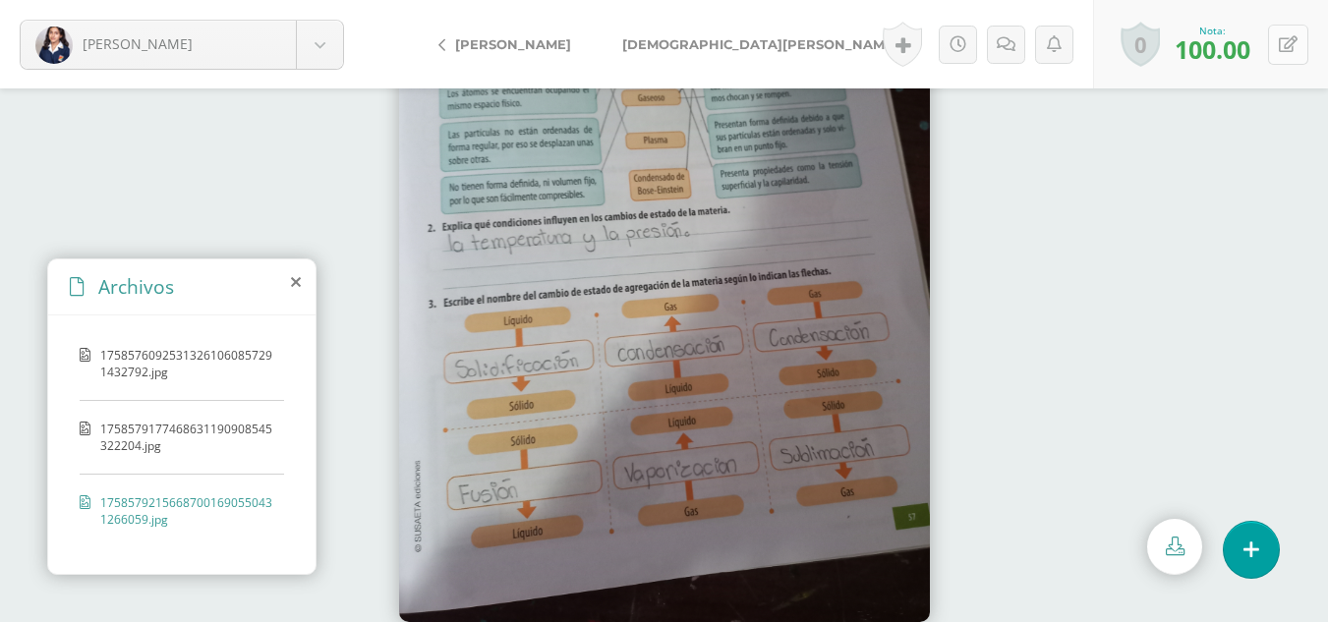
click at [1283, 57] on button at bounding box center [1288, 45] width 40 height 40
type input "85"
click at [684, 46] on span "[DEMOGRAPHIC_DATA][PERSON_NAME]" at bounding box center [760, 44] width 276 height 16
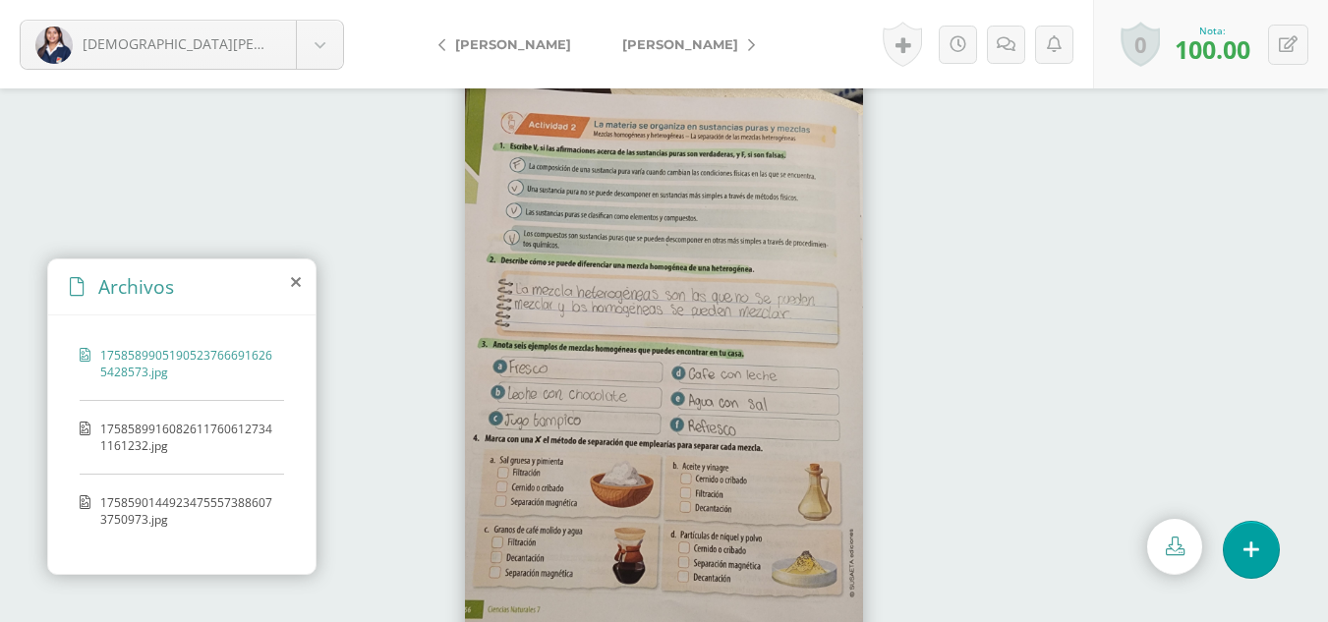
click at [219, 419] on div "17585899051905237666916265428573.jpg 17585899160826117606127341161232.jpg 17585…" at bounding box center [181, 441] width 267 height 252
click at [219, 438] on span "17585899160826117606127341161232.jpg" at bounding box center [187, 437] width 174 height 33
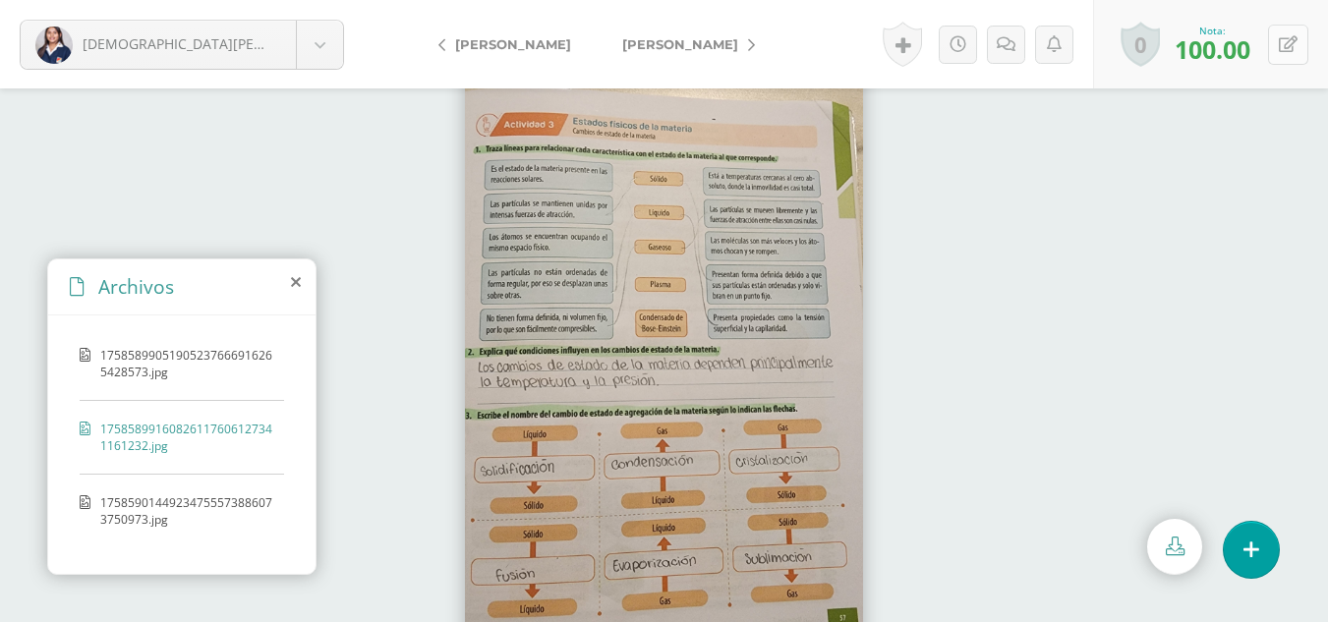
click at [1292, 36] on icon at bounding box center [1288, 44] width 19 height 17
type input "90"
click at [688, 51] on span "[PERSON_NAME]" at bounding box center [680, 44] width 116 height 16
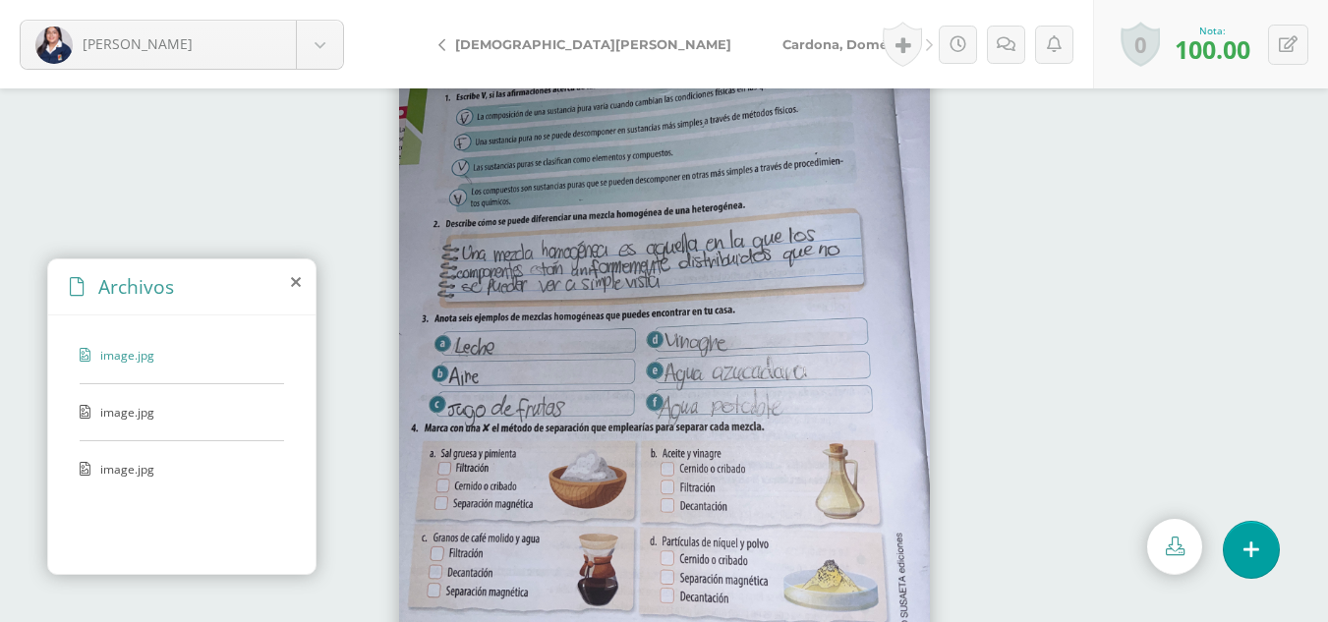
click at [114, 413] on span "image.jpg" at bounding box center [180, 412] width 161 height 17
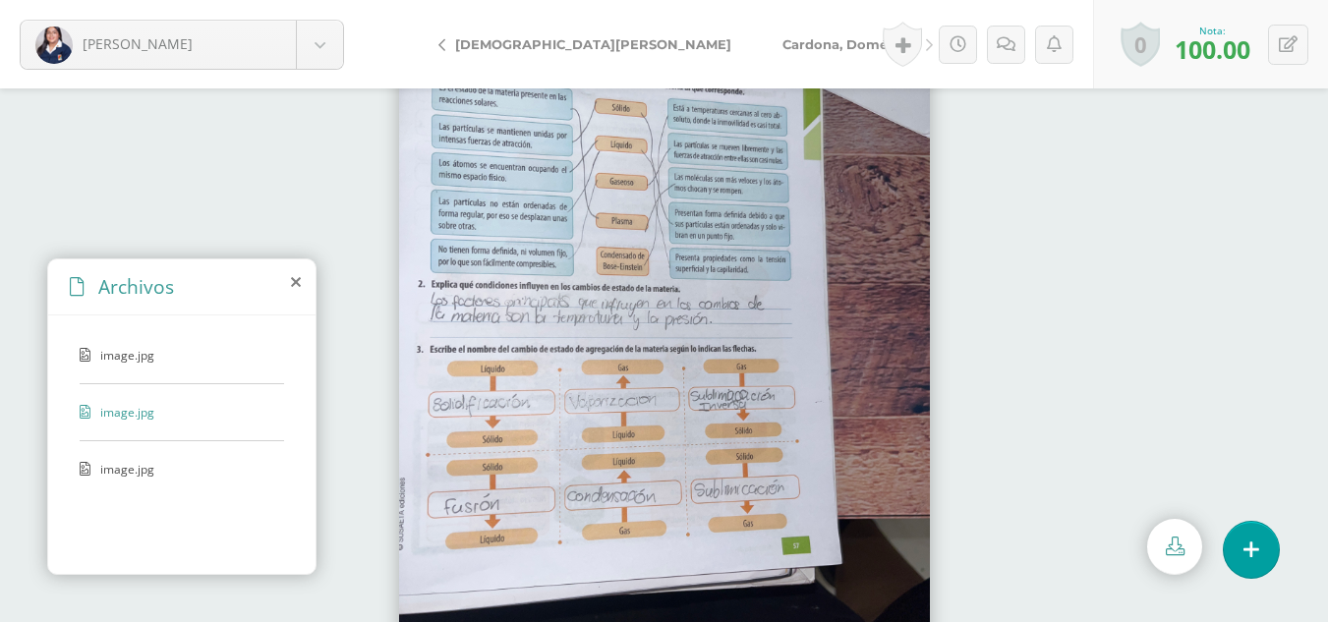
click at [782, 39] on span "Cardona, Doménica" at bounding box center [849, 44] width 134 height 16
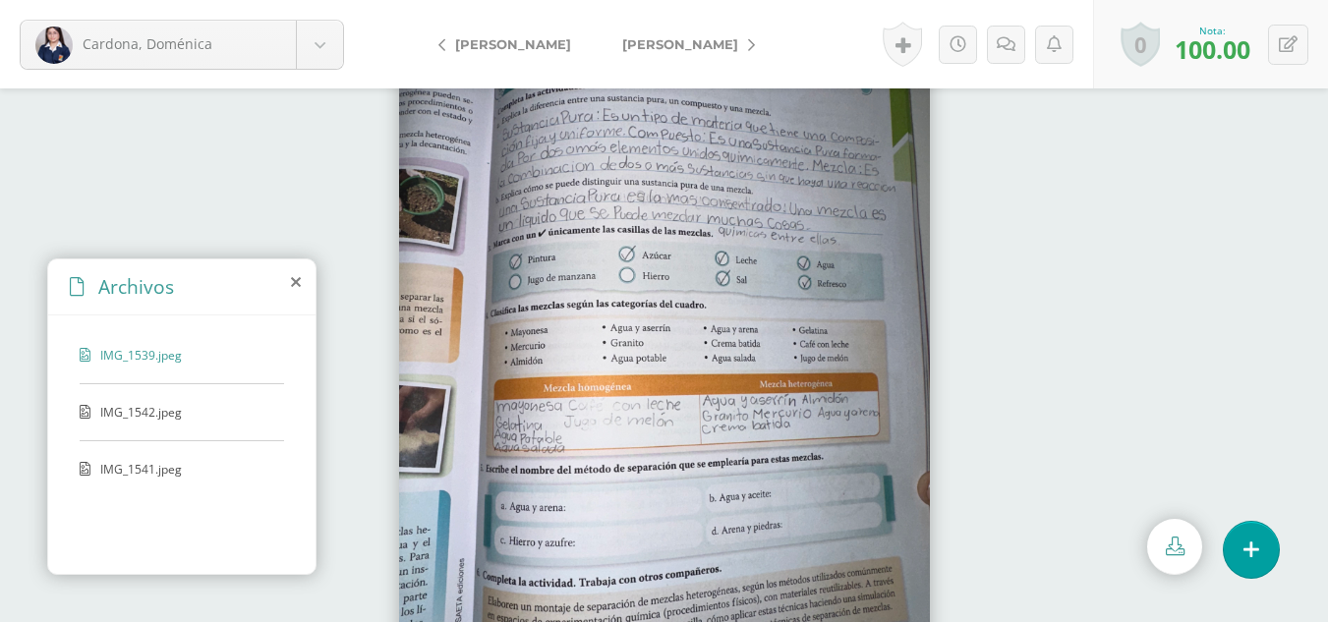
click at [108, 416] on span "IMG_1542.jpeg" at bounding box center [180, 412] width 161 height 17
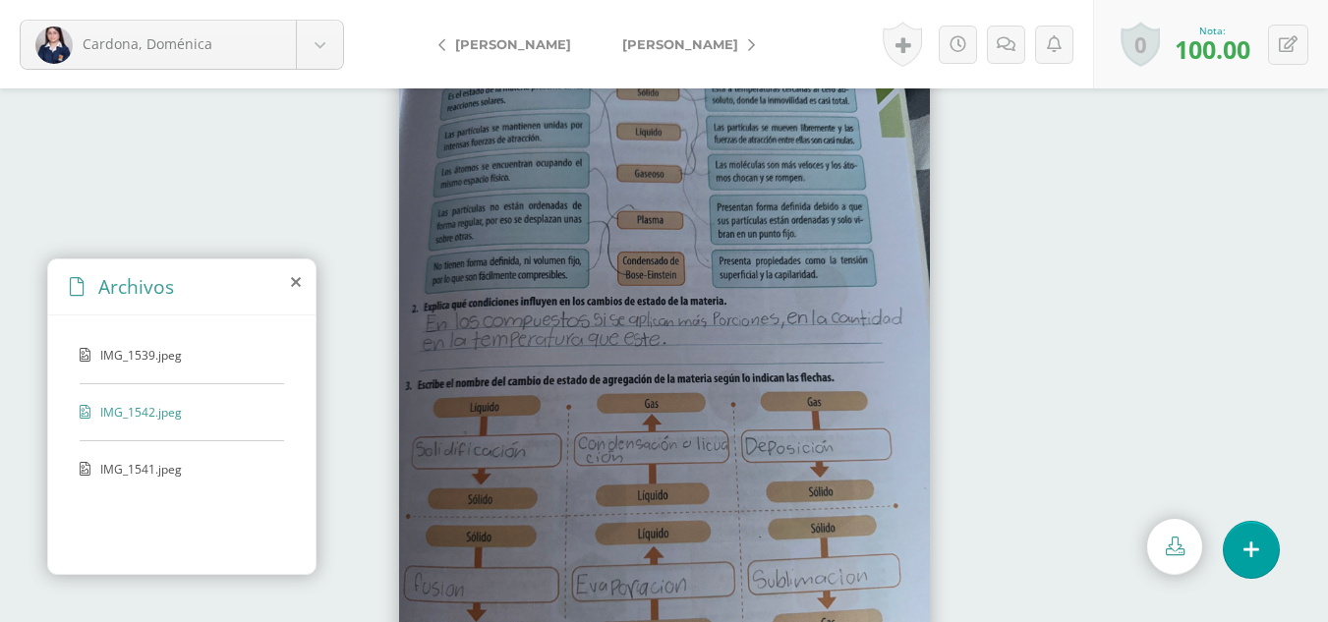
scroll to position [87, 0]
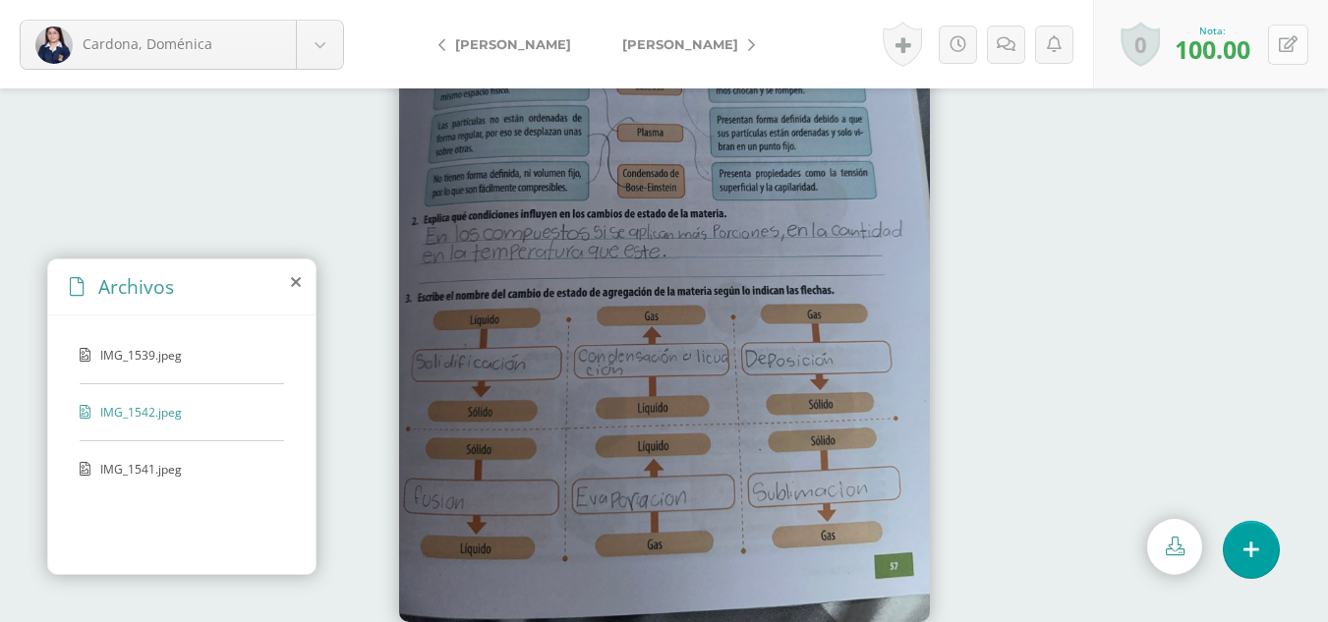
click at [1279, 43] on icon at bounding box center [1288, 44] width 19 height 17
type input "85"
click at [642, 48] on span "[PERSON_NAME]" at bounding box center [680, 44] width 116 height 16
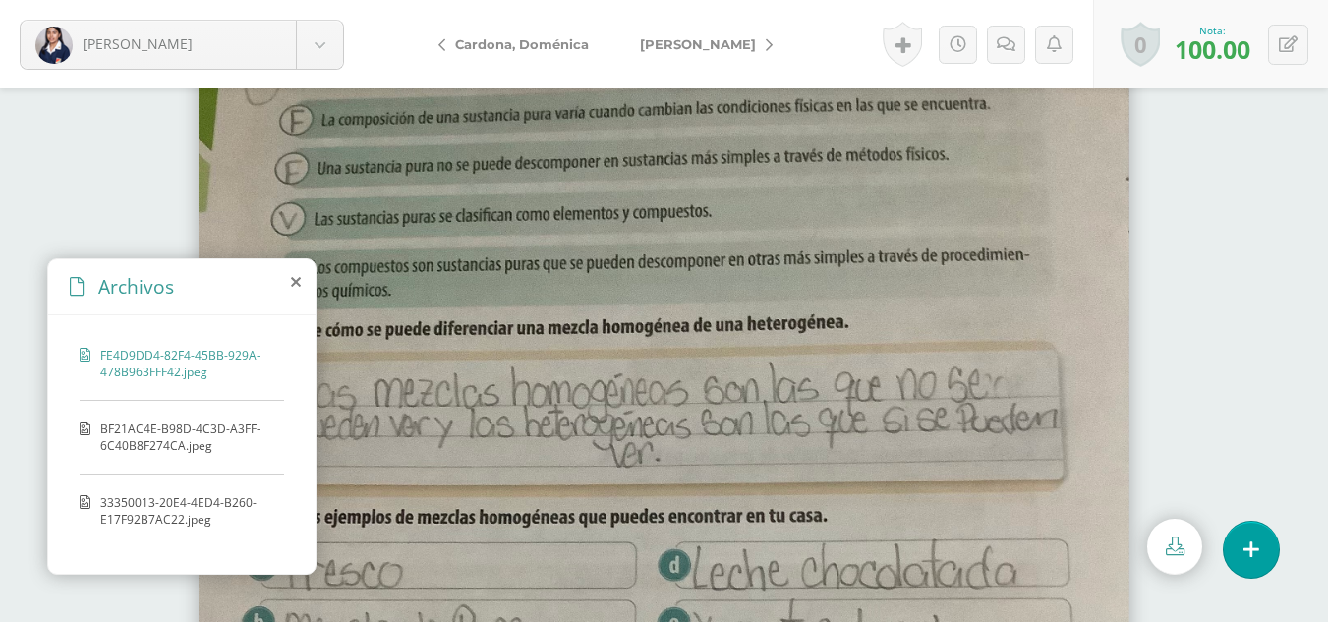
click at [238, 438] on span "BF21AC4E-B98D-4C3D-A3FF-6C40B8F274CA.jpeg" at bounding box center [187, 437] width 174 height 33
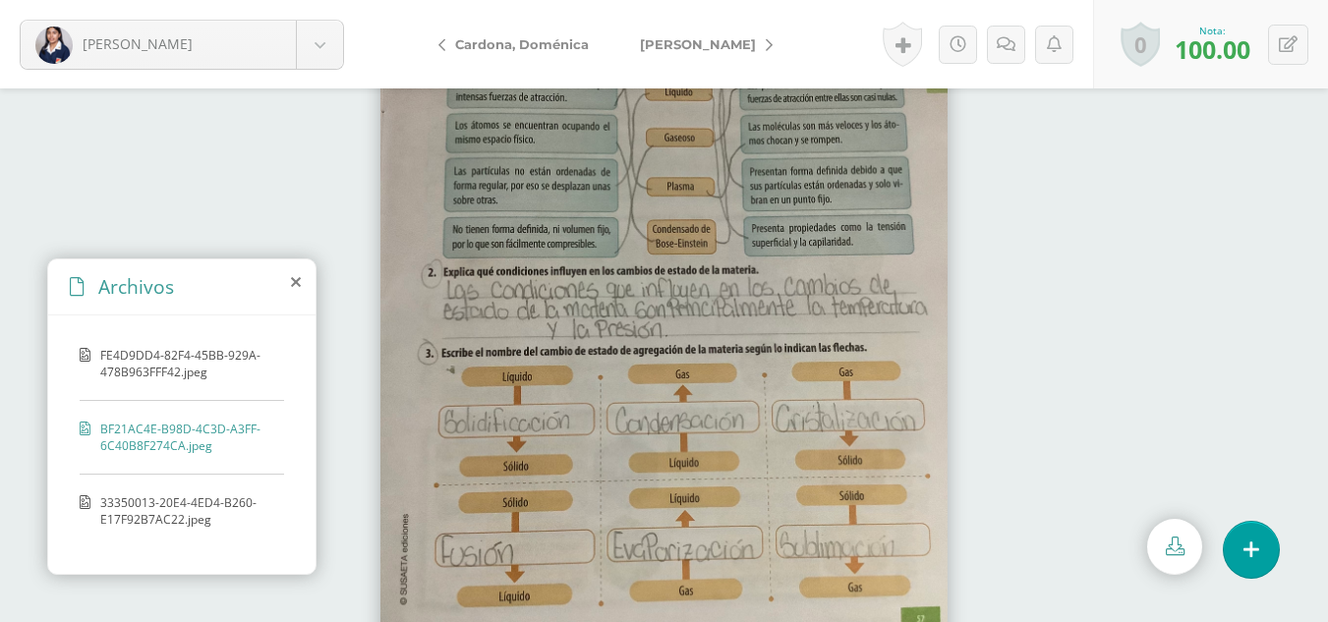
scroll to position [86, 0]
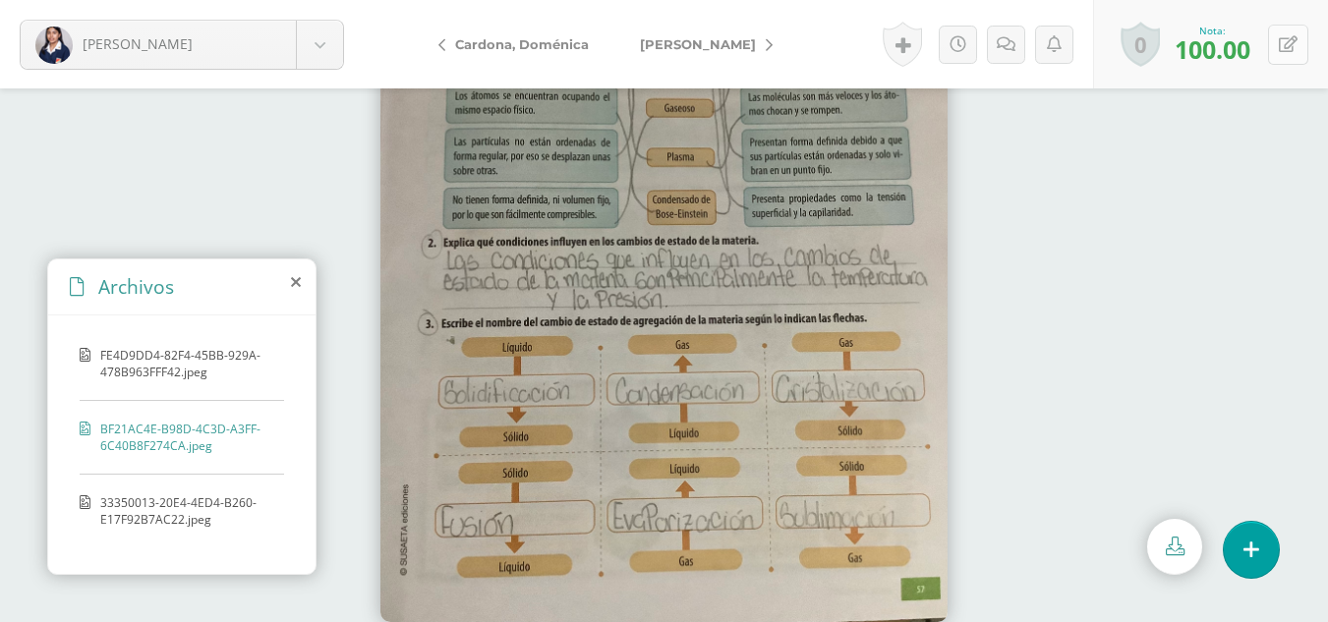
click at [1293, 48] on icon at bounding box center [1288, 44] width 19 height 17
type input "90"
click at [708, 45] on span "[PERSON_NAME]" at bounding box center [698, 44] width 116 height 16
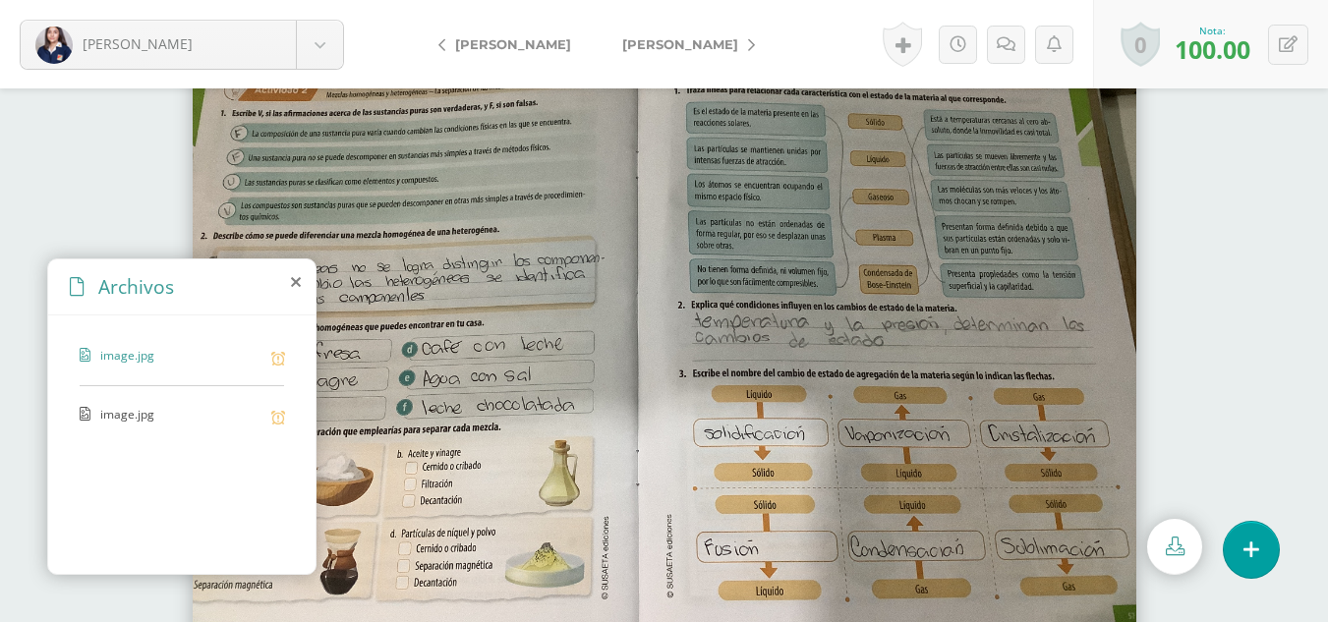
scroll to position [87, 0]
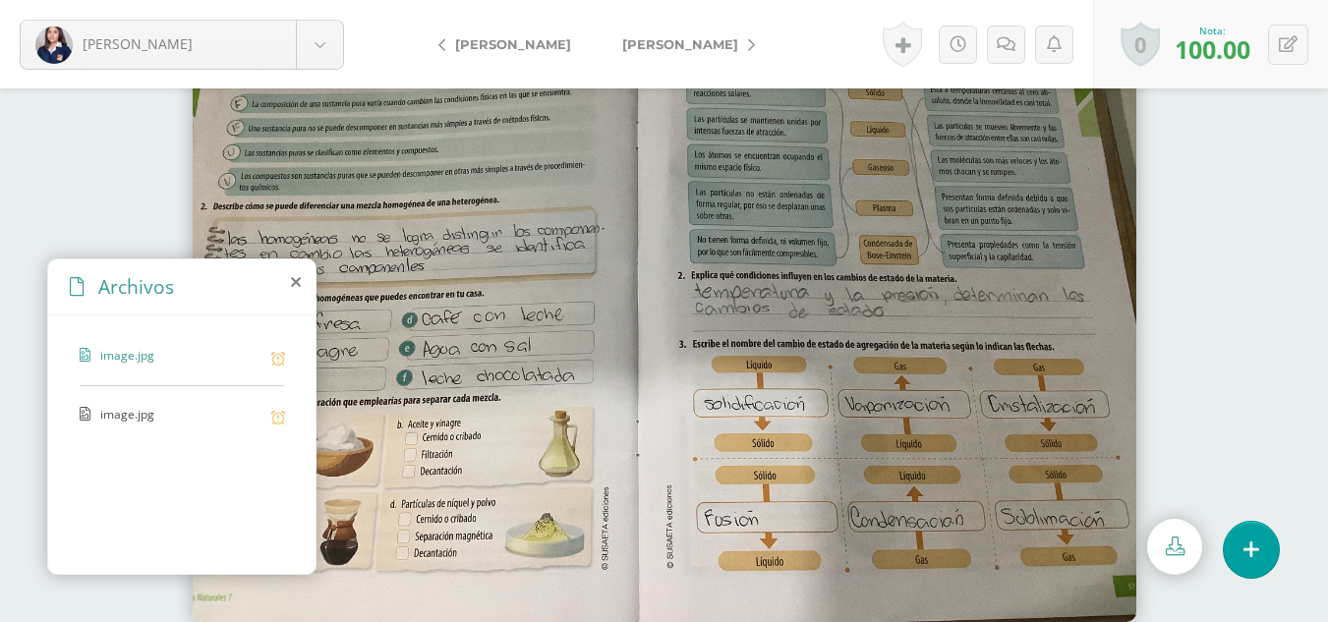
click at [652, 39] on span "[PERSON_NAME]" at bounding box center [680, 44] width 116 height 16
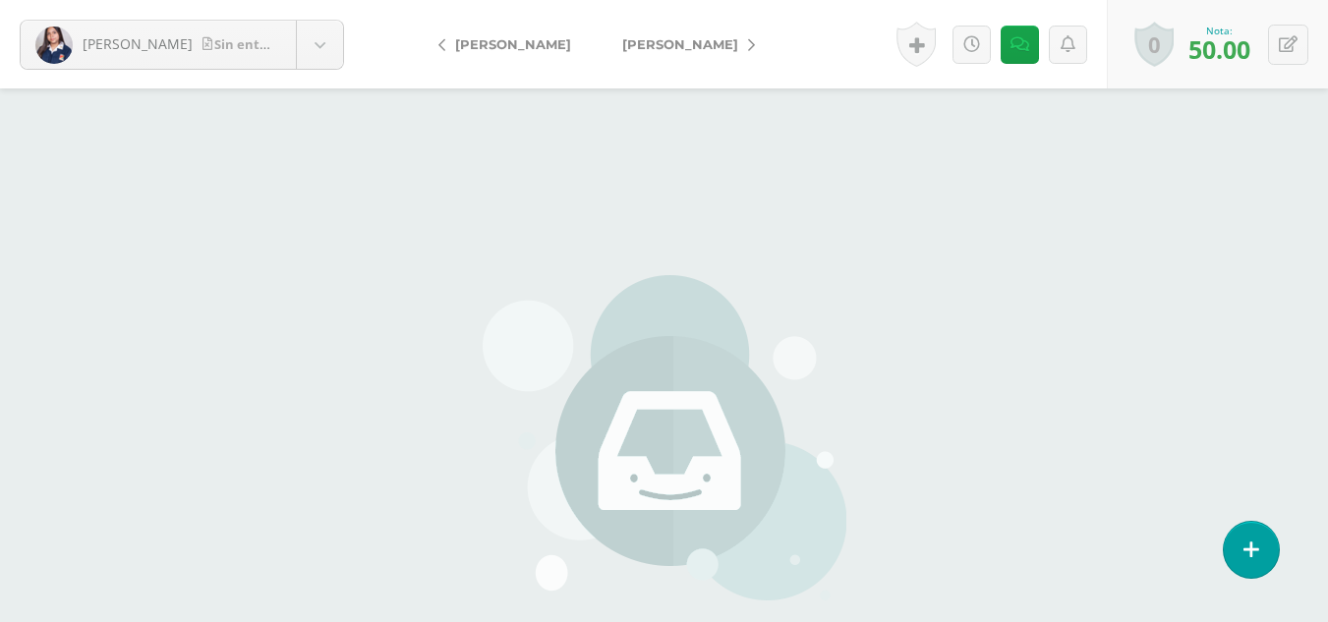
click at [658, 39] on span "[PERSON_NAME]" at bounding box center [680, 44] width 116 height 16
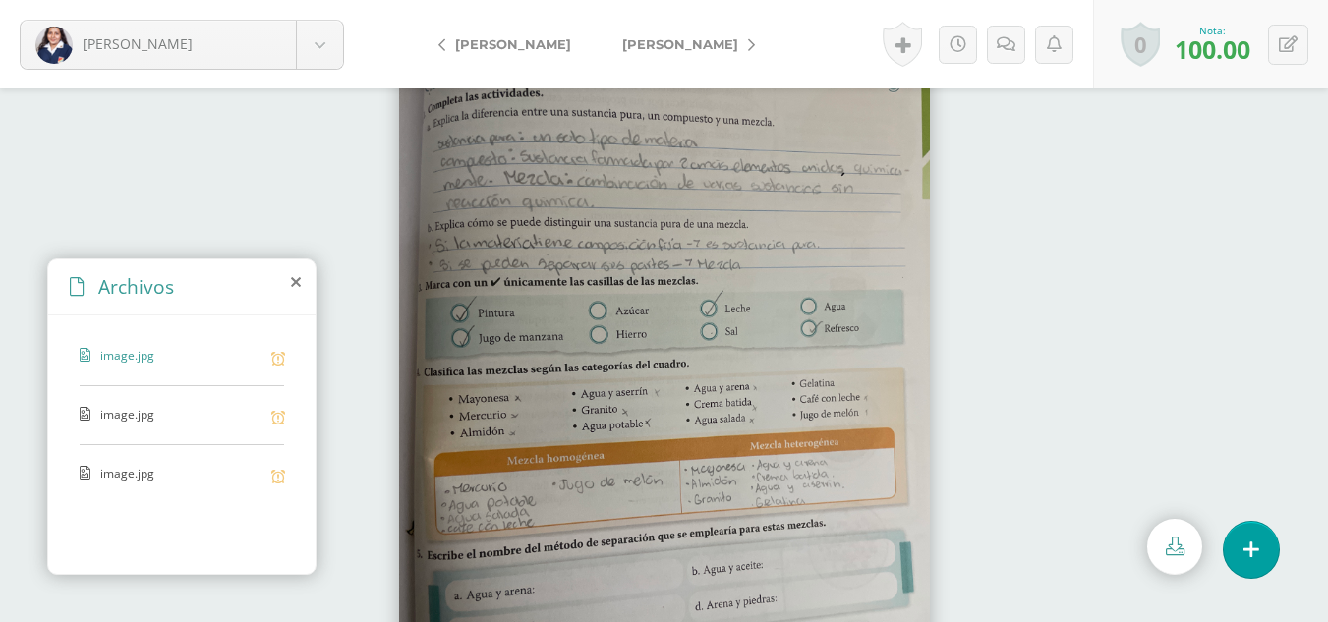
click at [142, 414] on span "image.jpg" at bounding box center [180, 415] width 161 height 19
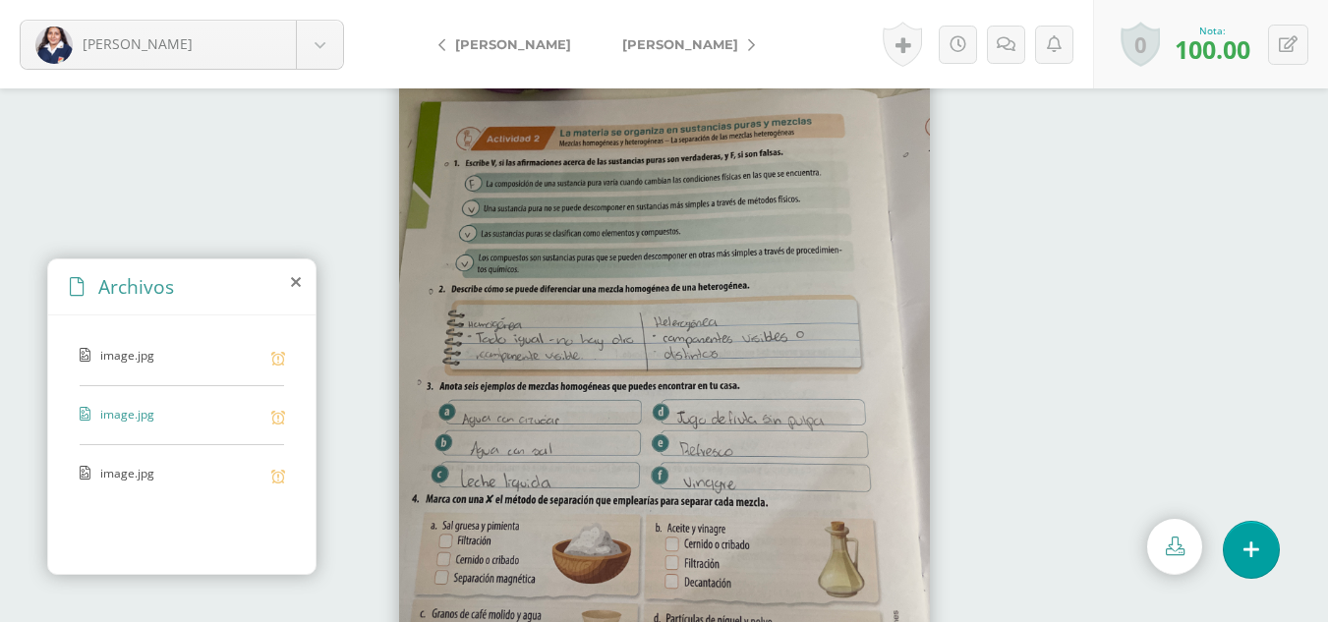
click at [127, 419] on span "image.jpg" at bounding box center [180, 415] width 161 height 19
click at [140, 472] on span "image.jpg" at bounding box center [180, 474] width 161 height 19
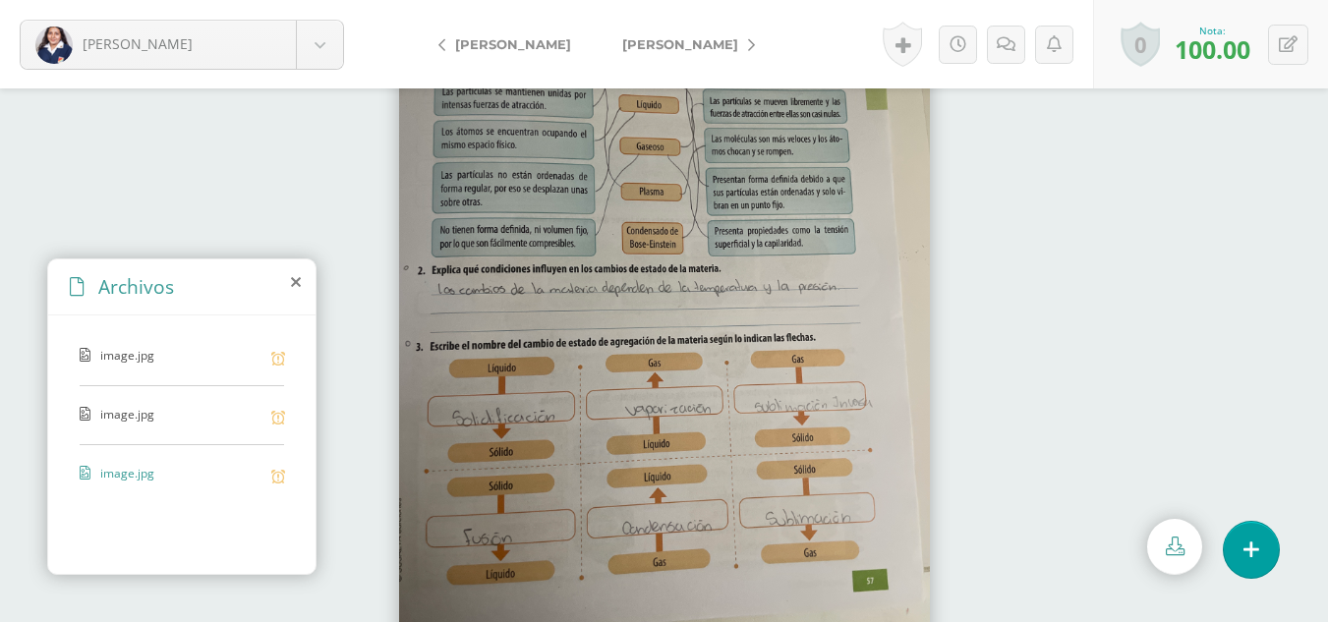
scroll to position [87, 0]
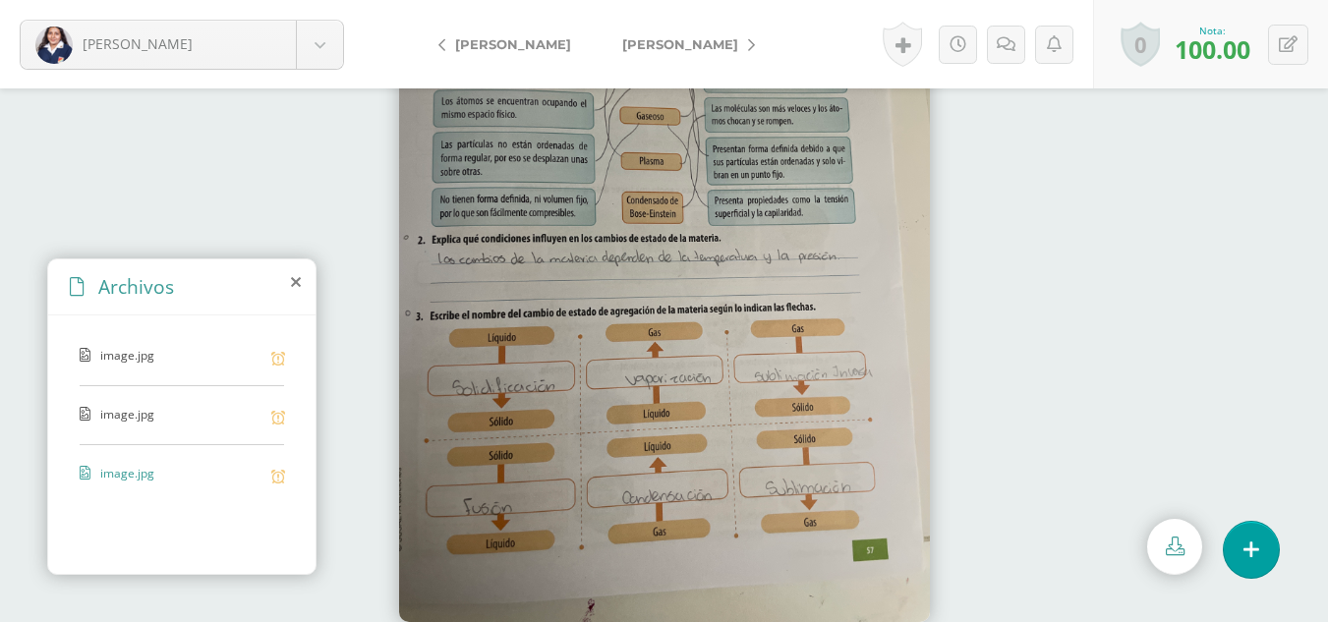
click at [666, 49] on span "[PERSON_NAME]" at bounding box center [680, 44] width 116 height 16
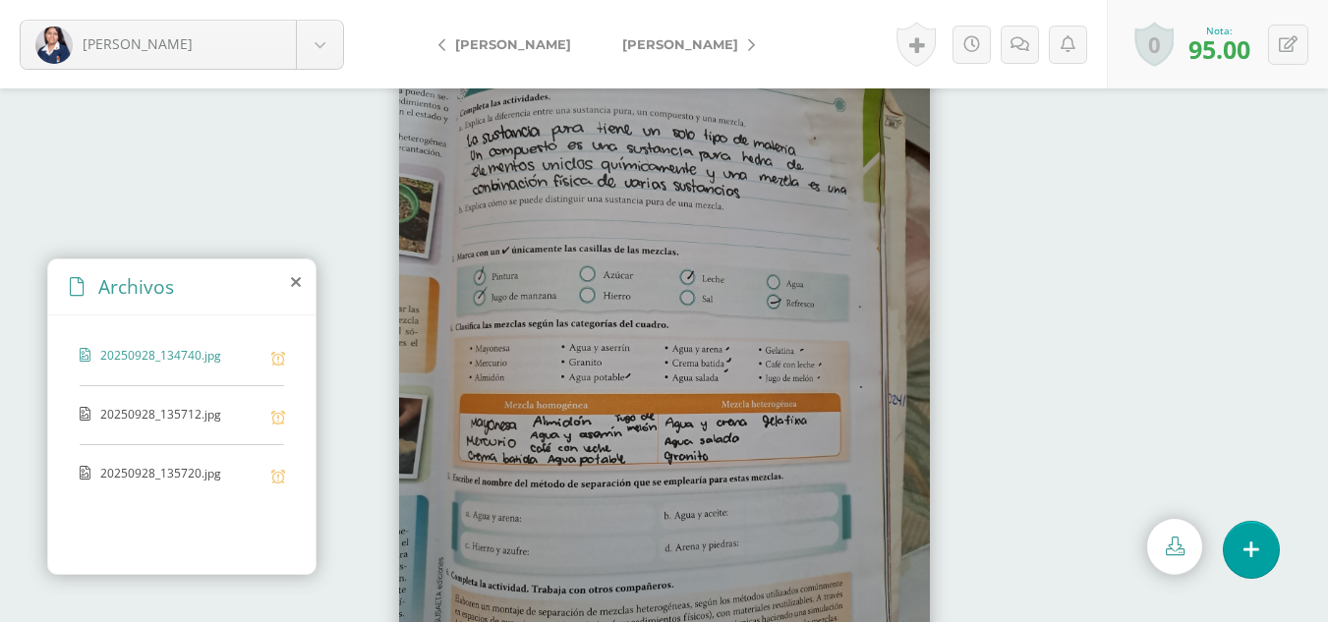
click at [167, 417] on span "20250928_135712.jpg" at bounding box center [180, 415] width 161 height 19
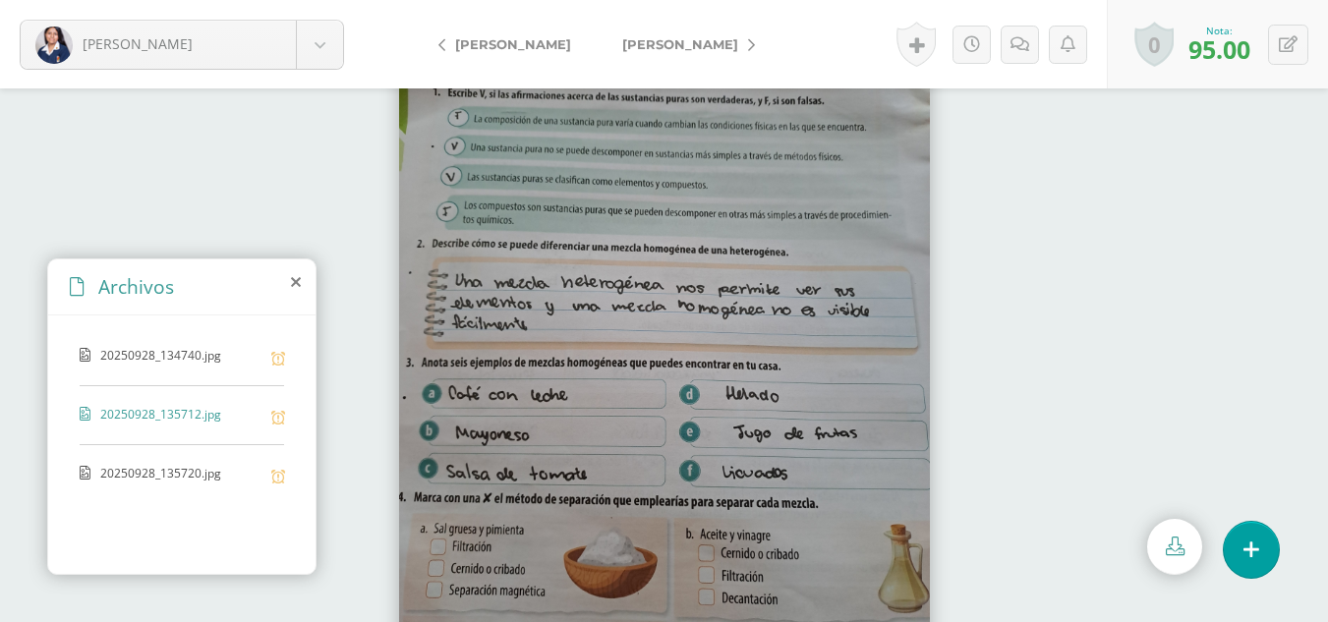
click at [176, 454] on div "20250928_134740.jpg 20250928_135712.jpg 20250928_135720.jpg" at bounding box center [181, 441] width 267 height 252
click at [164, 472] on span "20250928_135720.jpg" at bounding box center [180, 474] width 161 height 19
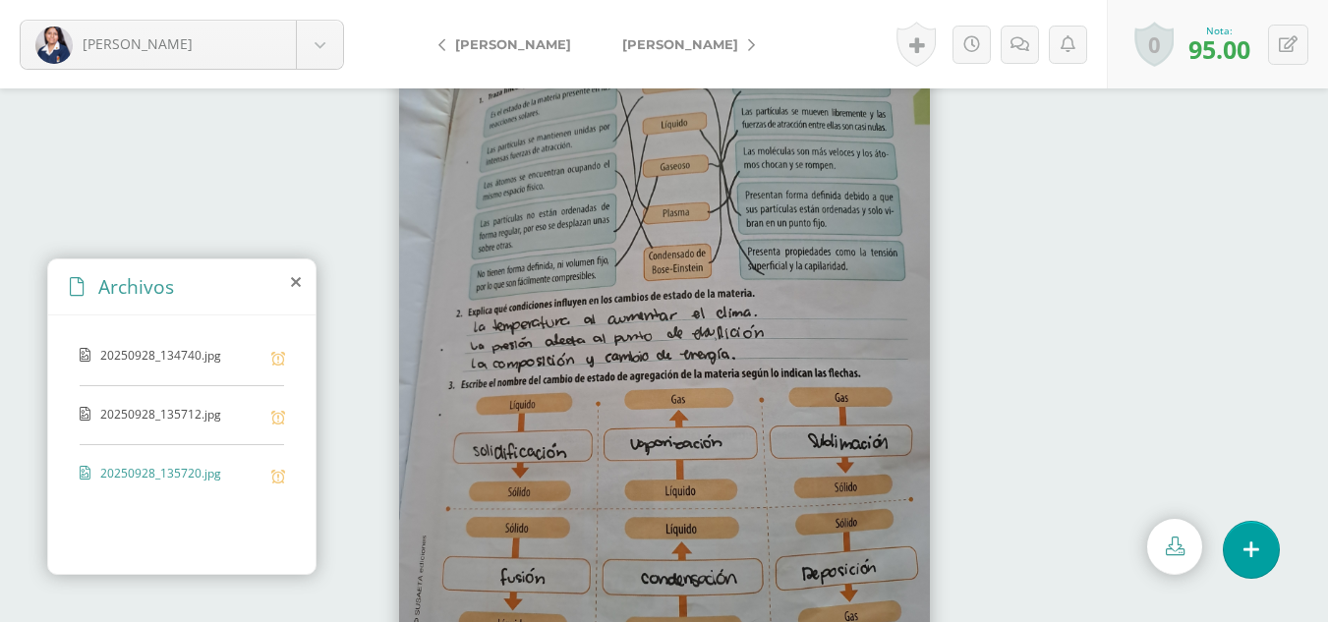
scroll to position [87, 0]
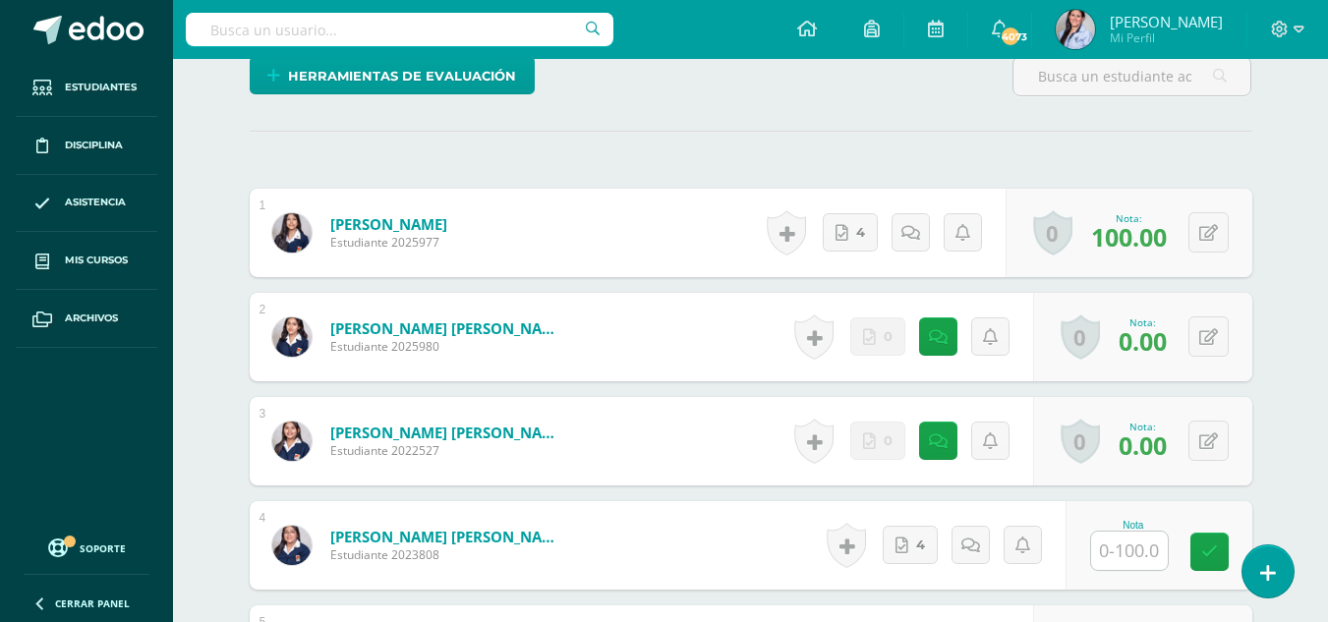
scroll to position [101, 0]
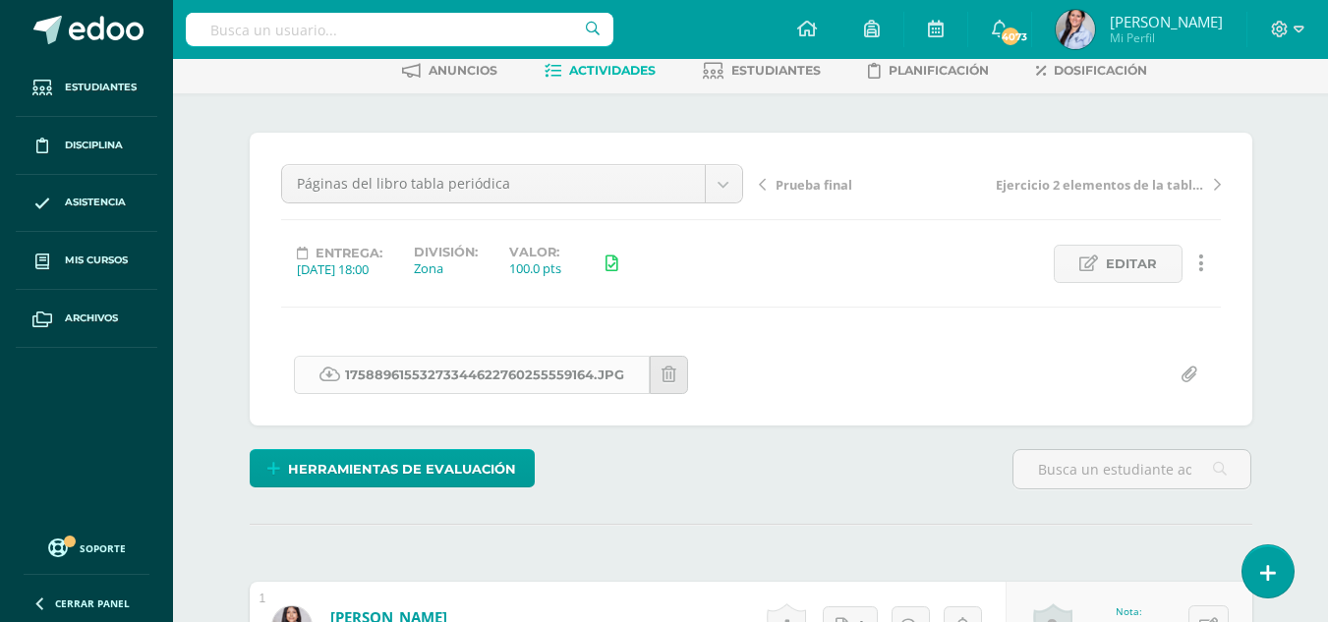
click at [545, 372] on link "17588961553273344622760255559164.jpg" at bounding box center [472, 375] width 356 height 38
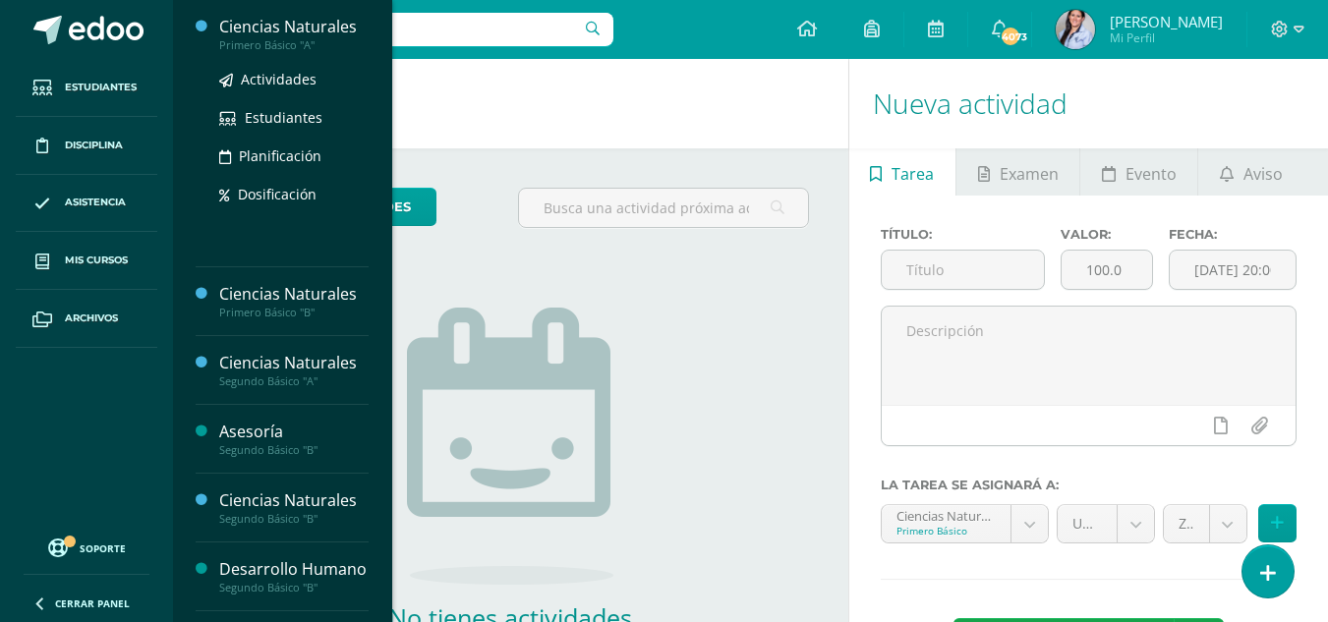
click at [304, 66] on div "Actividades Estudiantes Planificación Dosificación" at bounding box center [293, 151] width 149 height 199
click at [293, 75] on span "Actividades" at bounding box center [279, 79] width 76 height 19
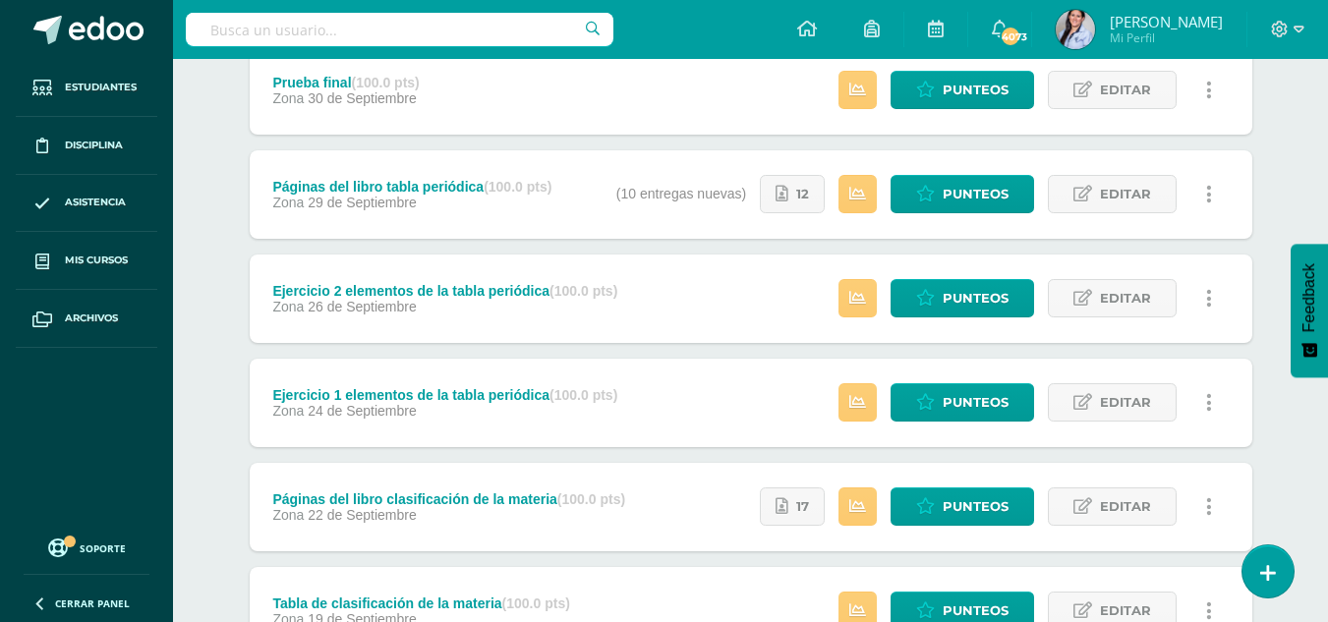
scroll to position [393, 0]
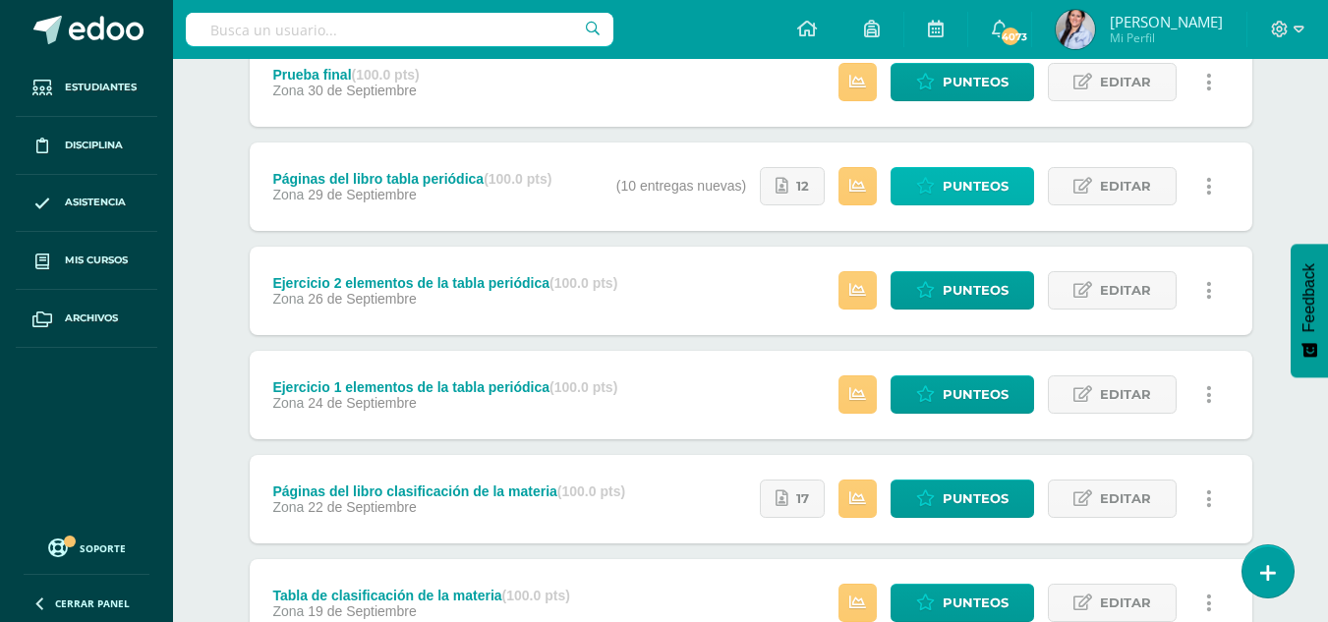
click at [982, 196] on span "Punteos" at bounding box center [976, 186] width 66 height 36
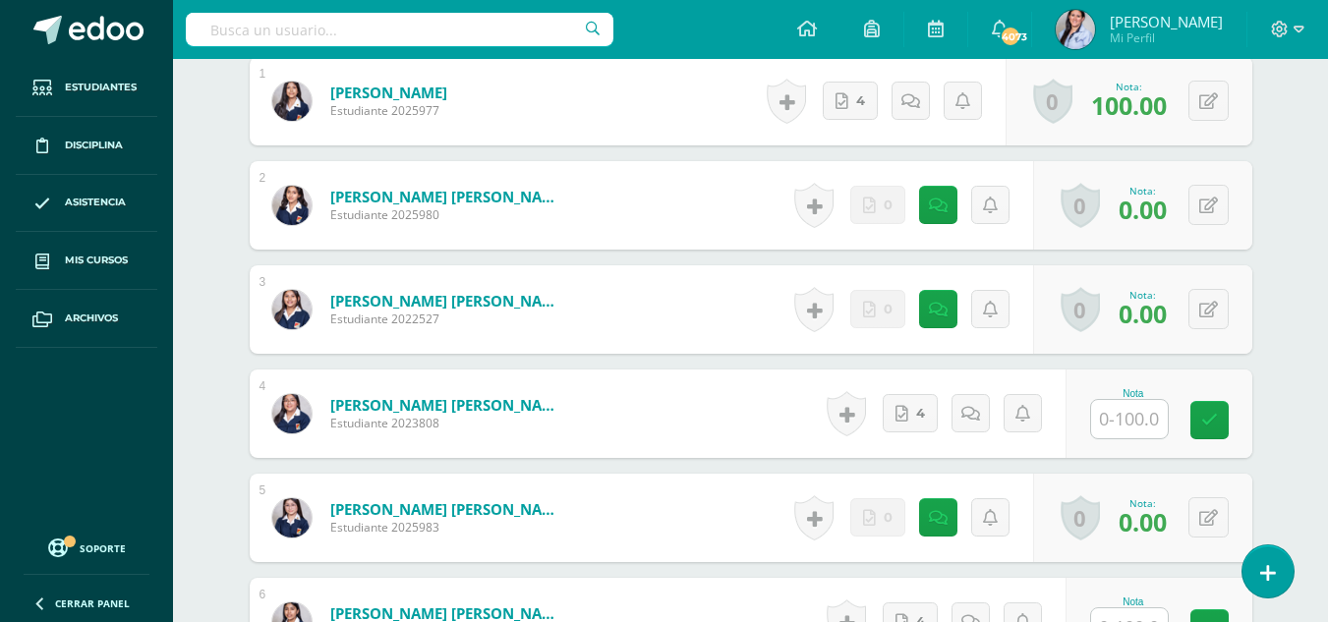
scroll to position [670, 0]
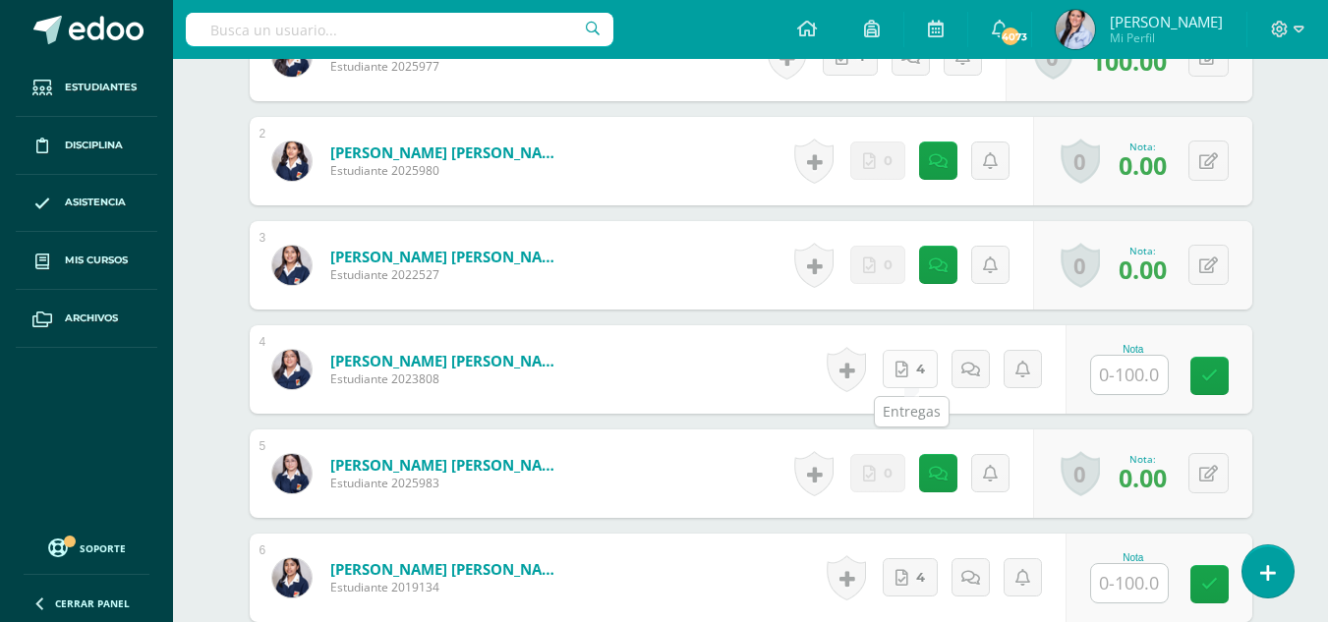
click at [903, 371] on icon at bounding box center [901, 370] width 13 height 17
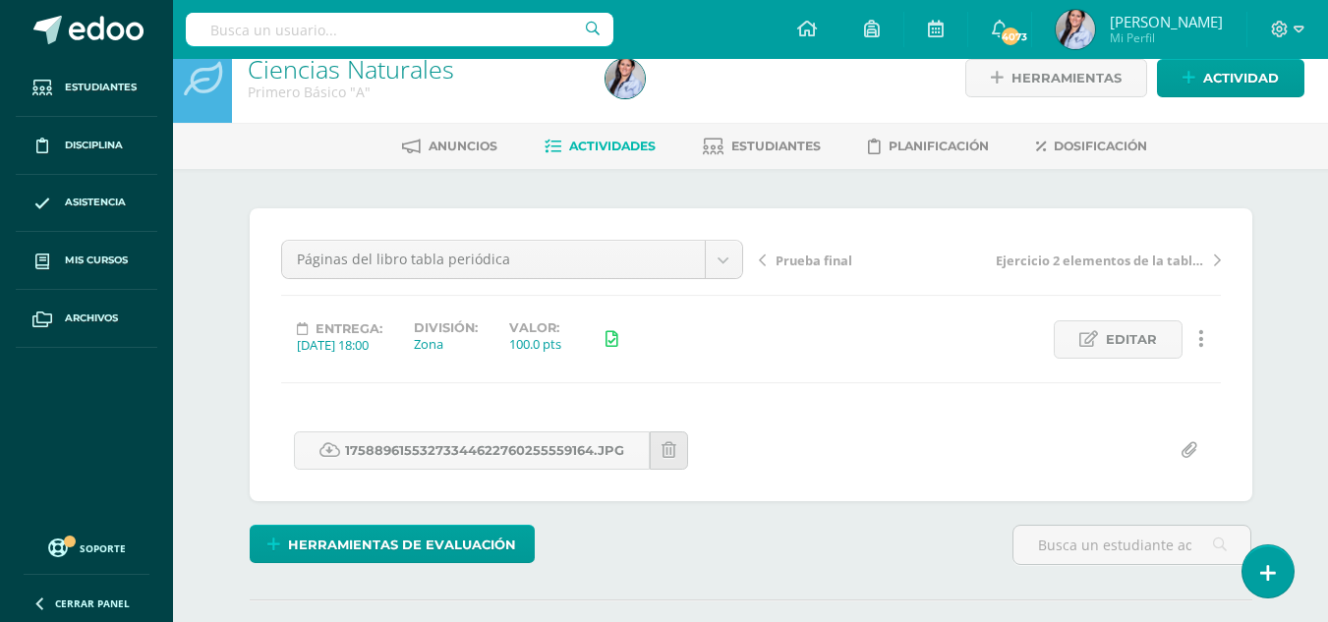
scroll to position [0, 0]
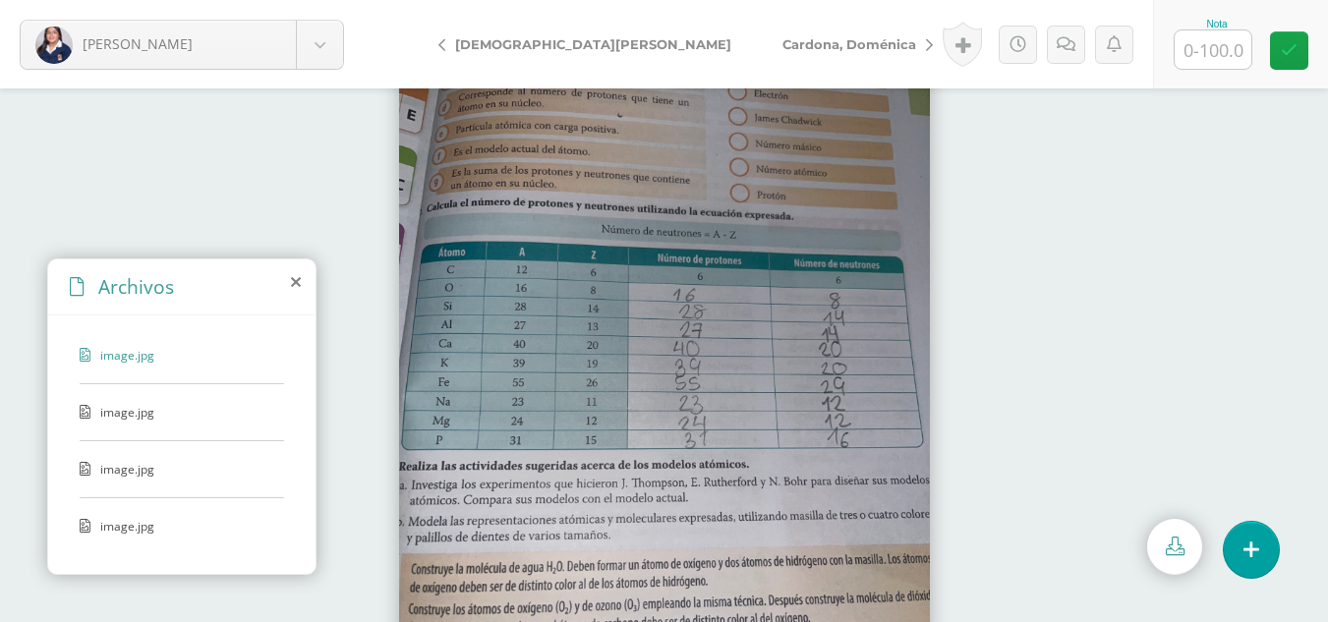
click at [122, 411] on span "image.jpg" at bounding box center [180, 412] width 161 height 17
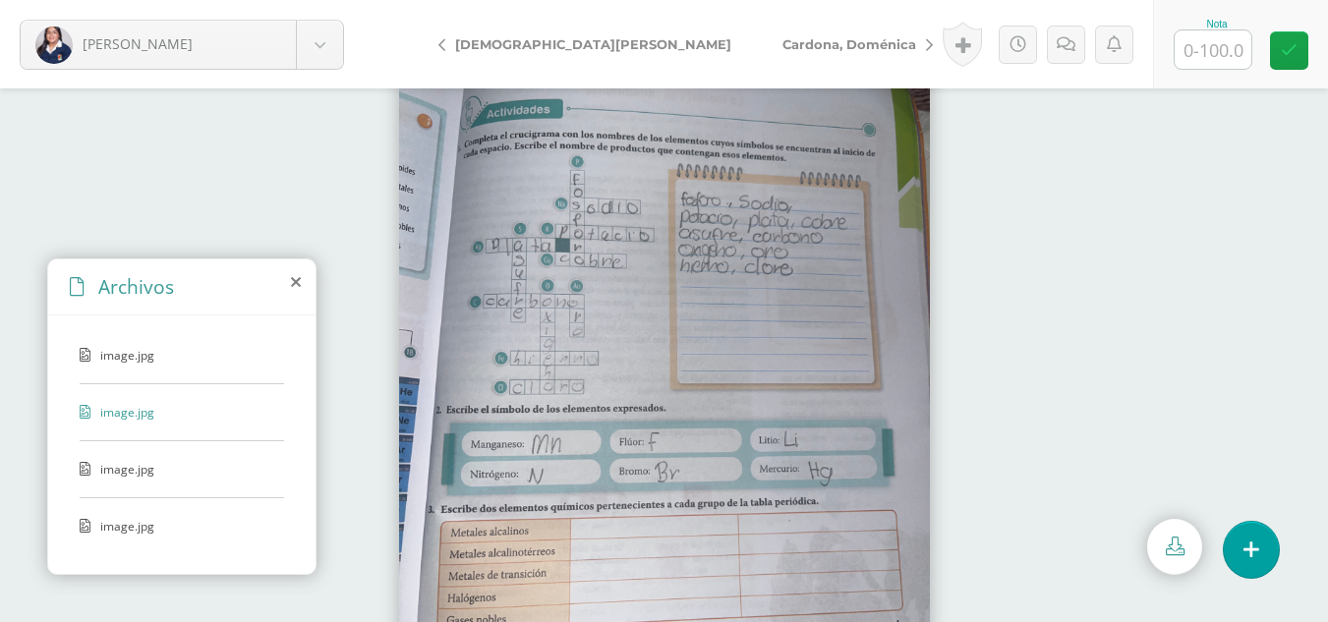
click at [132, 476] on span "image.jpg" at bounding box center [180, 469] width 161 height 17
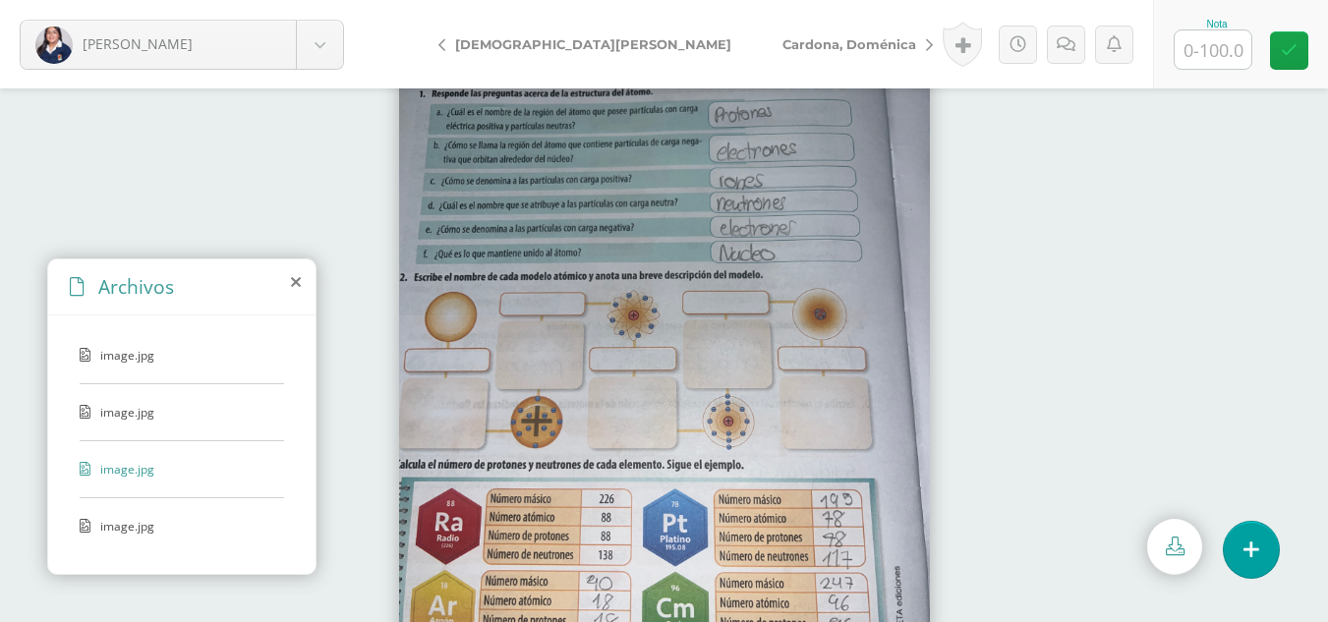
click at [123, 520] on span "image.jpg" at bounding box center [180, 526] width 161 height 17
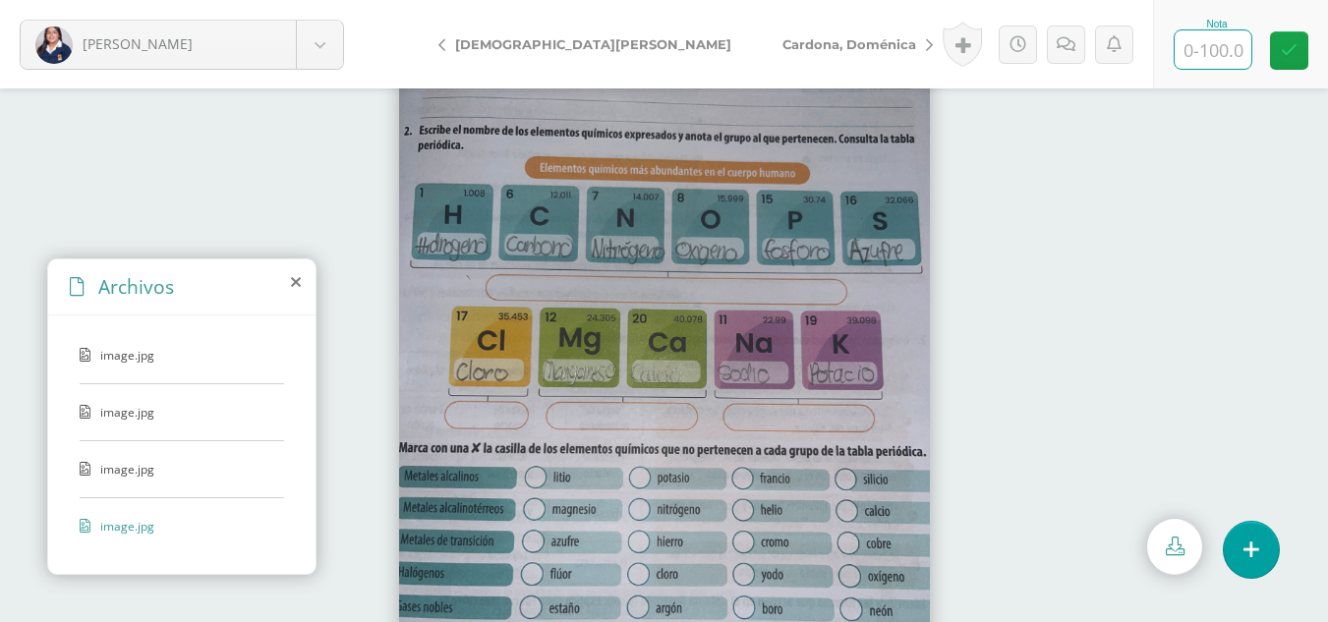
click at [1221, 50] on input "text" at bounding box center [1212, 49] width 77 height 38
type input "100"
click at [1297, 46] on link at bounding box center [1289, 50] width 38 height 38
click at [782, 40] on span "Cardona, Doménica" at bounding box center [849, 44] width 134 height 16
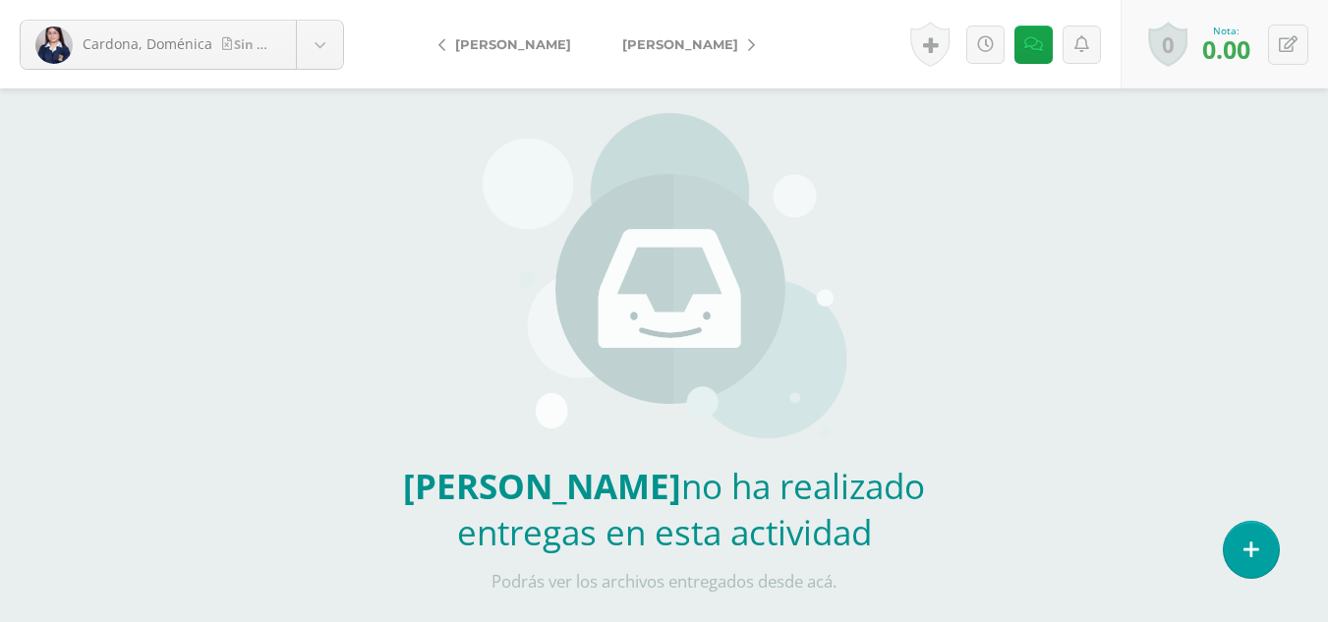
scroll to position [196, 0]
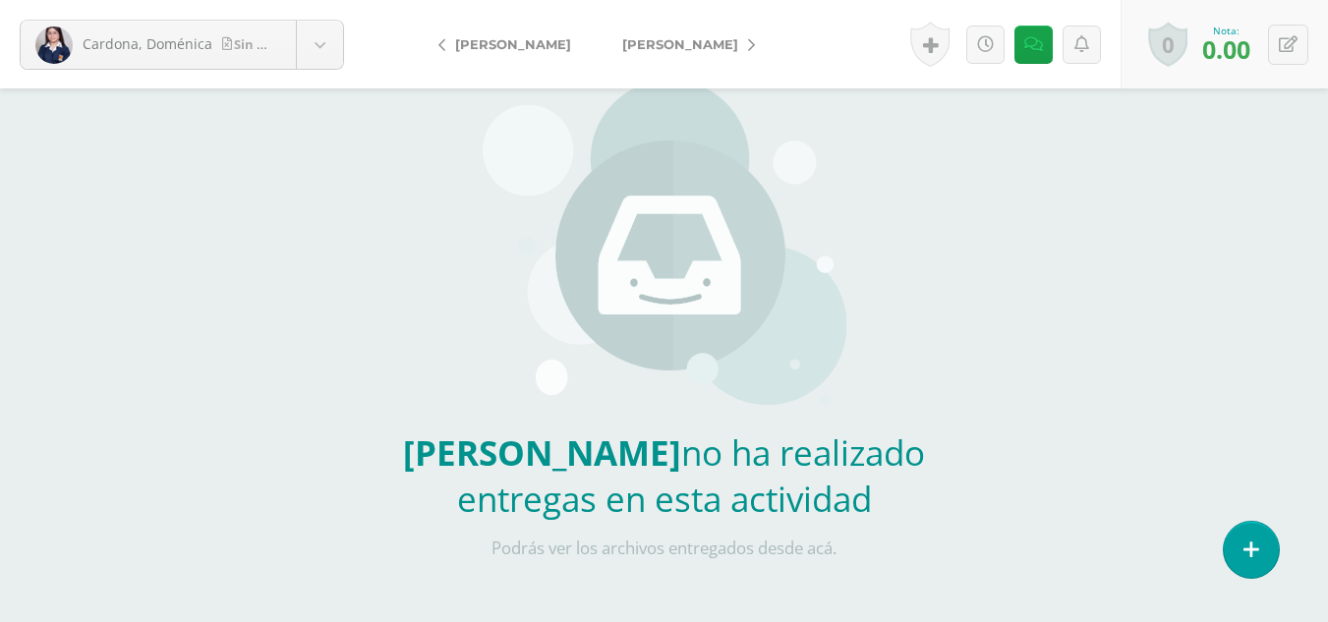
click at [660, 44] on span "[PERSON_NAME]" at bounding box center [680, 44] width 116 height 16
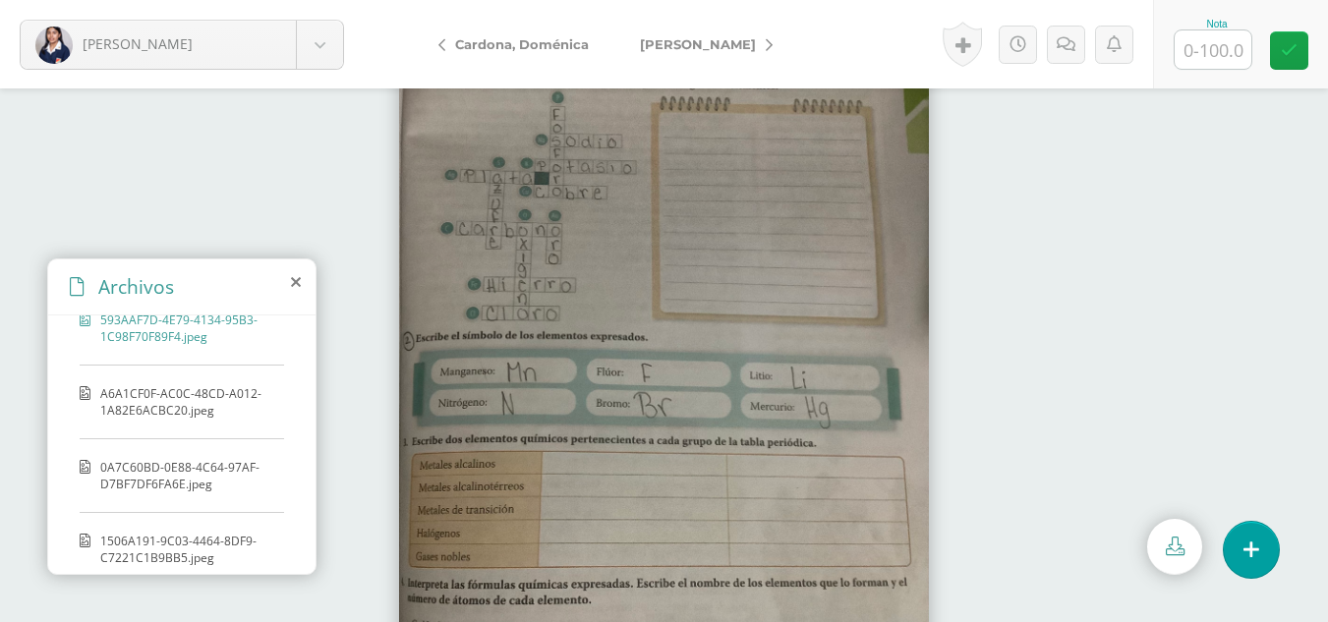
scroll to position [54, 0]
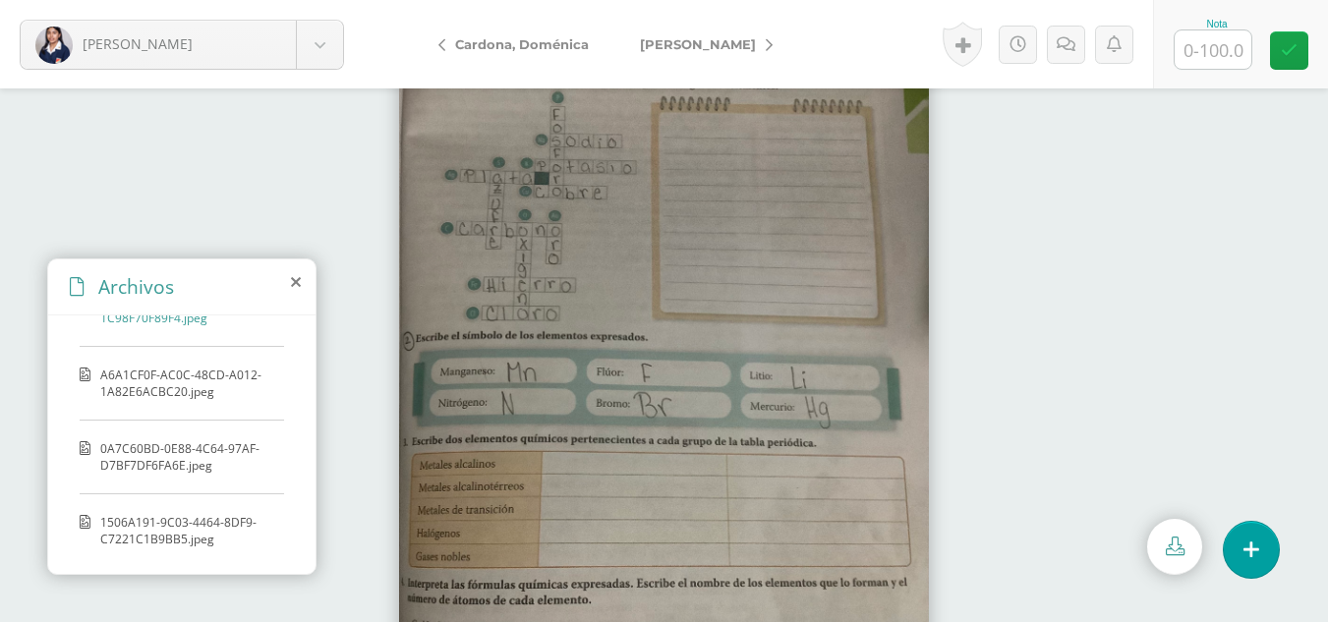
click at [197, 382] on span "A6A1CF0F-AC0C-48CD-A012-1A82E6ACBC20.jpeg" at bounding box center [187, 383] width 174 height 33
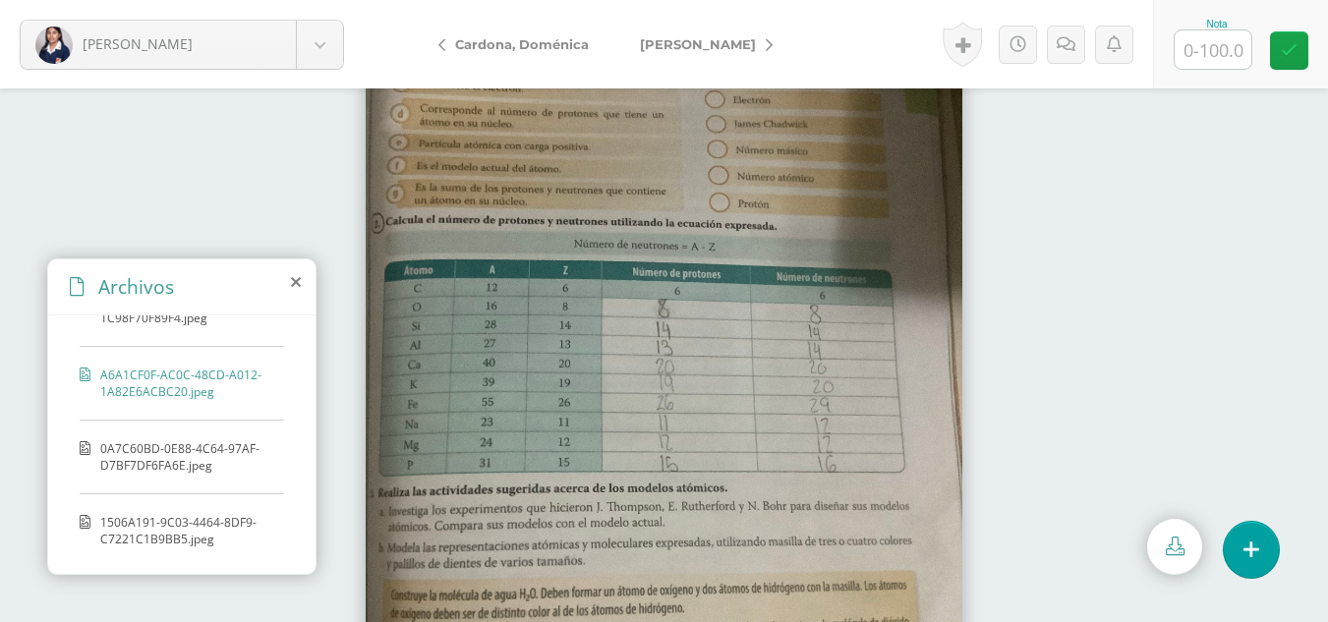
click at [206, 440] on span "0A7C60BD-0E88-4C64-97AF-D7BF7DF6FA6E.jpeg" at bounding box center [187, 456] width 174 height 33
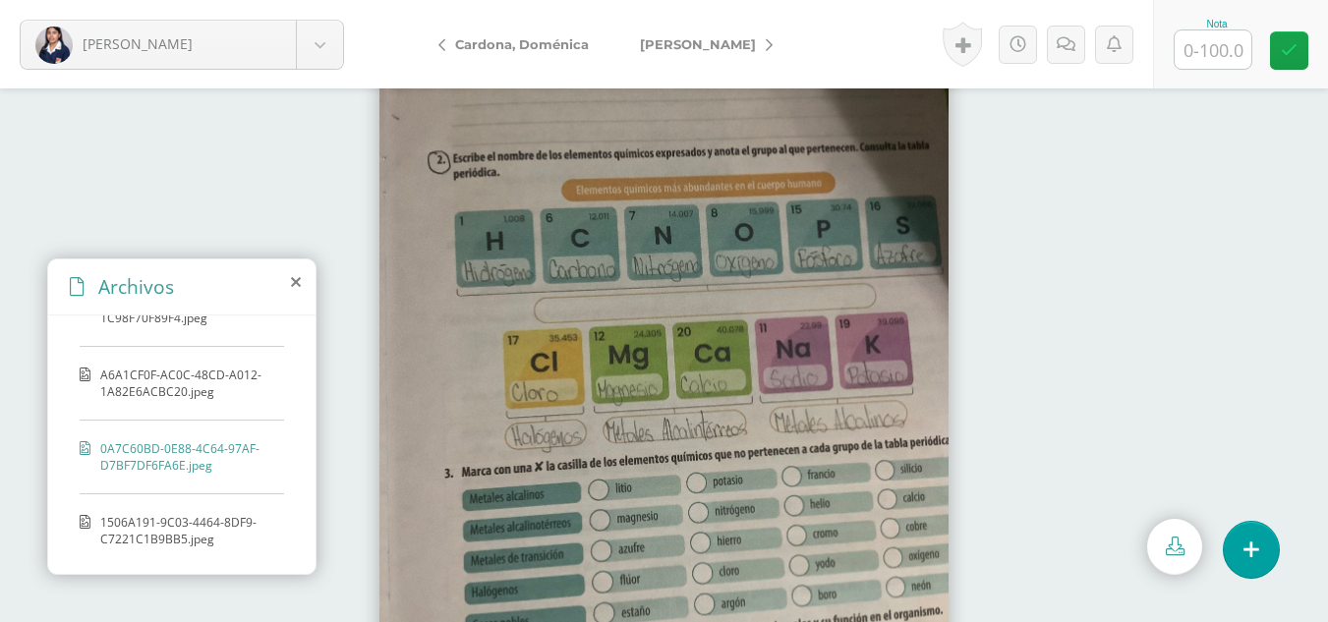
click at [185, 504] on div "593AAF7D-4E79-4134-95B3-1C98F70F89F4.jpeg A6A1CF0F-AC0C-48CD-A012-1A82E6ACBC20.…" at bounding box center [181, 441] width 267 height 252
click at [178, 529] on span "1506A191-9C03-4464-8DF9-C7221C1B9BB5.jpeg" at bounding box center [187, 530] width 174 height 33
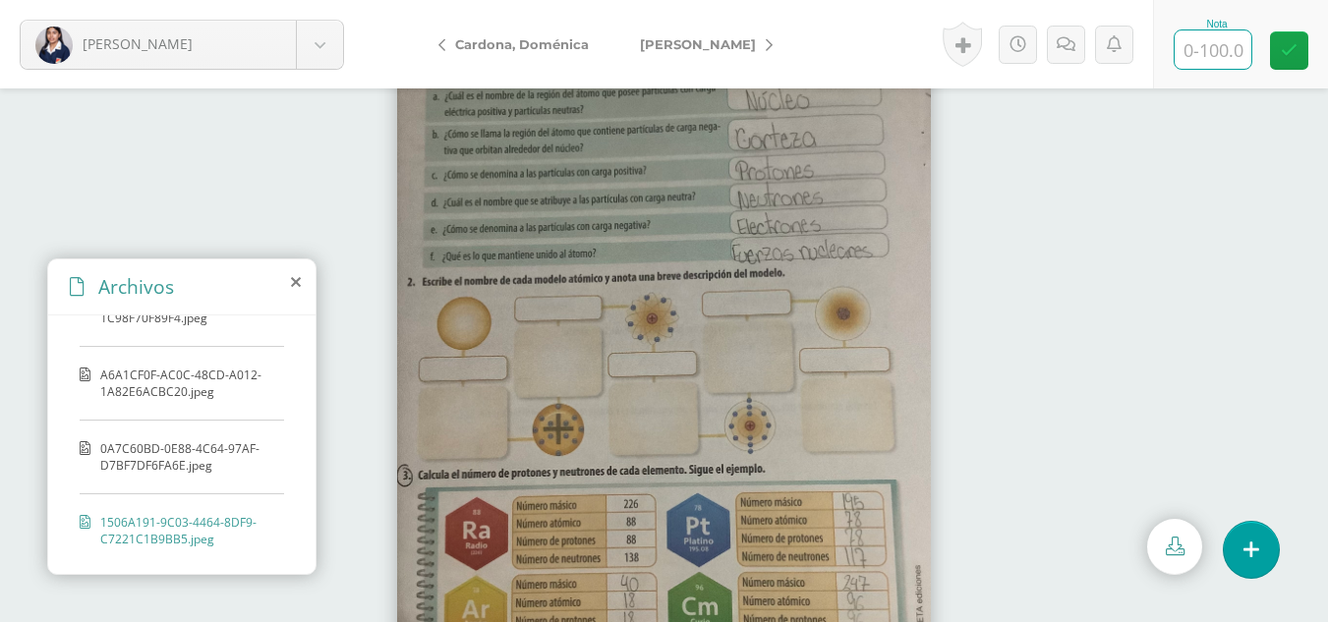
click at [1214, 42] on input "text" at bounding box center [1212, 49] width 77 height 38
type input "100"
click at [1294, 63] on link at bounding box center [1289, 50] width 38 height 38
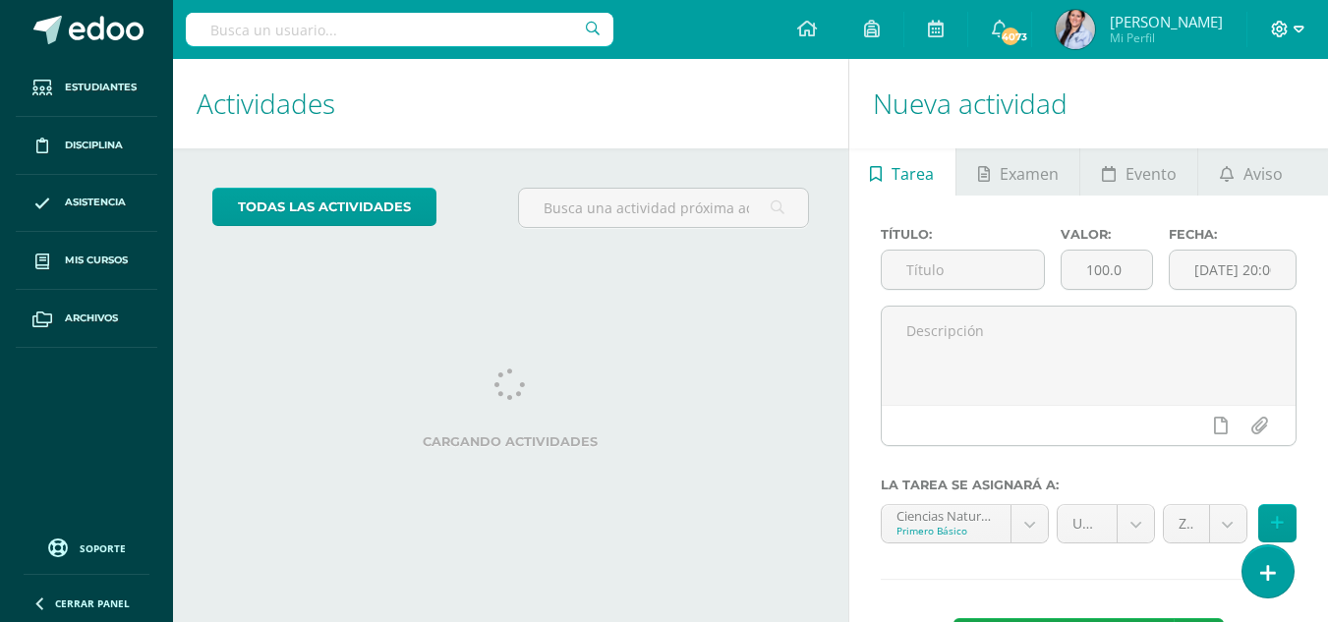
click at [1290, 30] on span at bounding box center [1287, 30] width 33 height 22
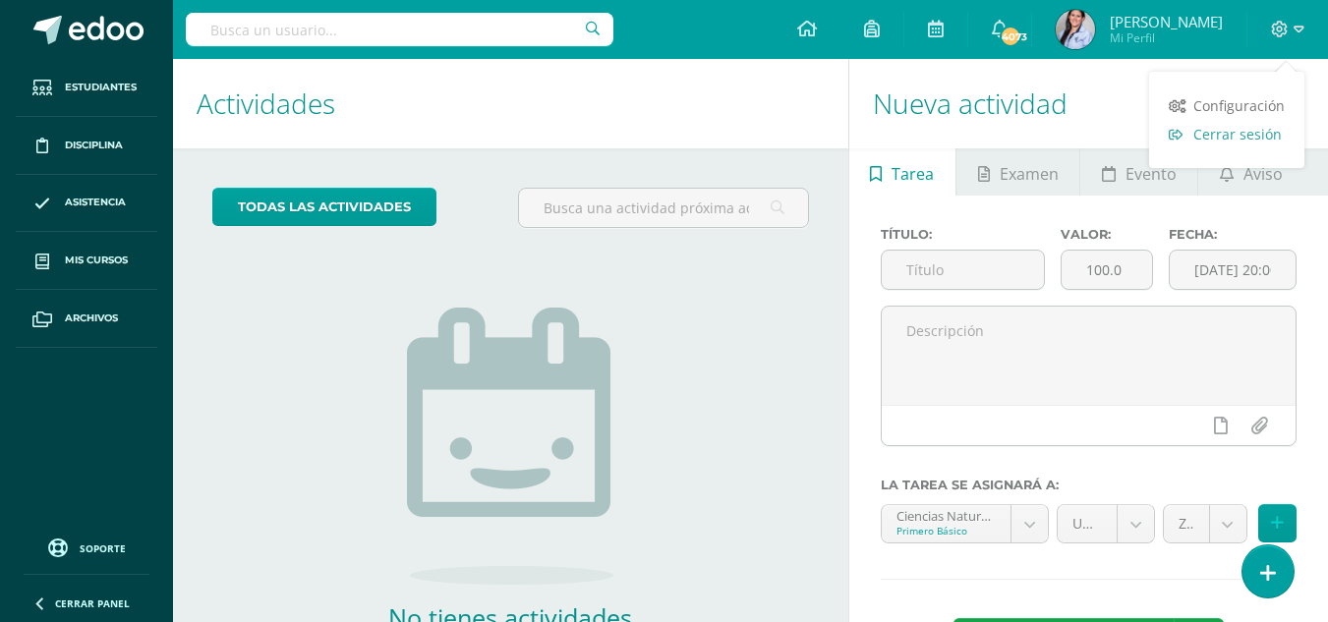
click at [1246, 131] on span "Cerrar sesión" at bounding box center [1237, 134] width 88 height 19
